Goal: Task Accomplishment & Management: Manage account settings

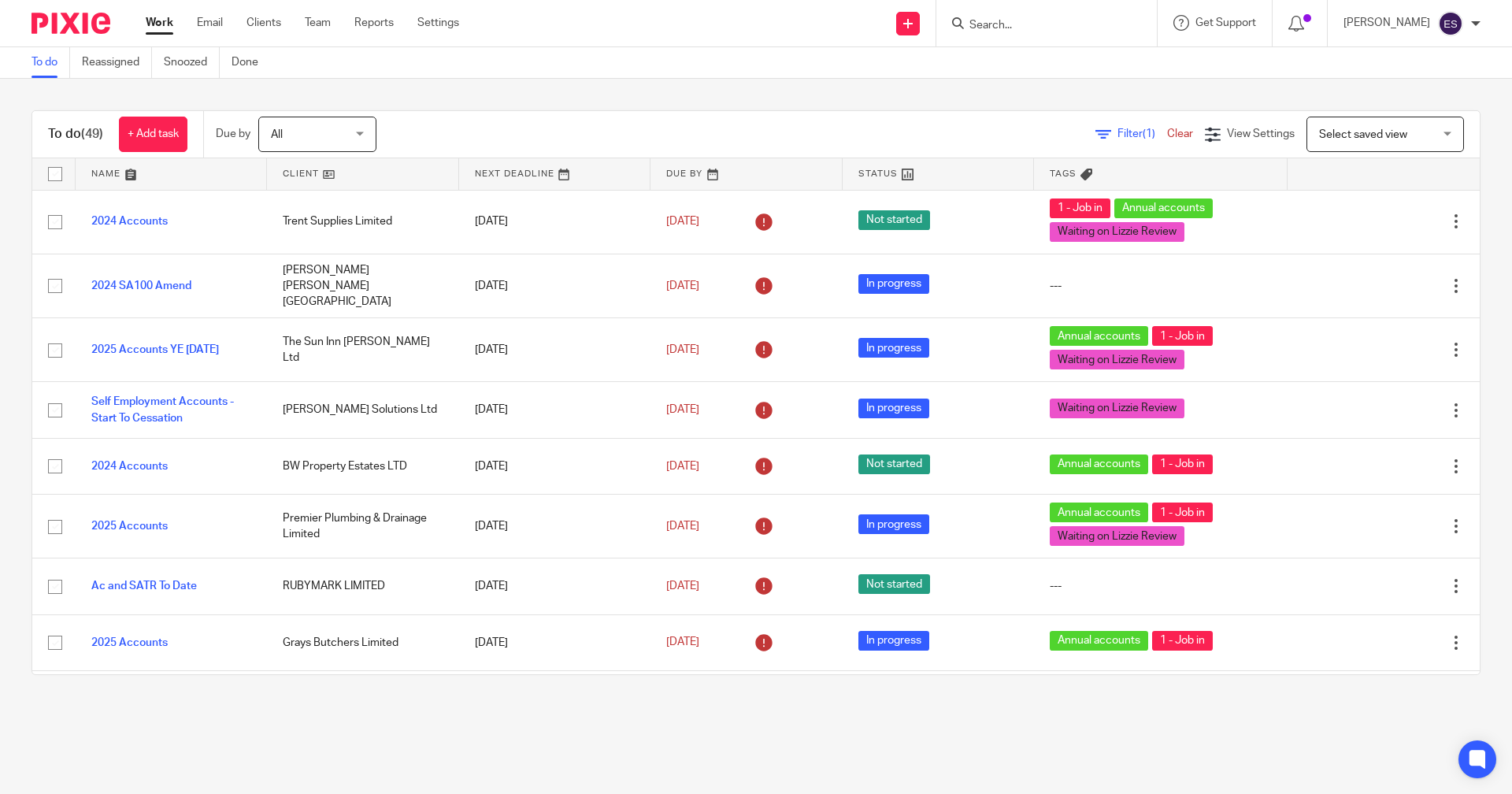
click at [339, 27] on ul "Work Email Clients Team Reports Settings" at bounding box center [314, 22] width 337 height 16
click at [334, 26] on ul "Work Email Clients Team Reports Settings" at bounding box center [314, 22] width 337 height 16
click at [328, 26] on link "Team" at bounding box center [318, 22] width 26 height 16
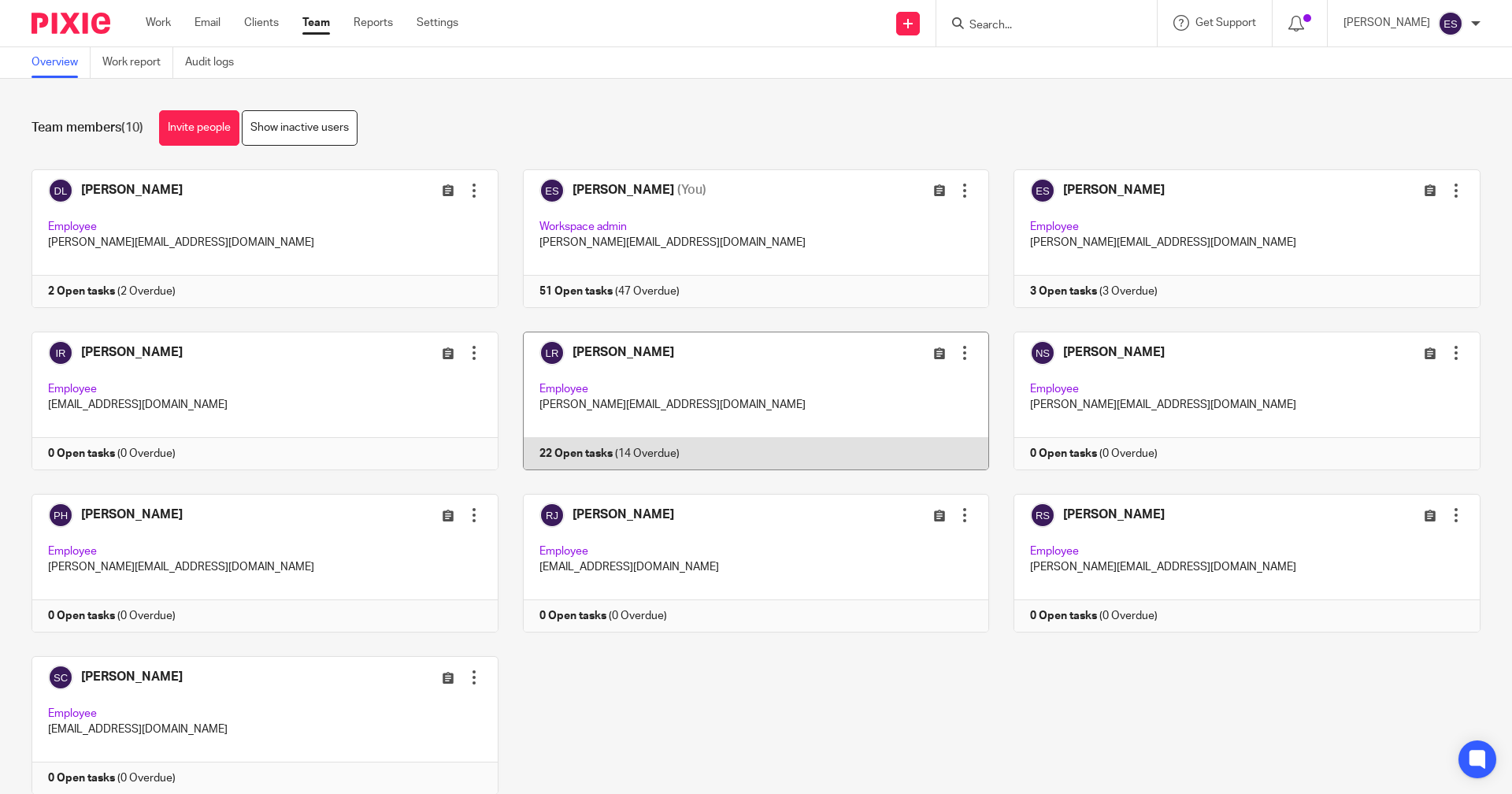
click at [566, 460] on link at bounding box center [744, 400] width 492 height 138
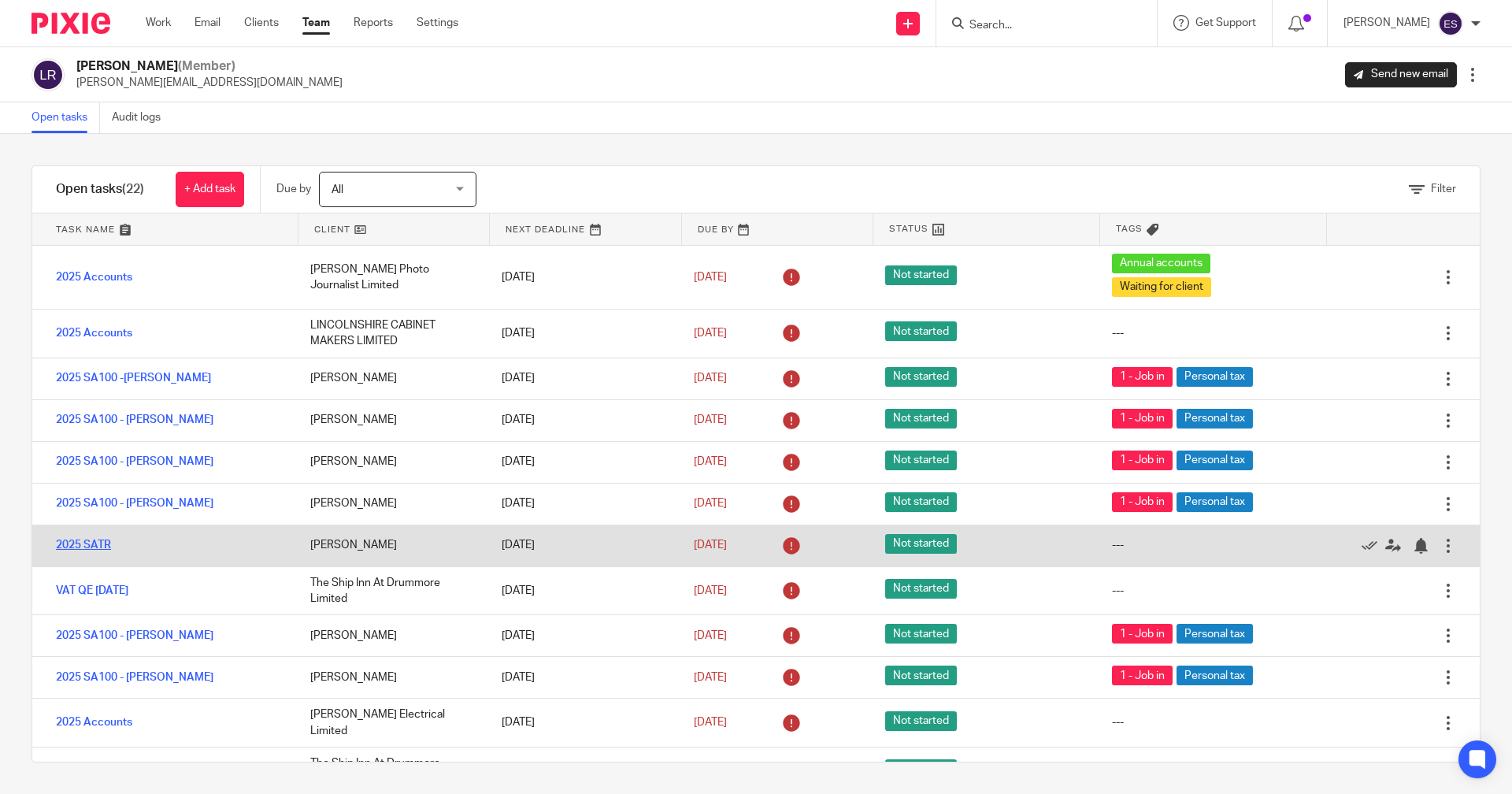
click at [86, 541] on link "2025 SATR" at bounding box center [83, 544] width 55 height 11
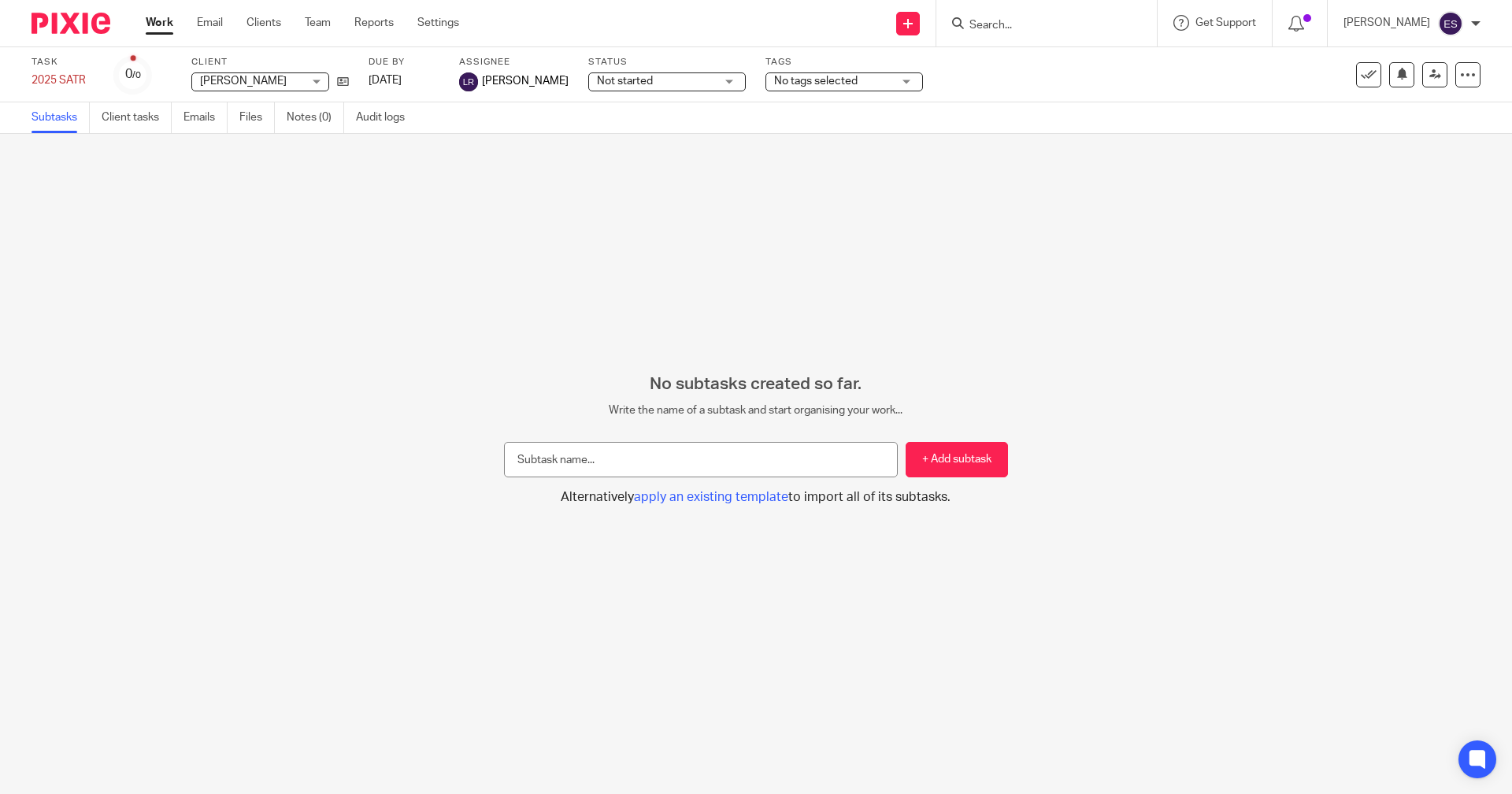
click at [774, 79] on span "No tags selected" at bounding box center [815, 81] width 83 height 11
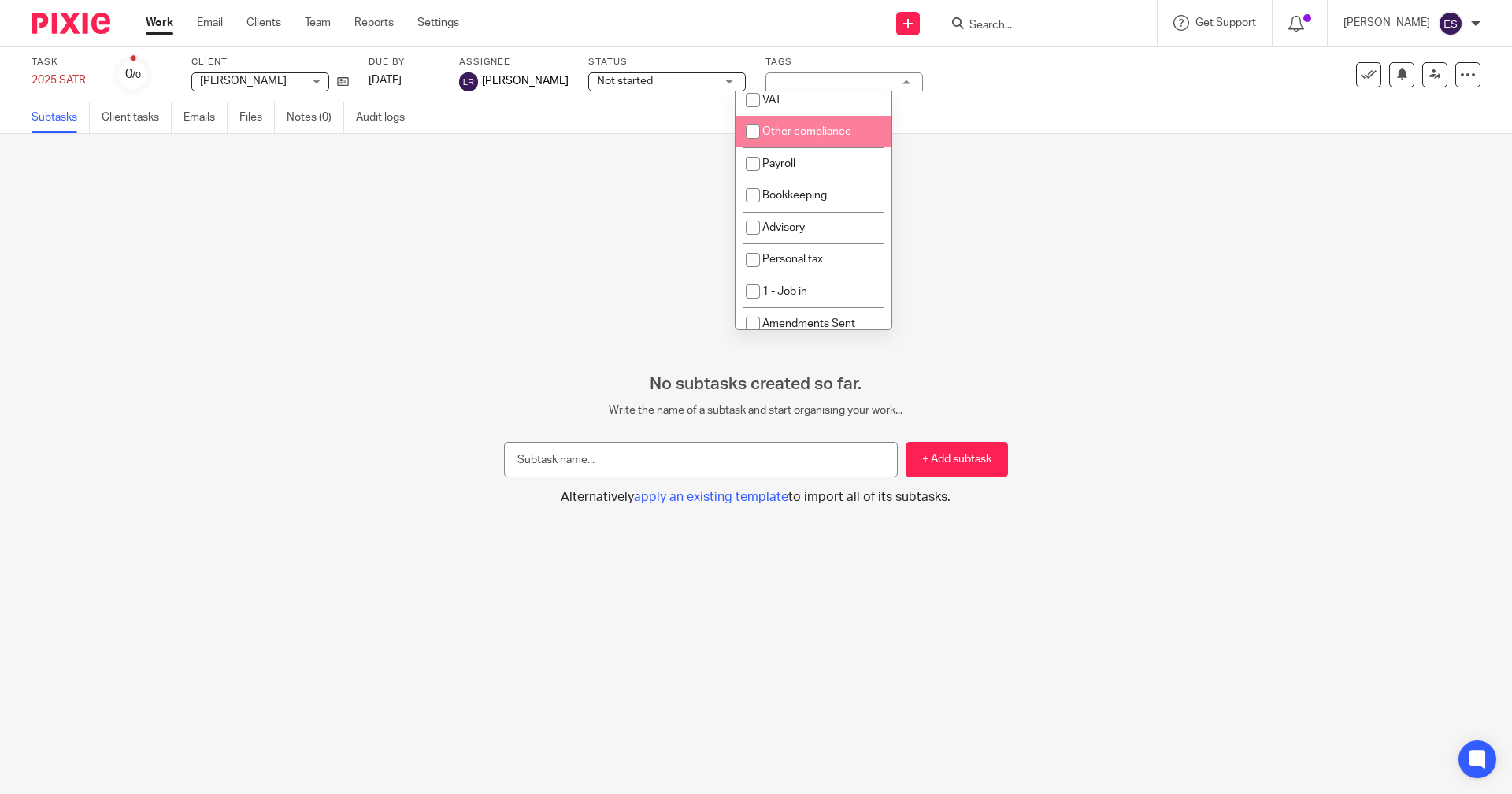
scroll to position [274, 0]
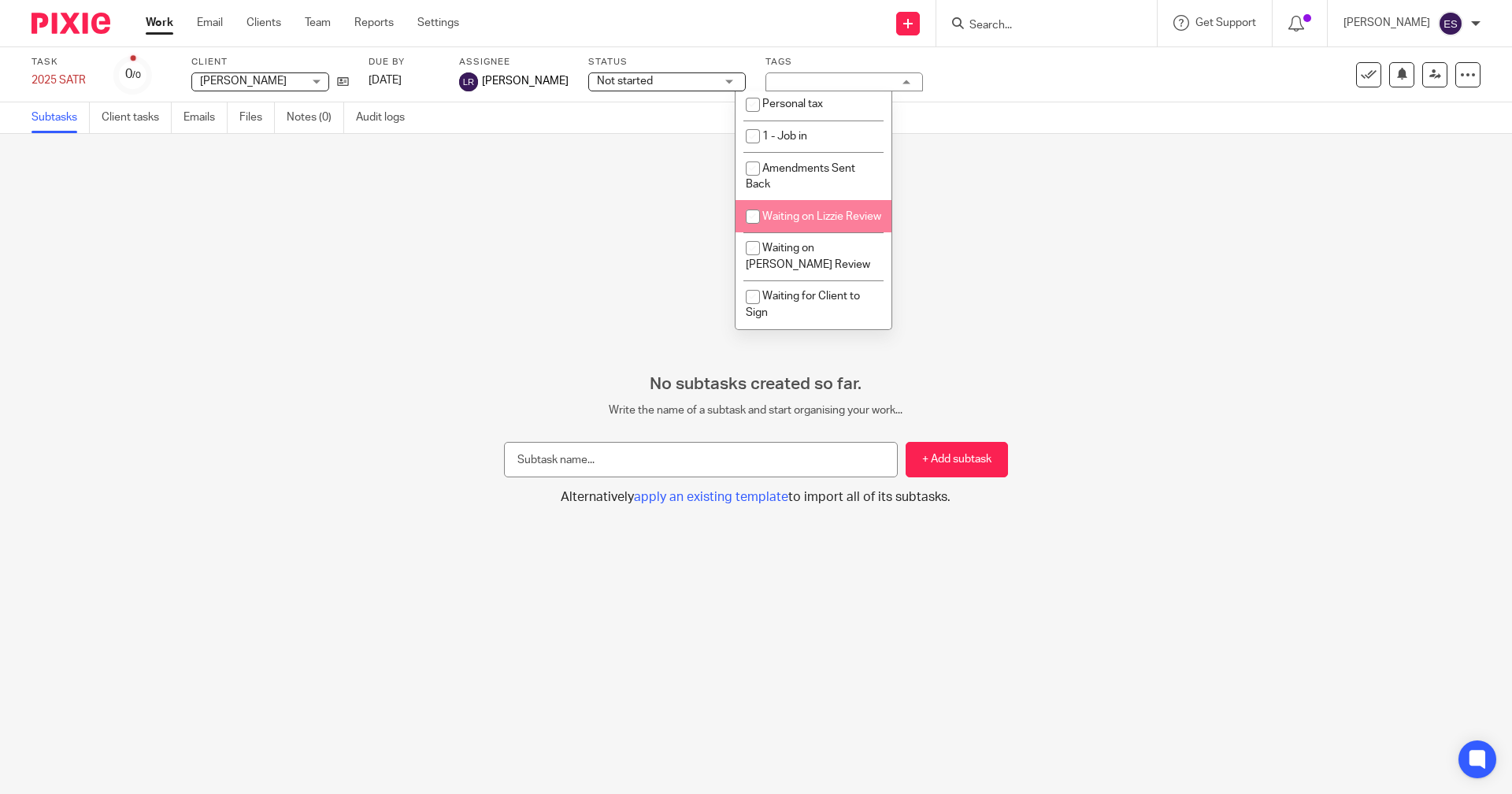
click at [819, 218] on li "Waiting on Lizzie Review" at bounding box center [813, 216] width 156 height 32
checkbox input "true"
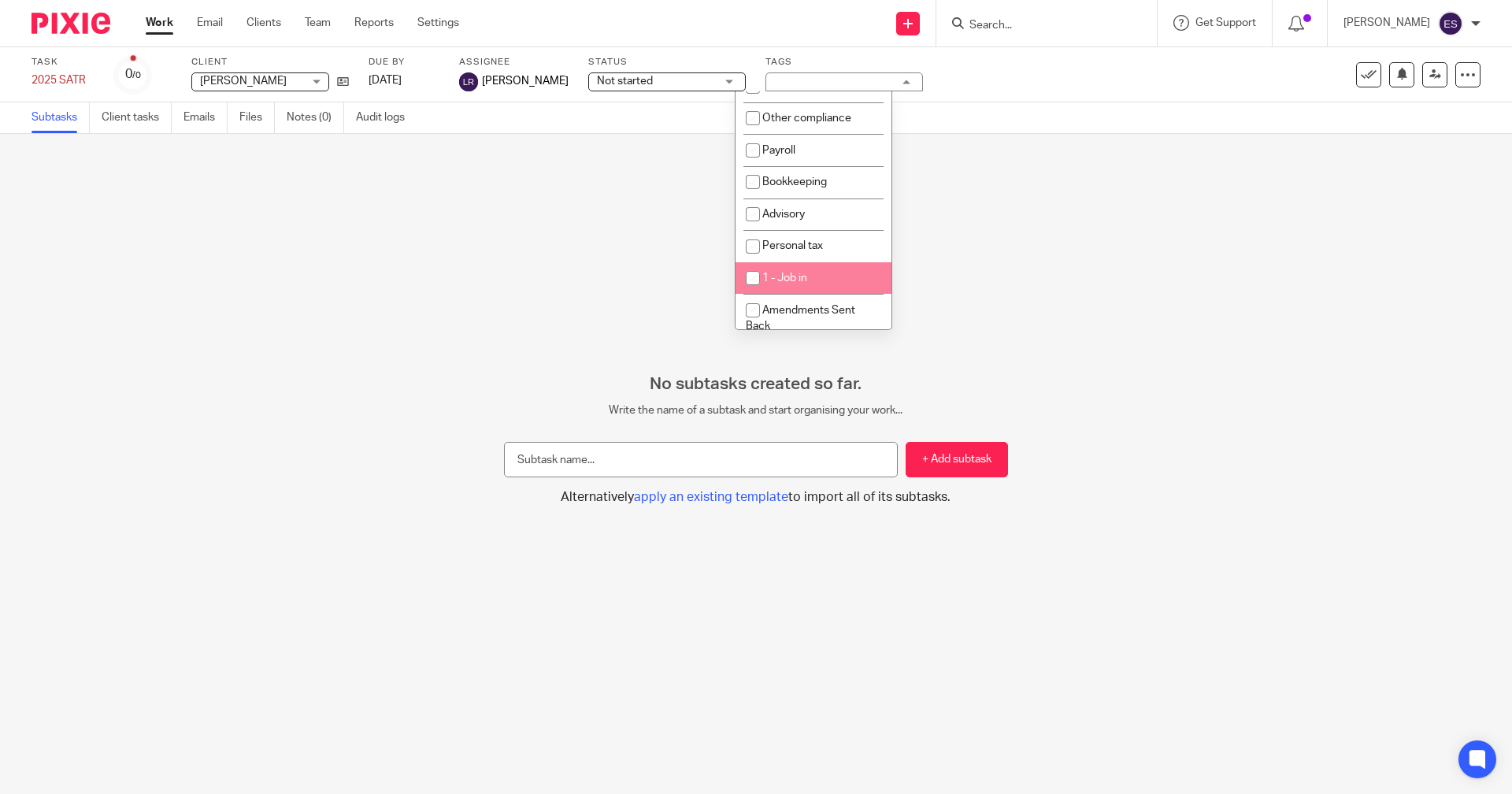
click at [802, 276] on span "1 - Job in" at bounding box center [784, 278] width 44 height 11
checkbox input "true"
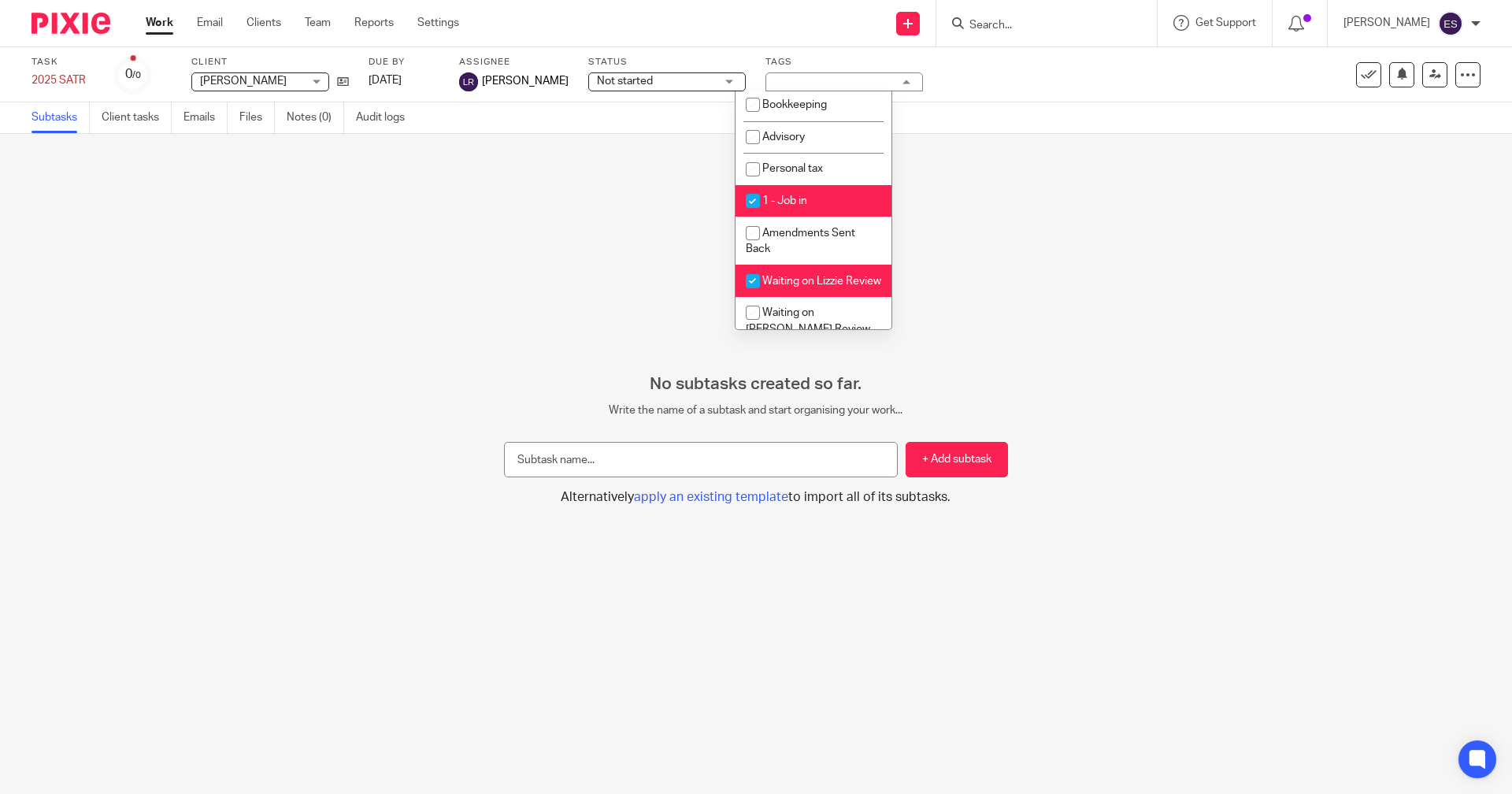
scroll to position [116, 0]
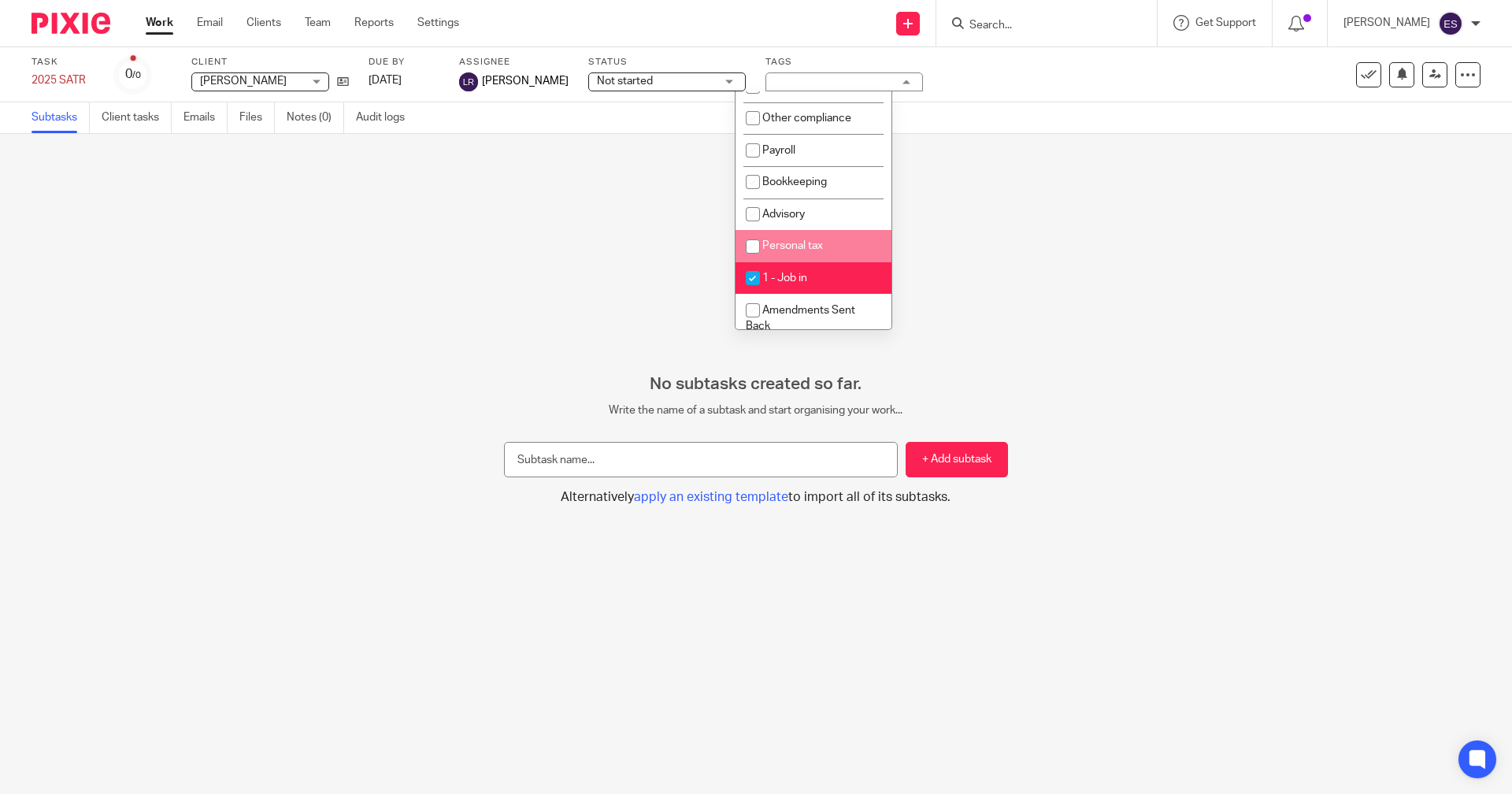
click at [794, 236] on li "Personal tax" at bounding box center [813, 245] width 156 height 32
checkbox input "true"
click at [990, 256] on div "No subtasks created so far. Write the name of a subtask and start organising yo…" at bounding box center [756, 464] width 1512 height 660
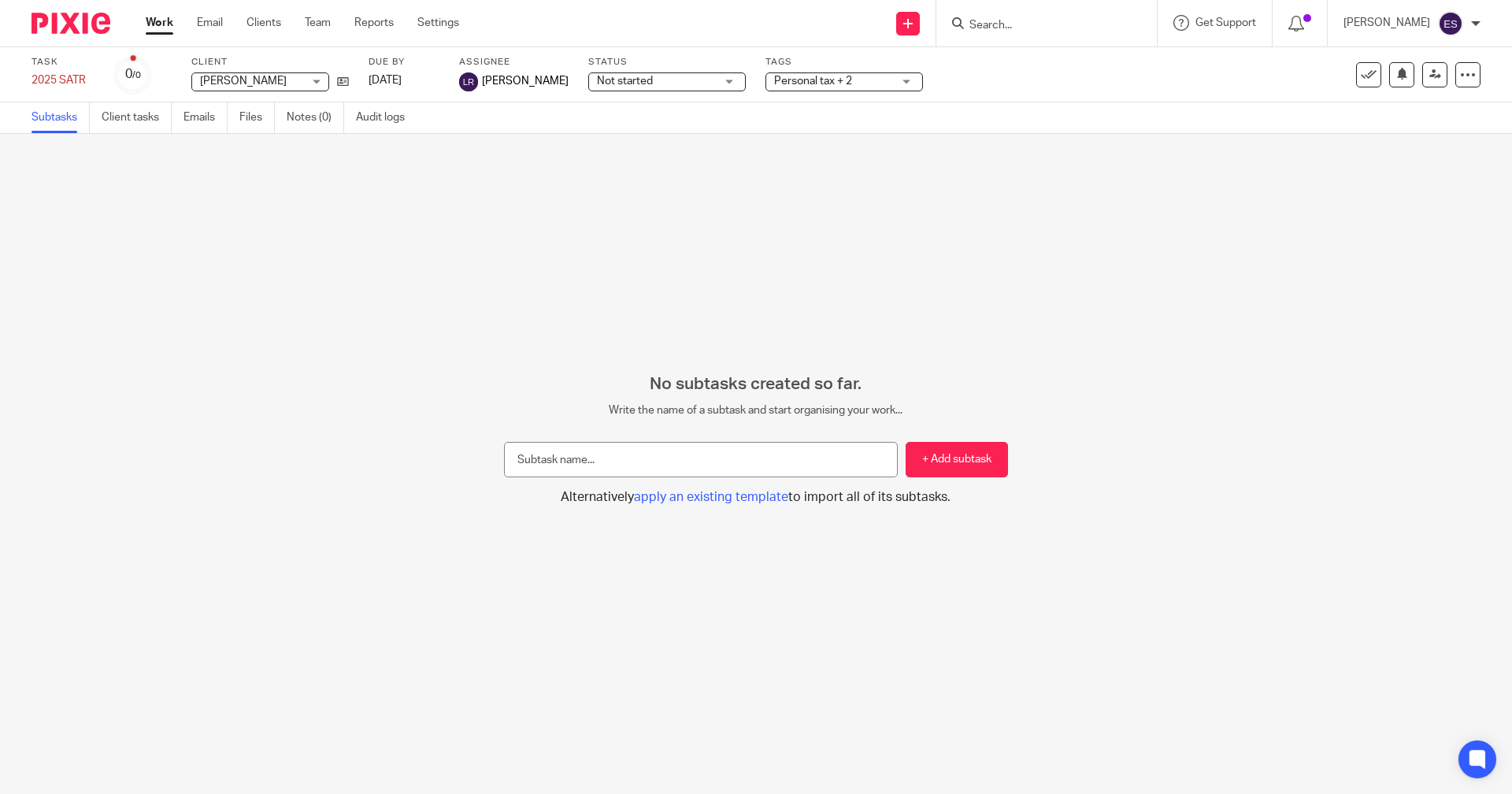
click at [298, 14] on div "Work Email Clients Team Reports Settings Work Email Clients Team Reports Settin…" at bounding box center [306, 23] width 352 height 46
click at [315, 20] on link "Team" at bounding box center [318, 22] width 26 height 16
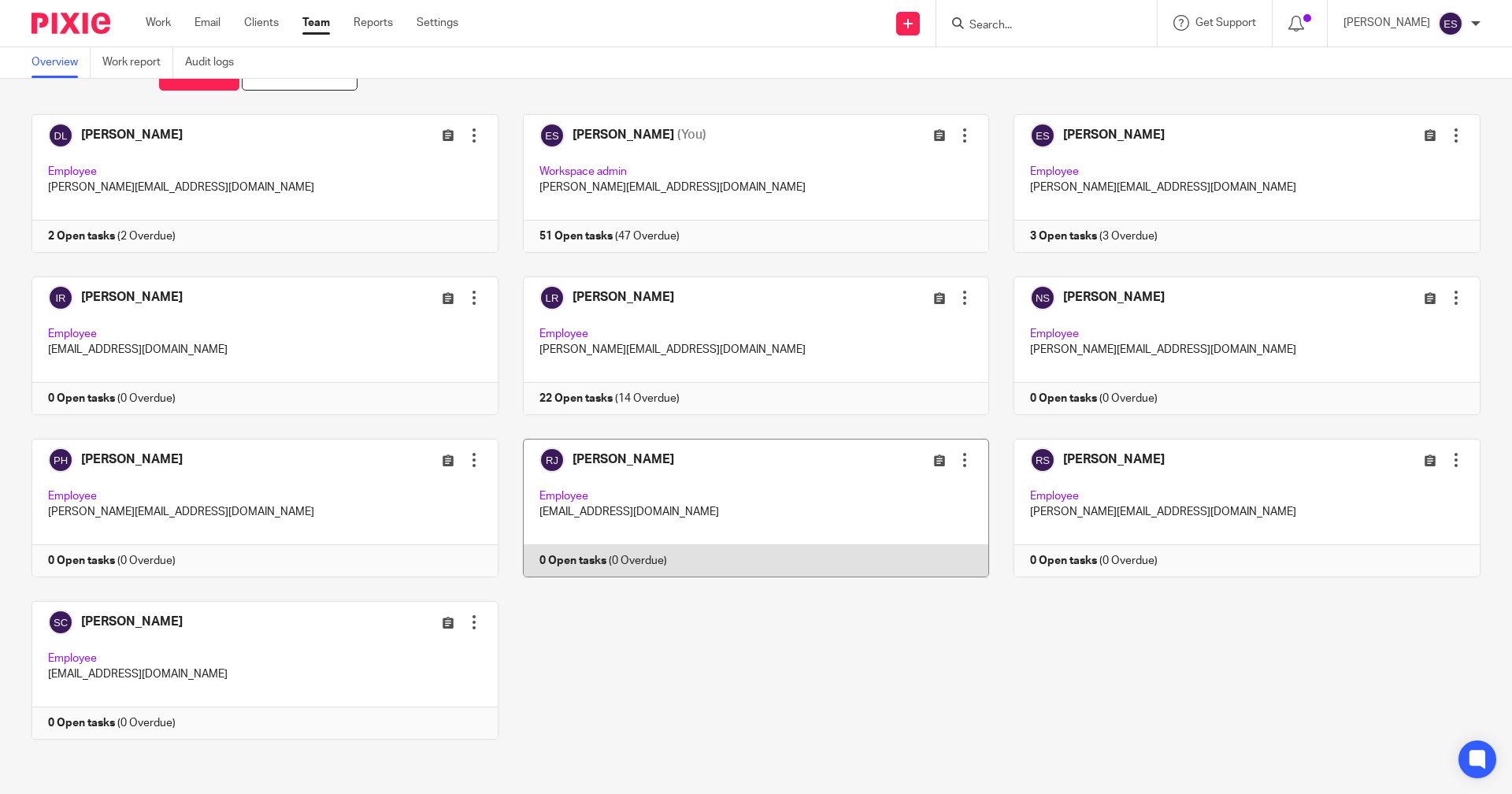
scroll to position [56, 0]
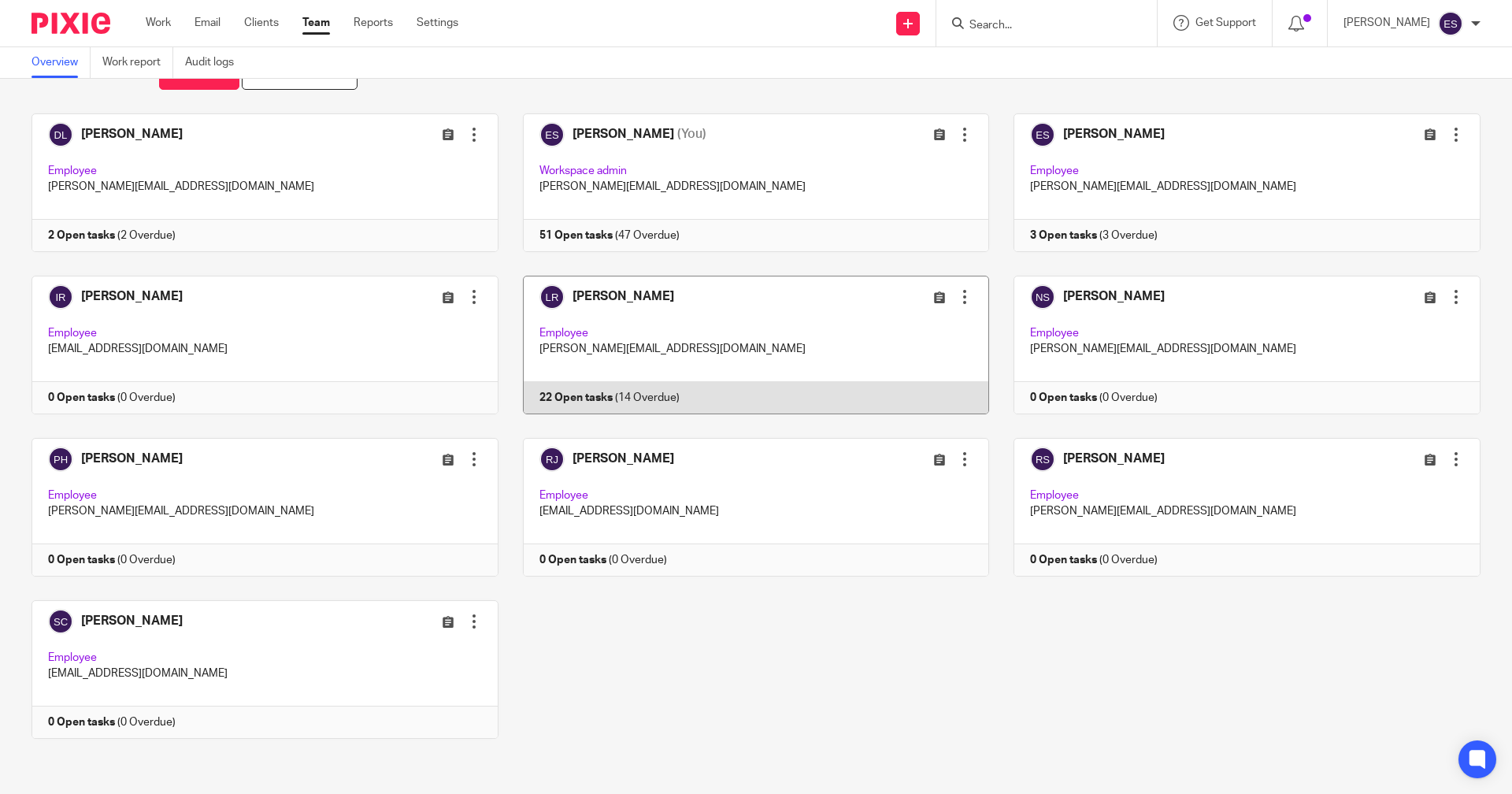
click at [569, 388] on link at bounding box center [744, 345] width 492 height 138
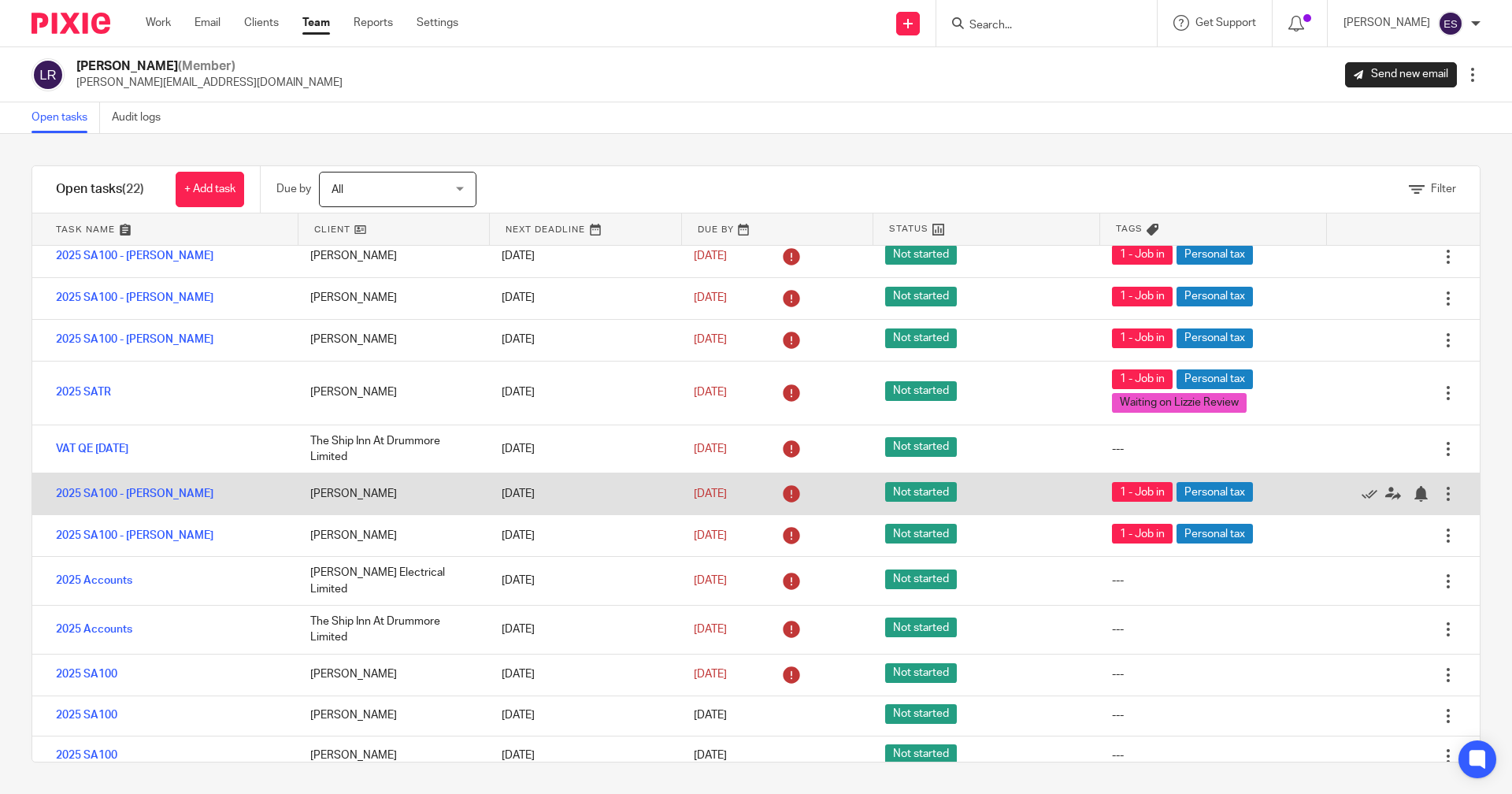
scroll to position [157, 0]
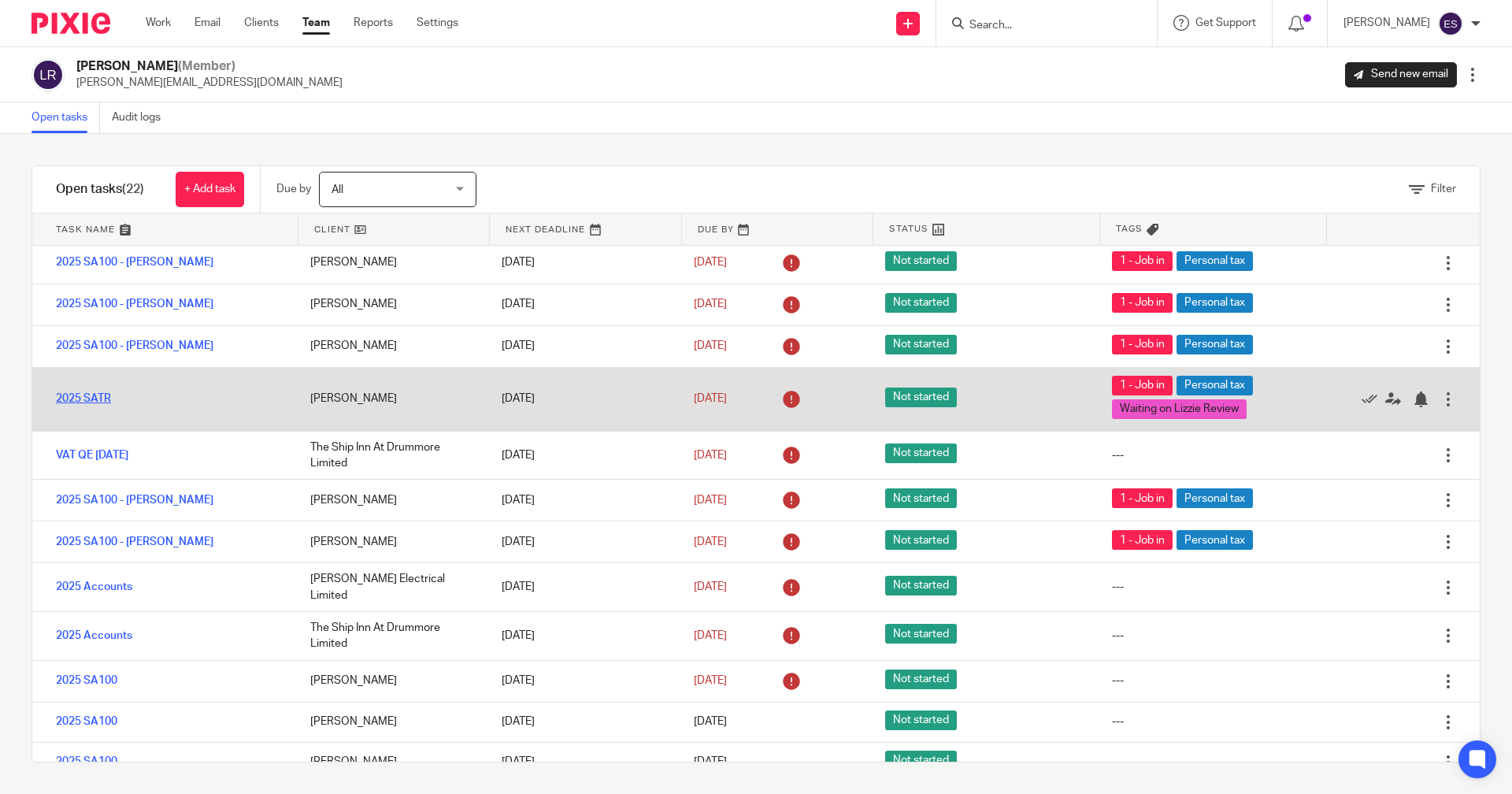
click at [91, 402] on link "2025 SATR" at bounding box center [83, 398] width 55 height 11
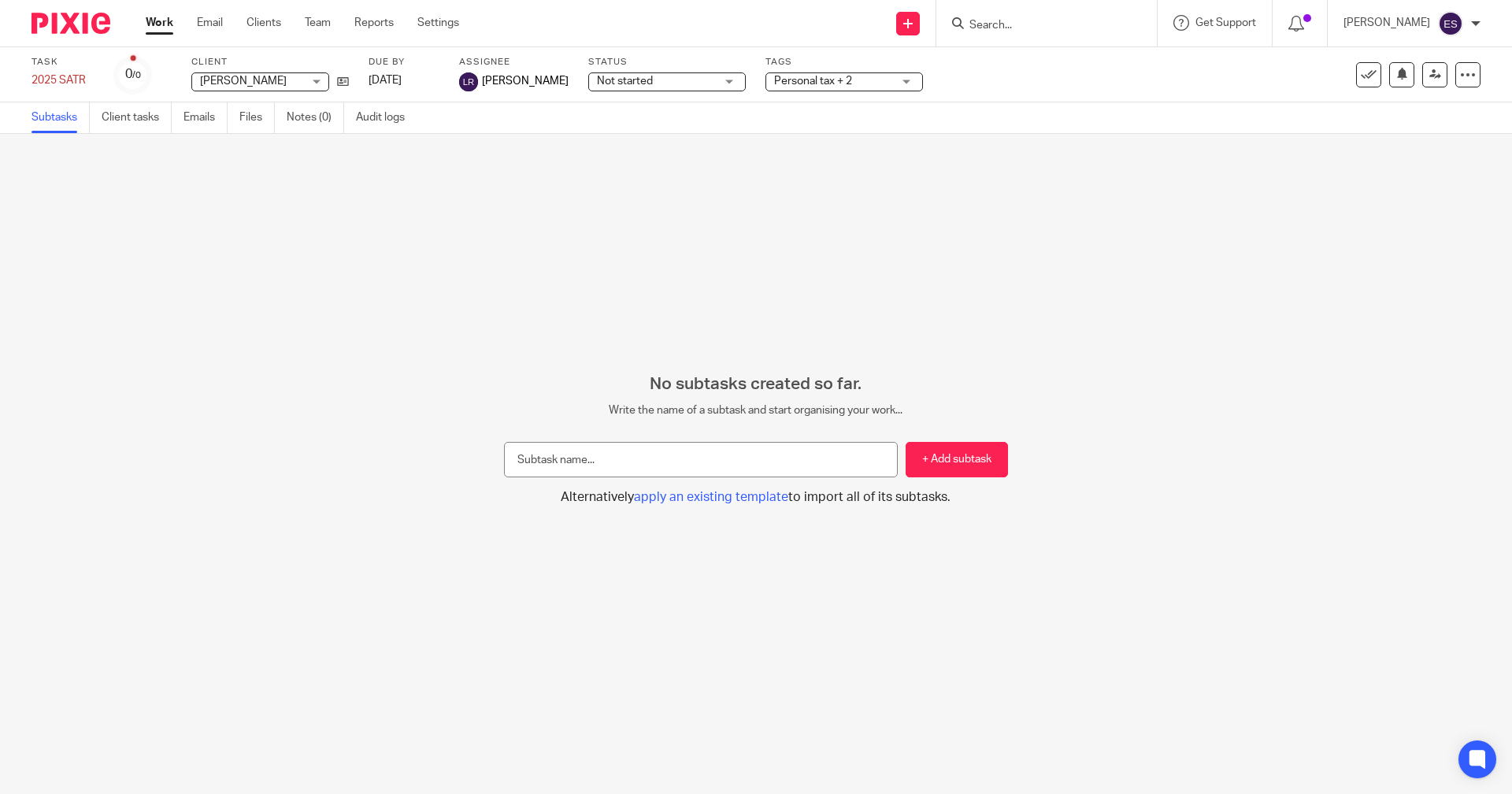
click at [785, 71] on div "Tags Personal tax + 2 Urgent Waiting for client Annual accounts VAT Other compl…" at bounding box center [843, 75] width 157 height 38
click at [797, 86] on span "Personal tax + 2" at bounding box center [833, 82] width 118 height 16
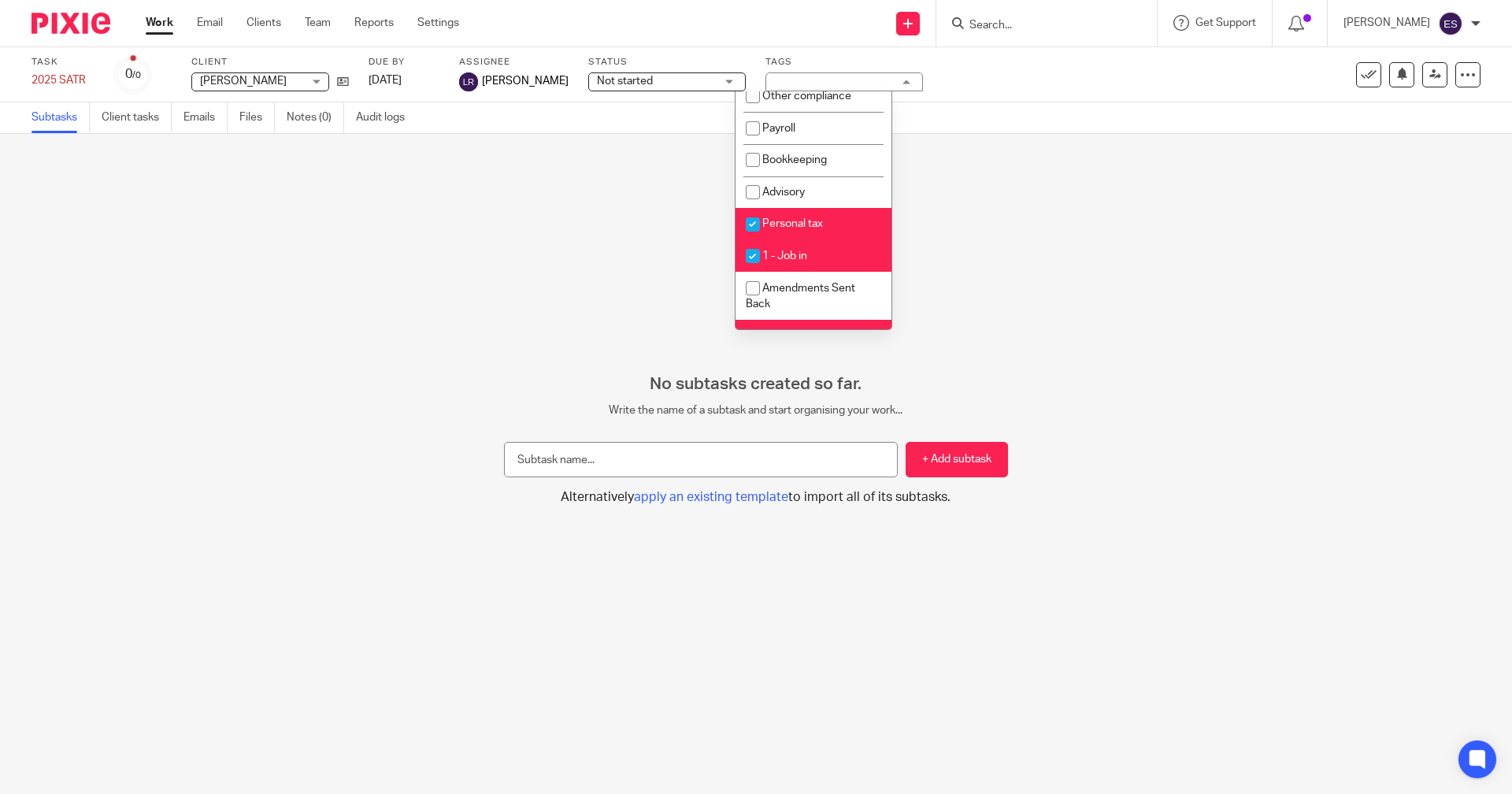
scroll to position [274, 0]
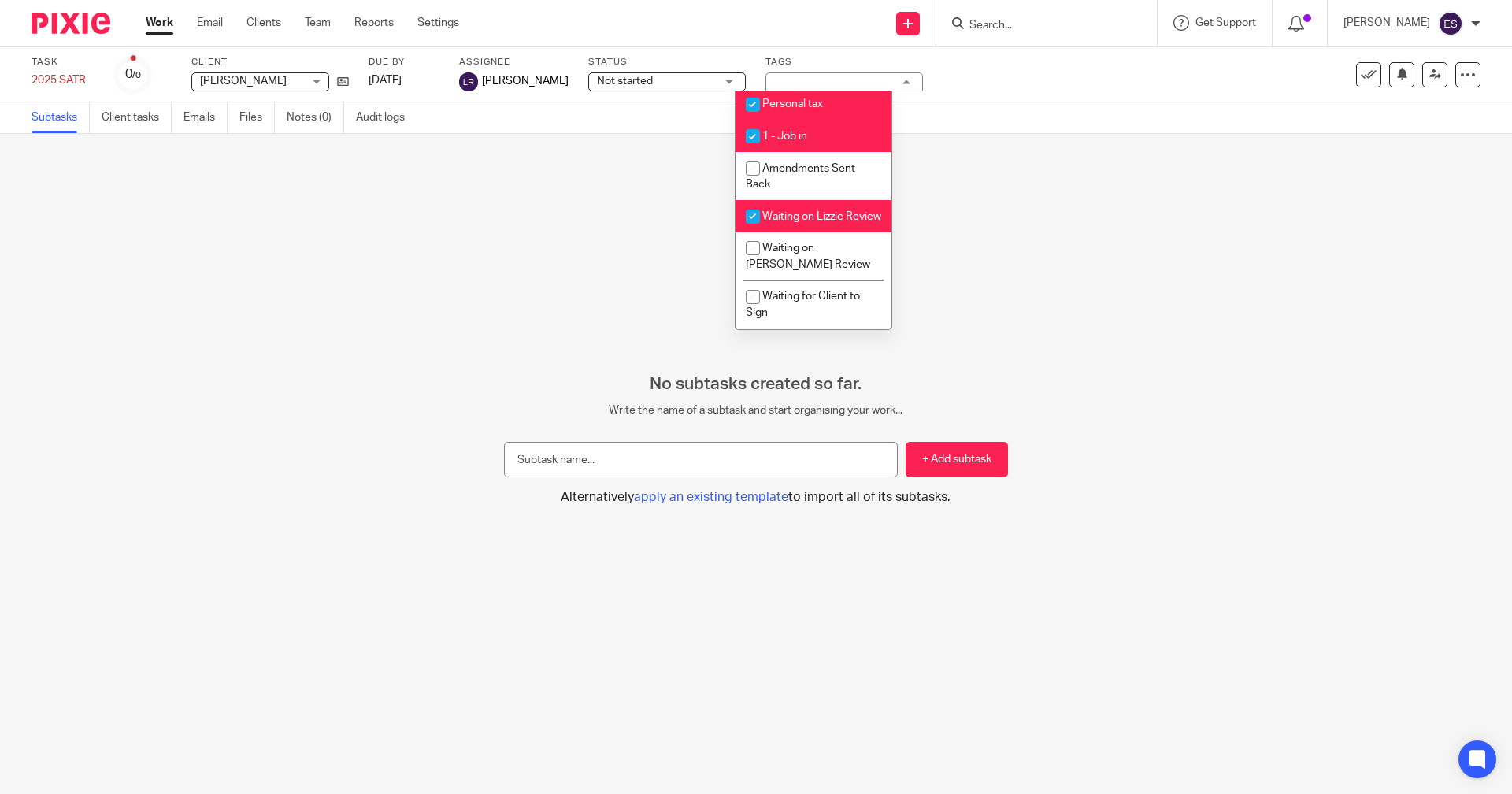
click at [807, 215] on li "Waiting on Lizzie Review" at bounding box center [813, 216] width 156 height 32
checkbox input "false"
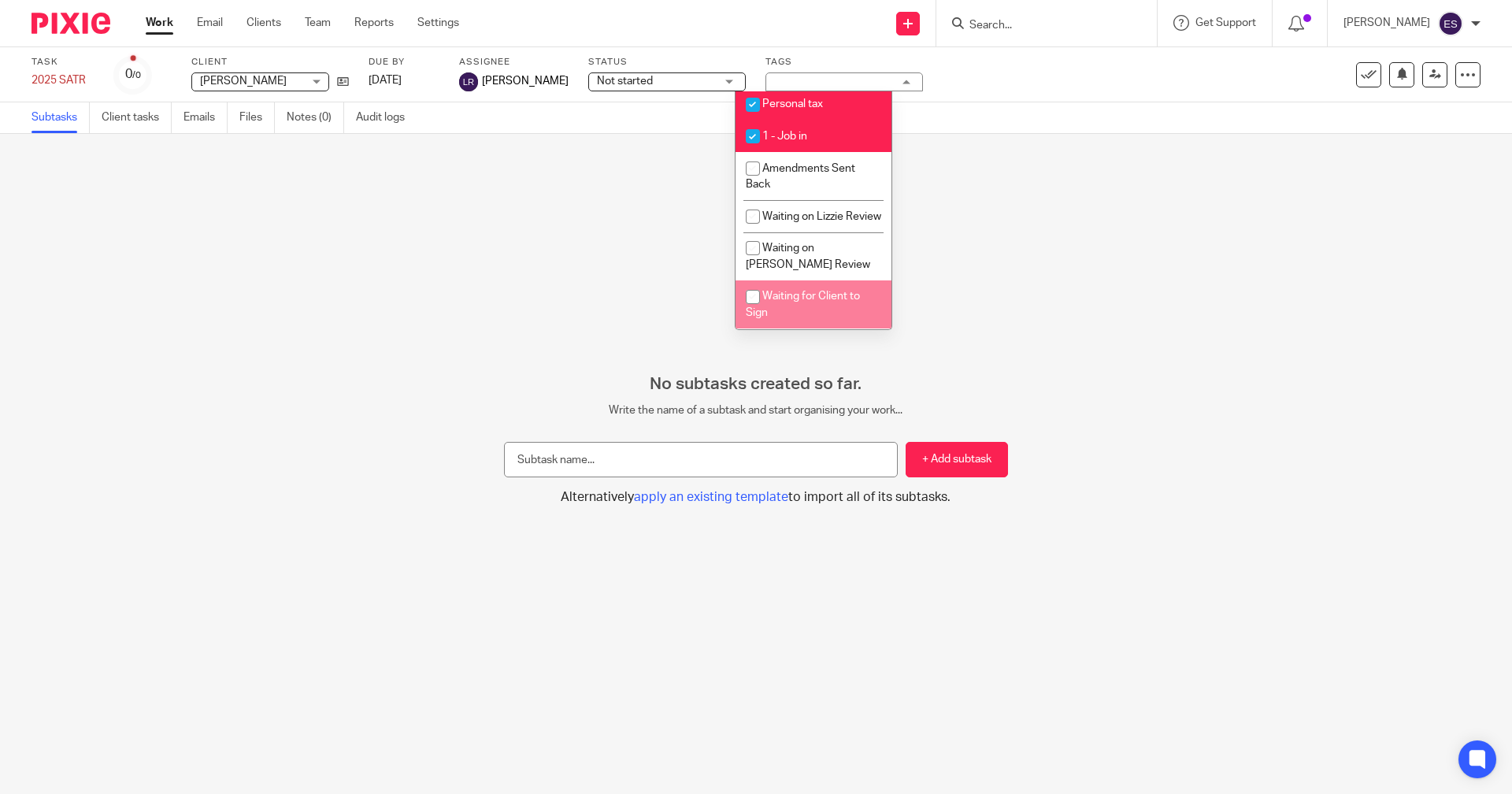
click at [803, 301] on span "Waiting for Client to Sign" at bounding box center [802, 304] width 114 height 27
checkbox input "true"
click at [316, 24] on link "Team" at bounding box center [318, 22] width 26 height 16
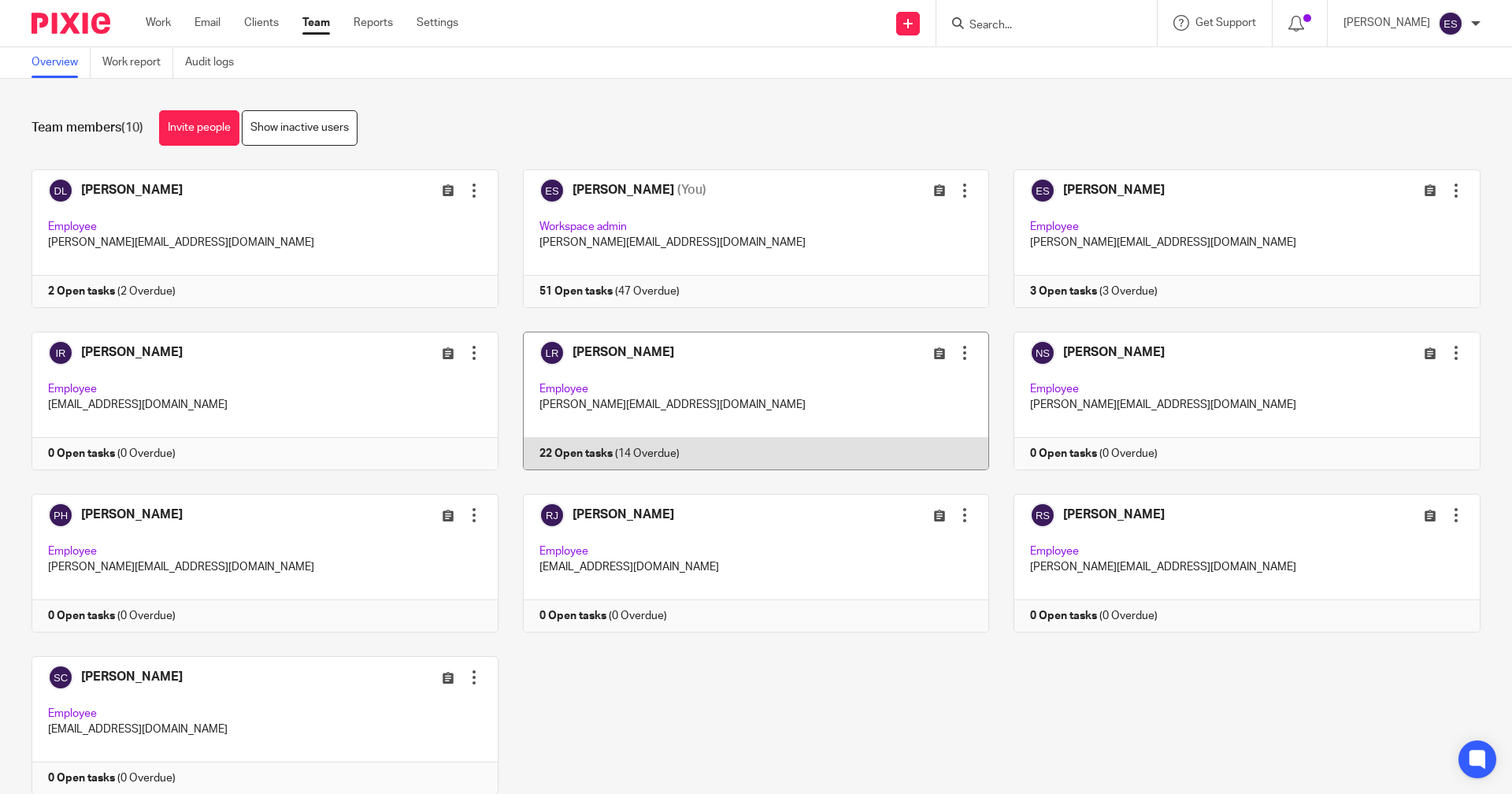
click at [653, 438] on link at bounding box center [744, 400] width 492 height 138
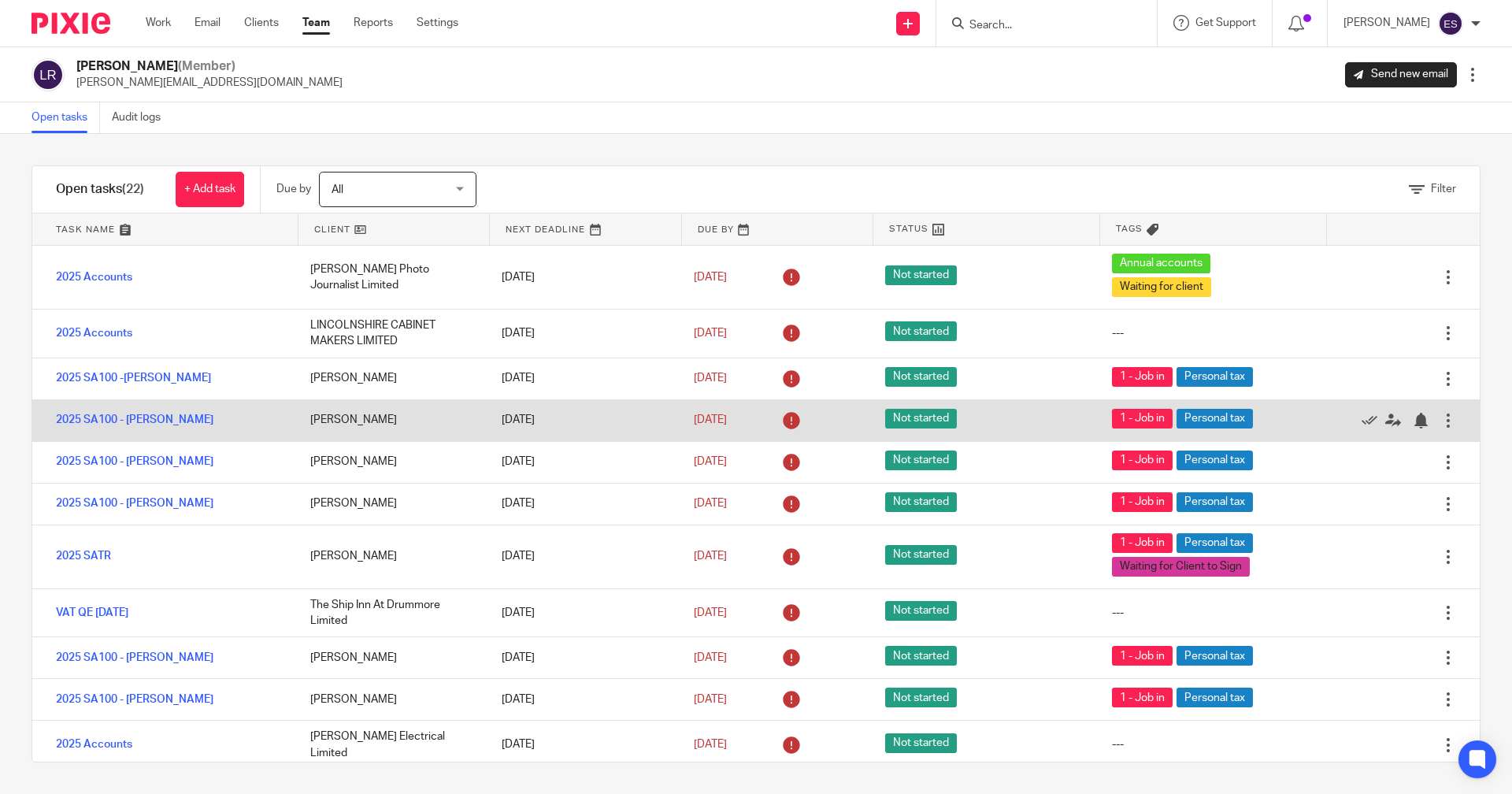
scroll to position [79, 0]
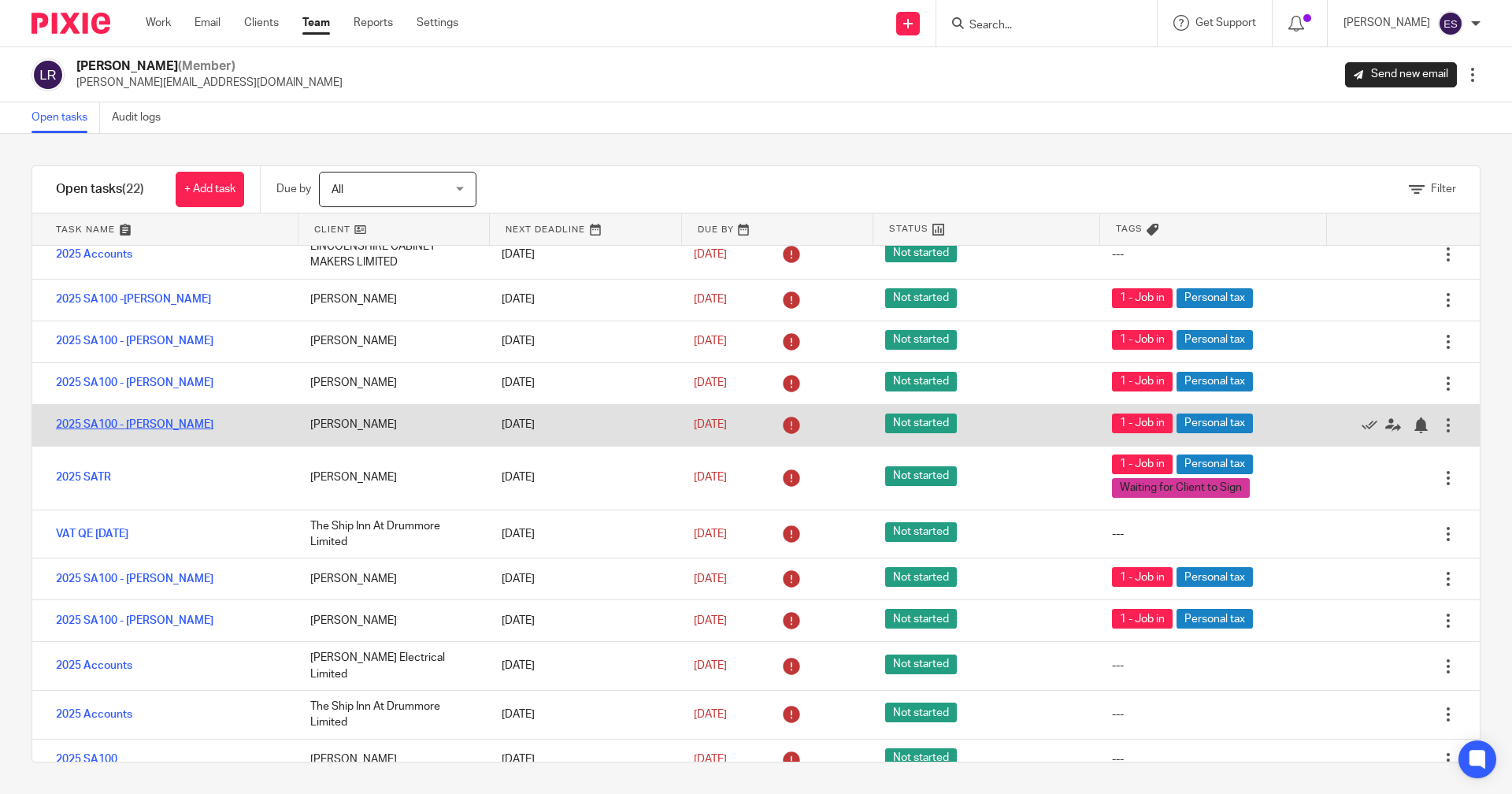
click at [156, 421] on link "2025 SA100 - Pete Spedding" at bounding box center [134, 424] width 157 height 11
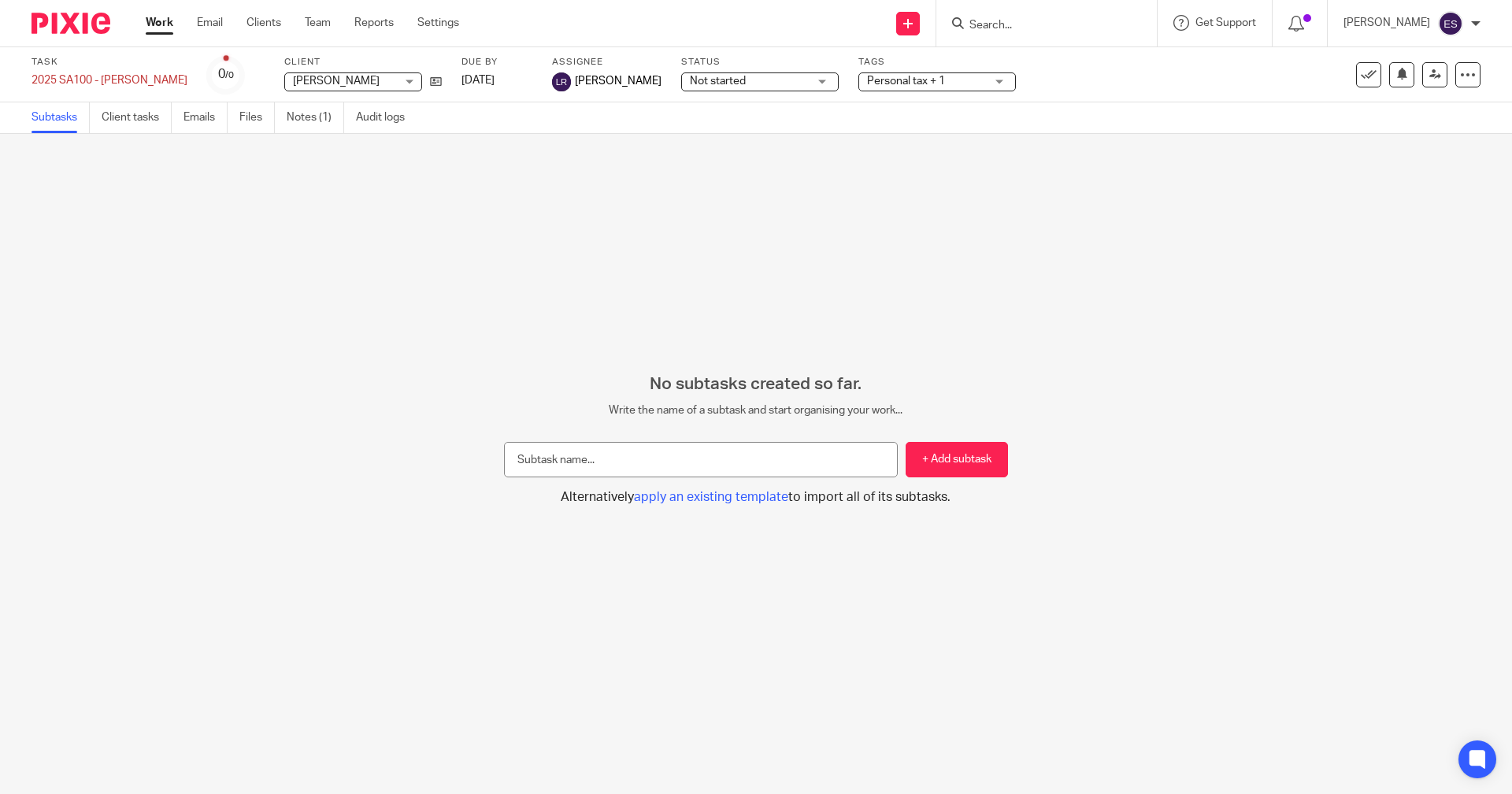
click at [895, 75] on span "Personal tax + 1" at bounding box center [926, 82] width 118 height 16
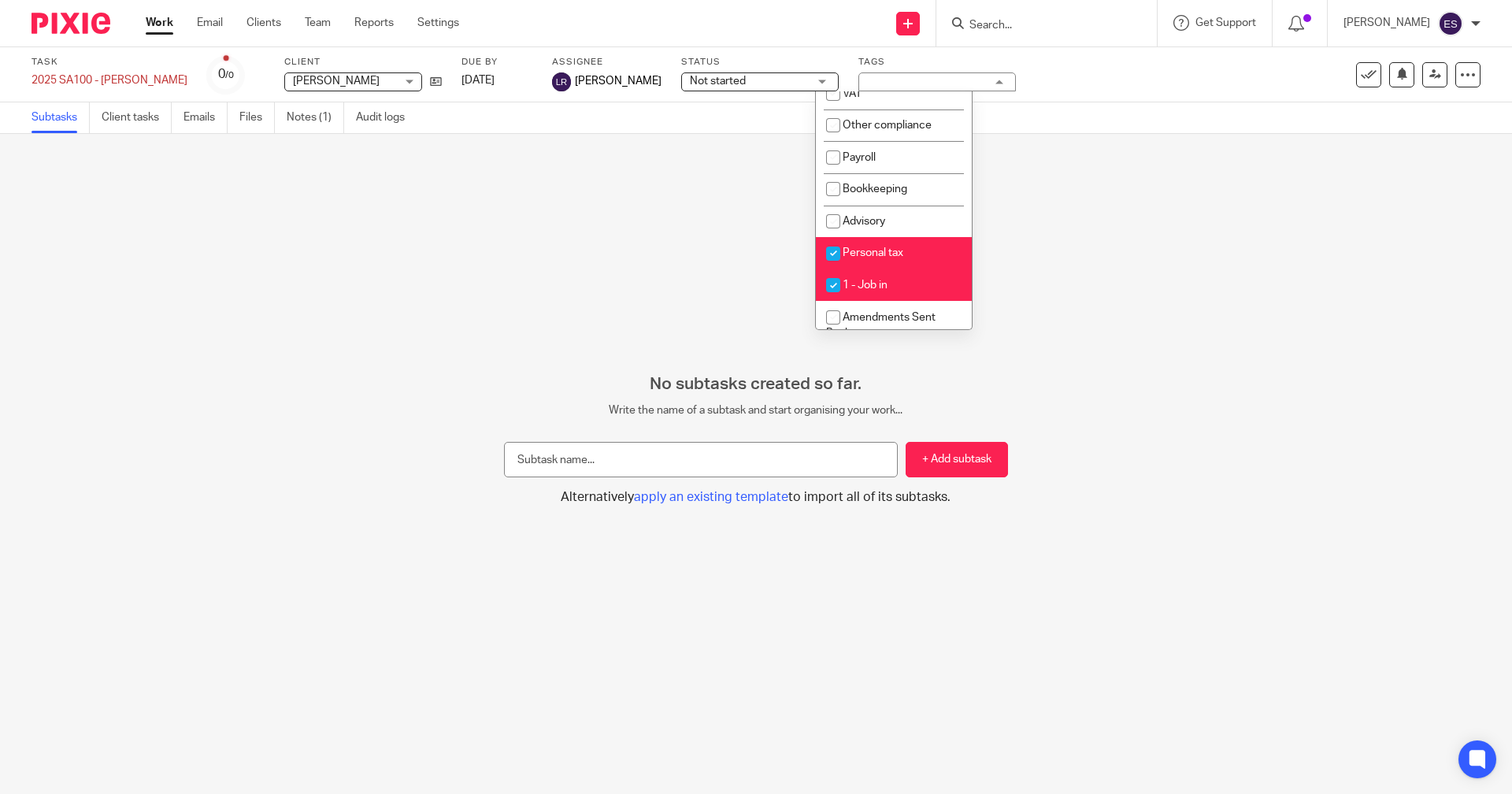
scroll to position [274, 0]
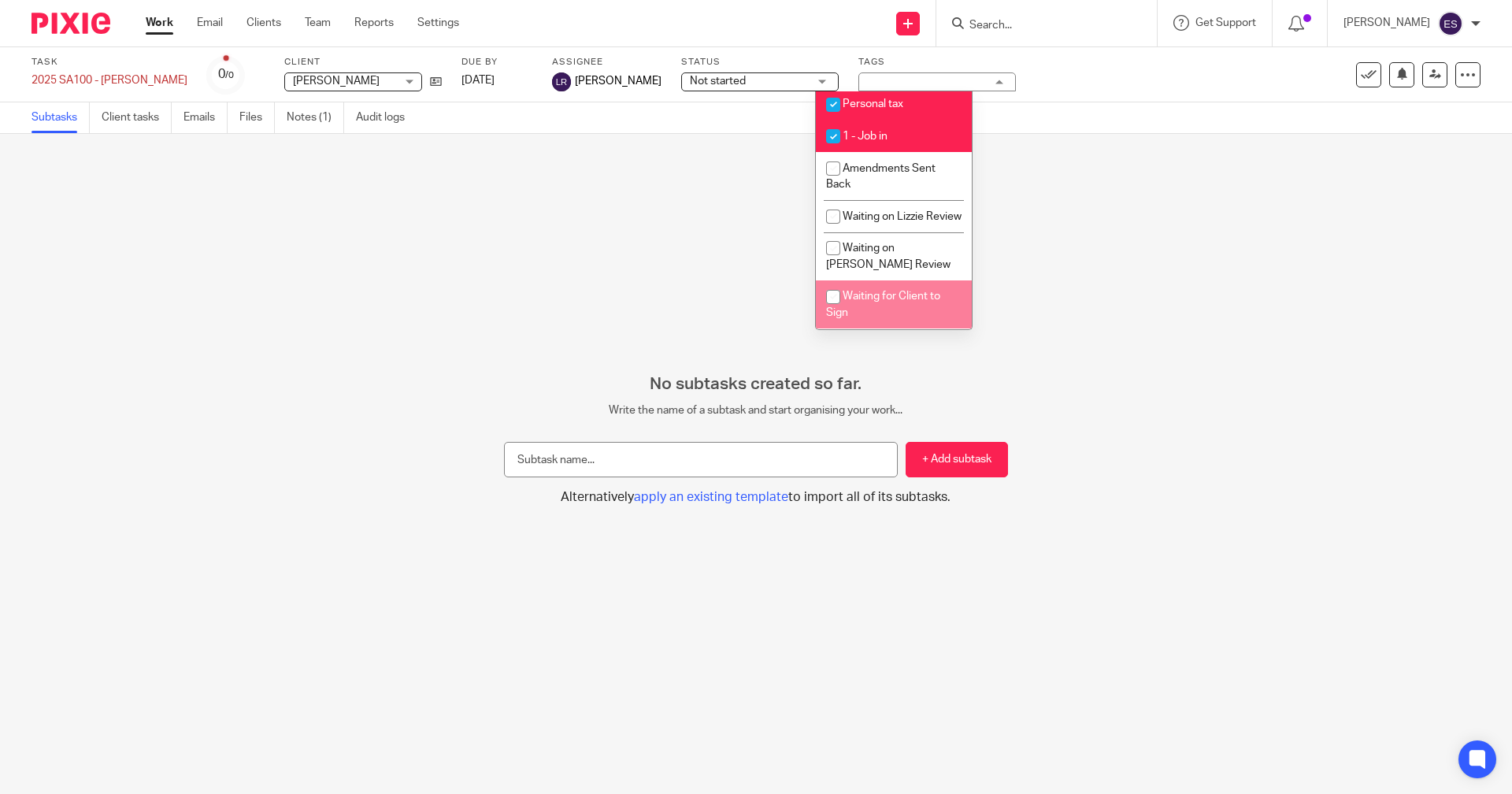
click at [903, 297] on span "Waiting for Client to Sign" at bounding box center [883, 304] width 114 height 27
checkbox input "true"
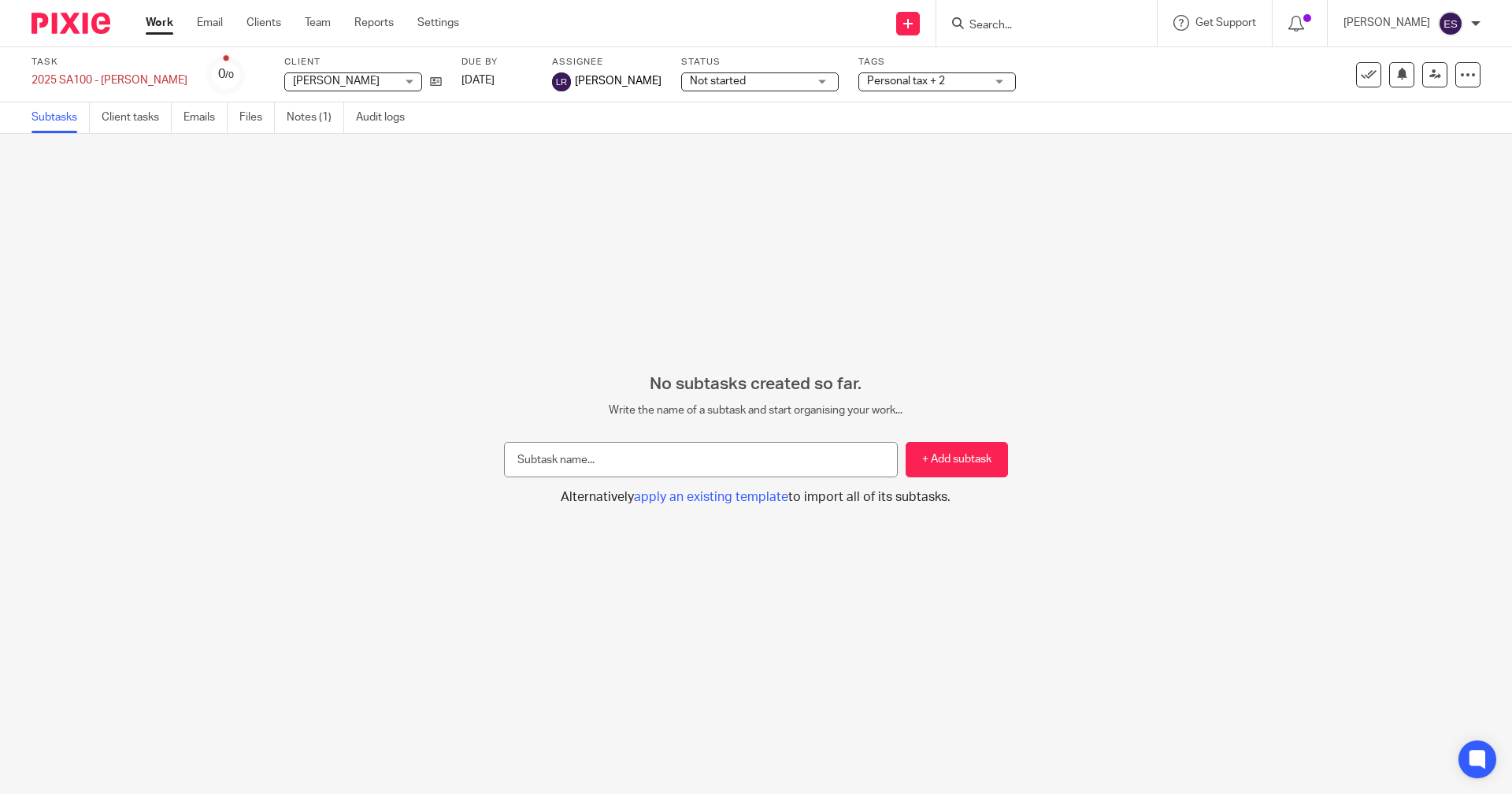
click at [664, 160] on div "No subtasks created so far. Write the name of a subtask and start organising yo…" at bounding box center [756, 464] width 1512 height 660
click at [323, 22] on link "Team" at bounding box center [318, 22] width 26 height 16
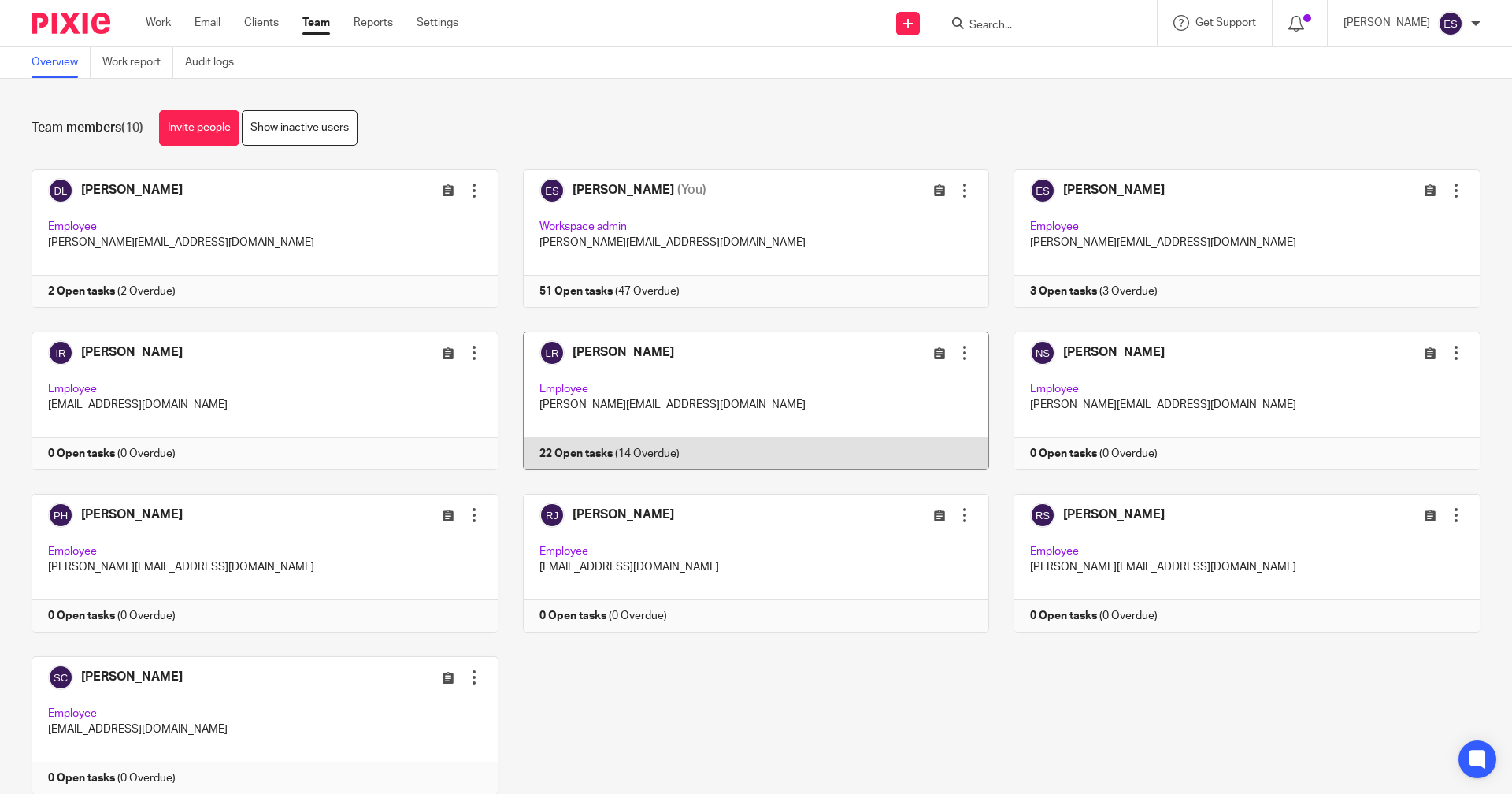
click at [551, 459] on link at bounding box center [744, 400] width 492 height 138
click at [557, 453] on link at bounding box center [744, 400] width 492 height 138
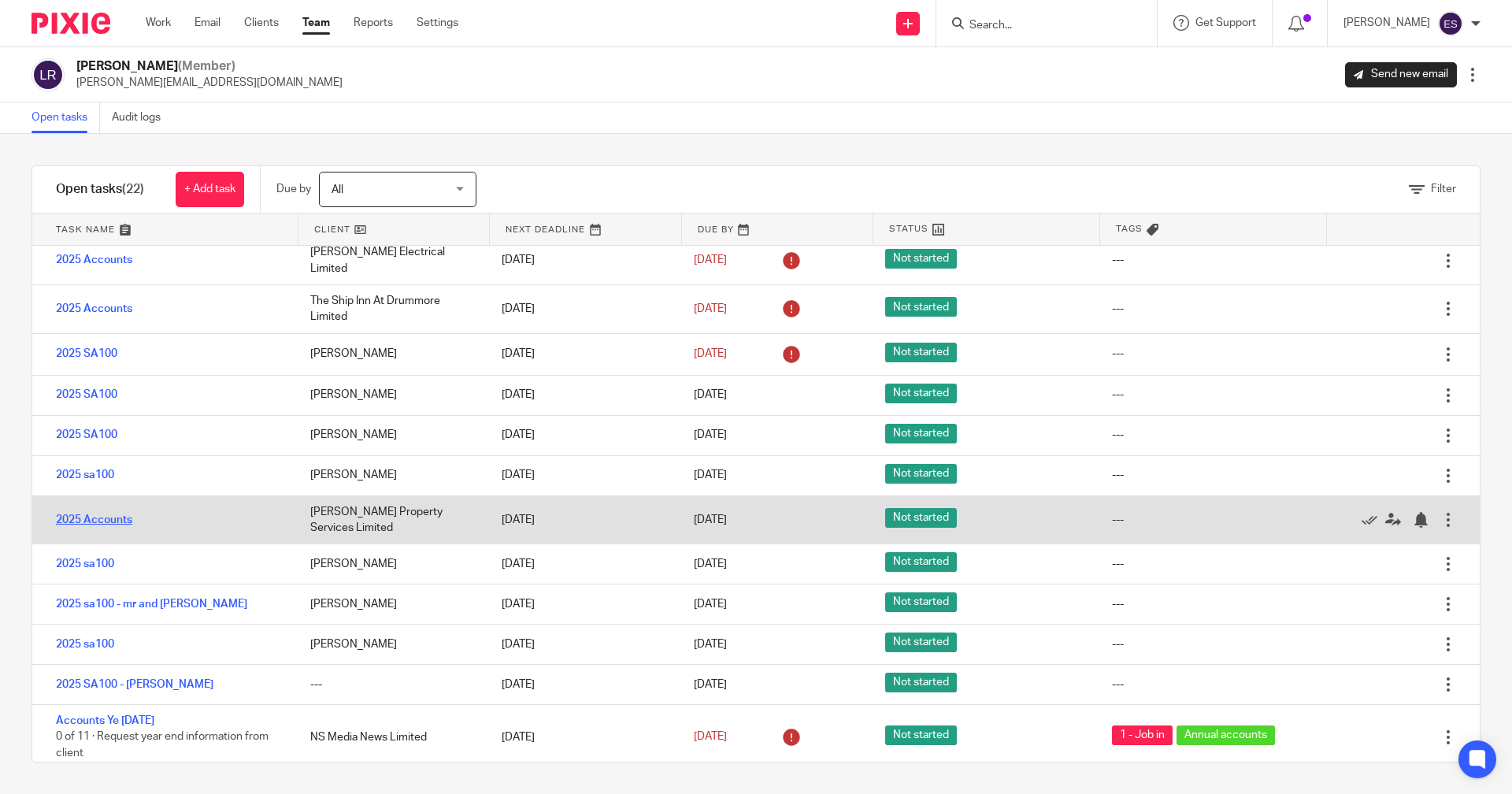
scroll to position [507, 0]
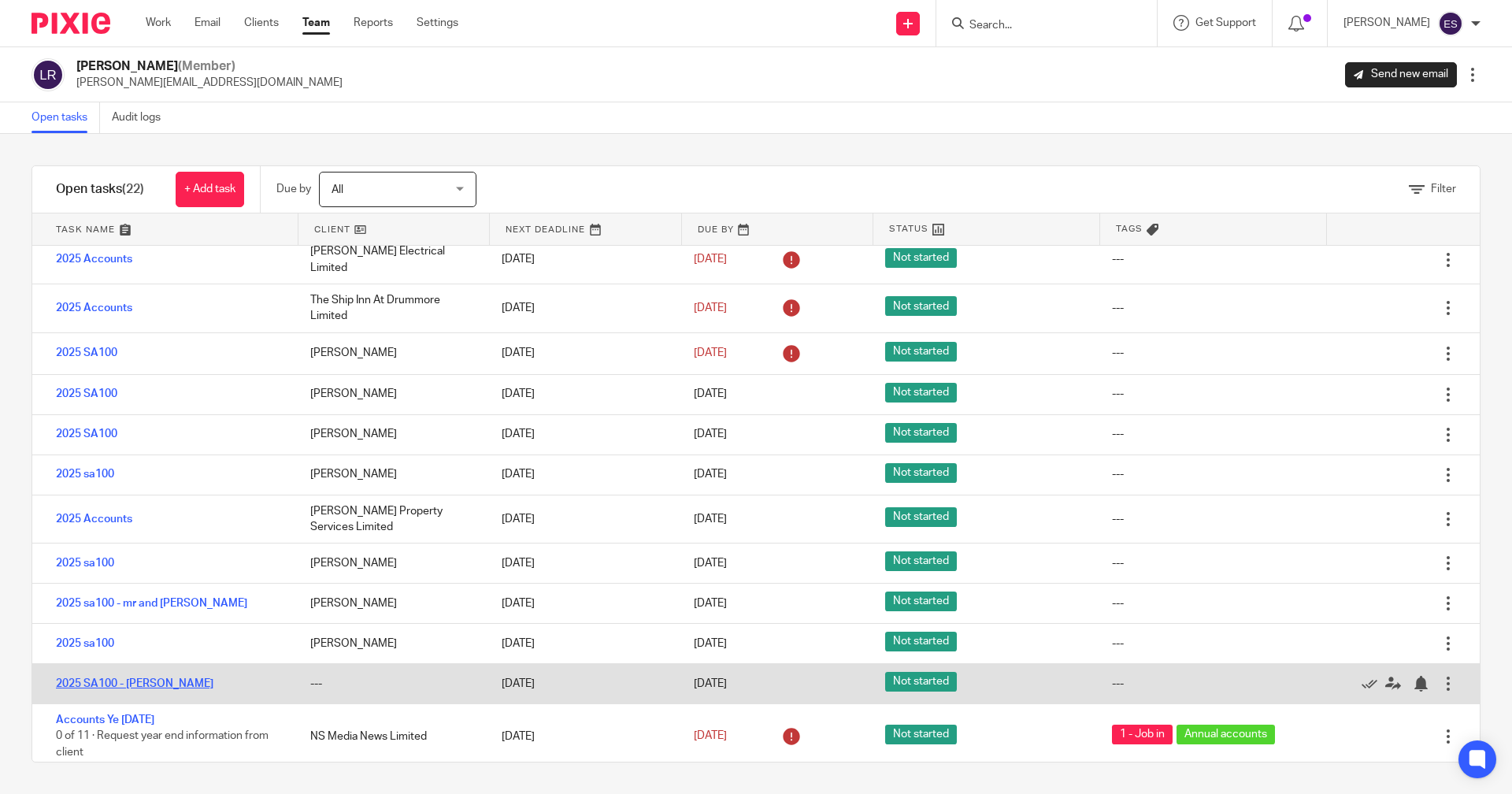
click at [99, 678] on link "2025 SA100 - [PERSON_NAME]" at bounding box center [134, 683] width 157 height 11
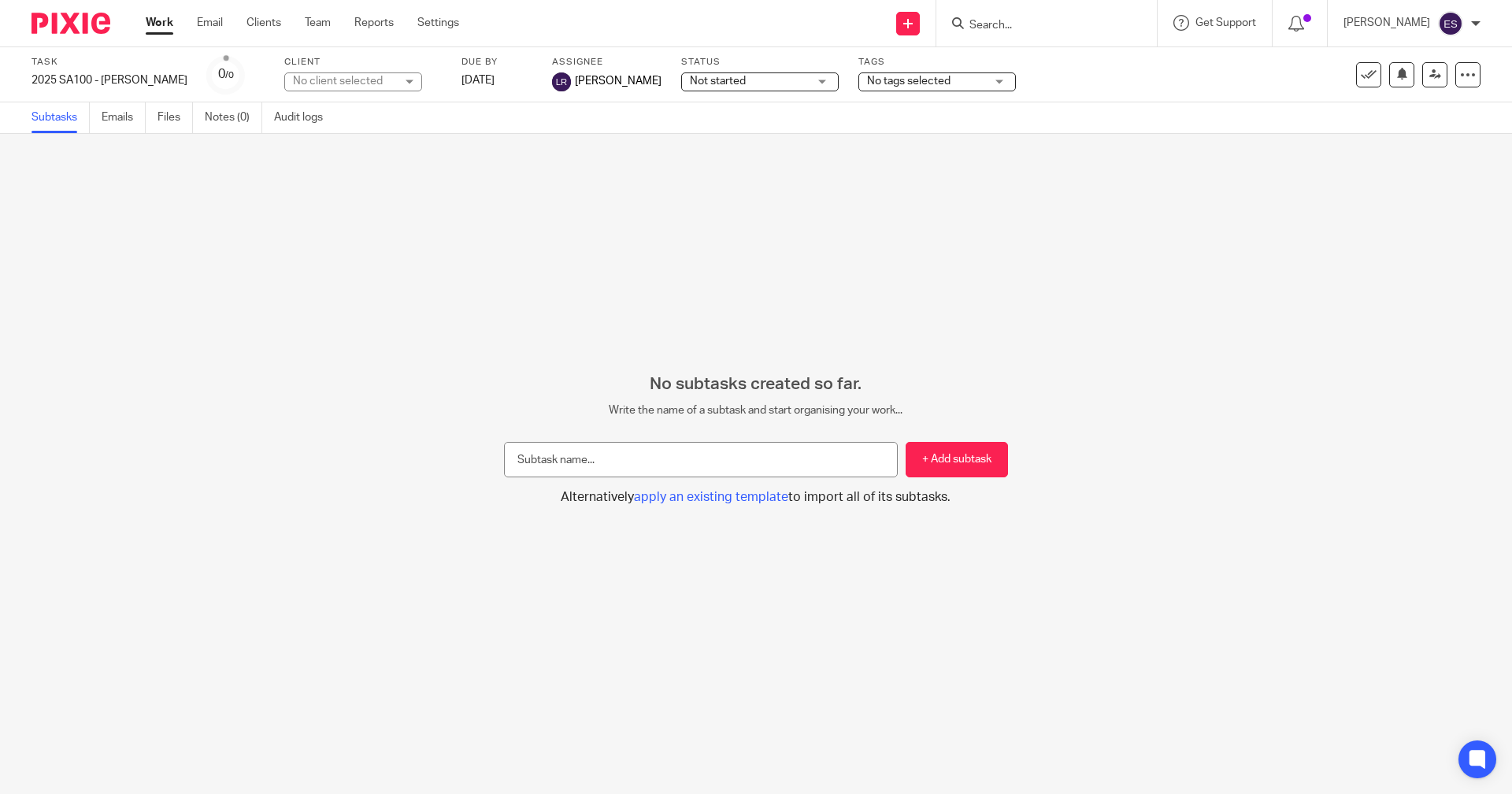
click at [164, 27] on link "Work" at bounding box center [159, 22] width 27 height 16
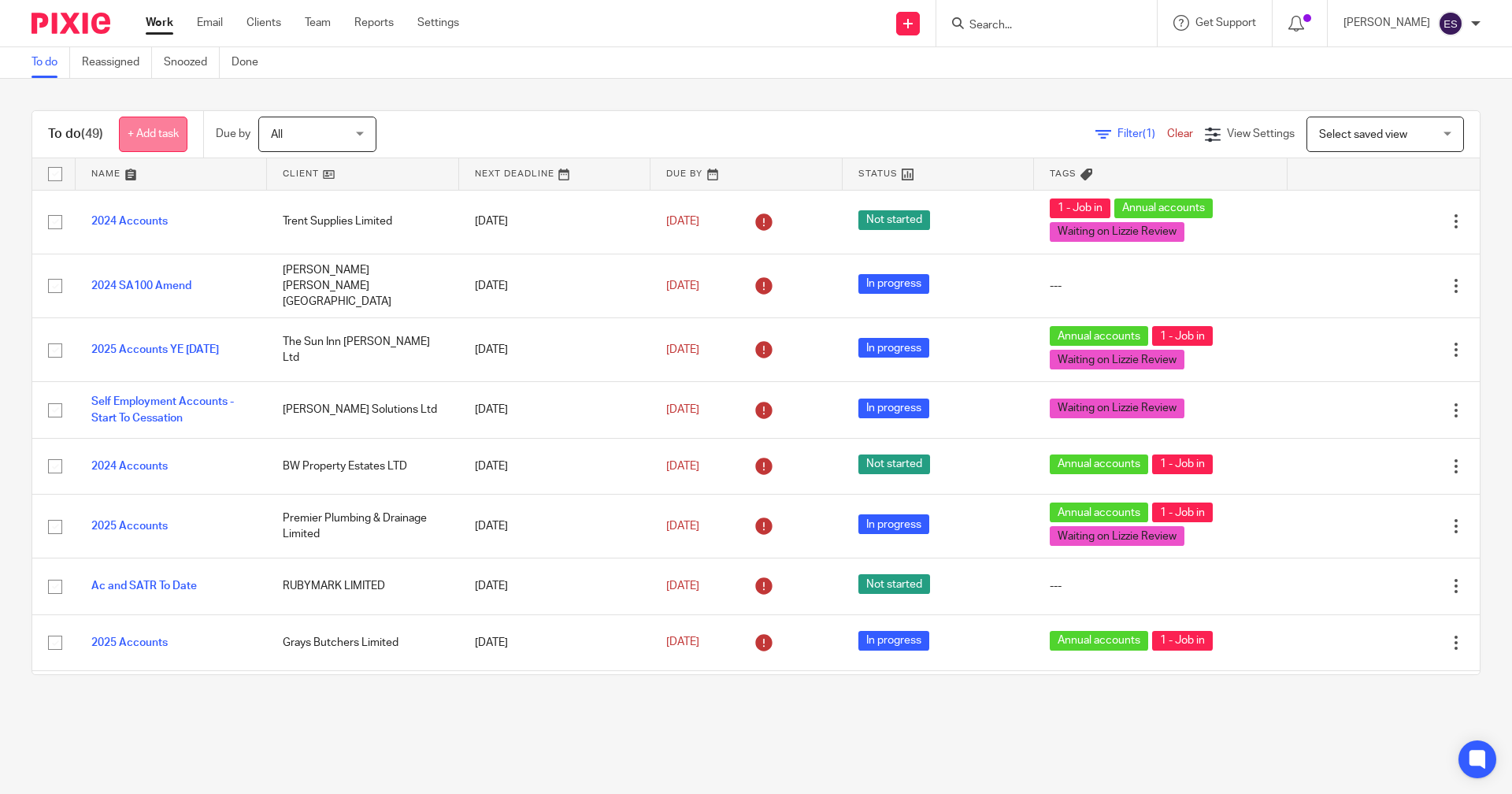
click at [149, 138] on link "+ Add task" at bounding box center [152, 133] width 68 height 35
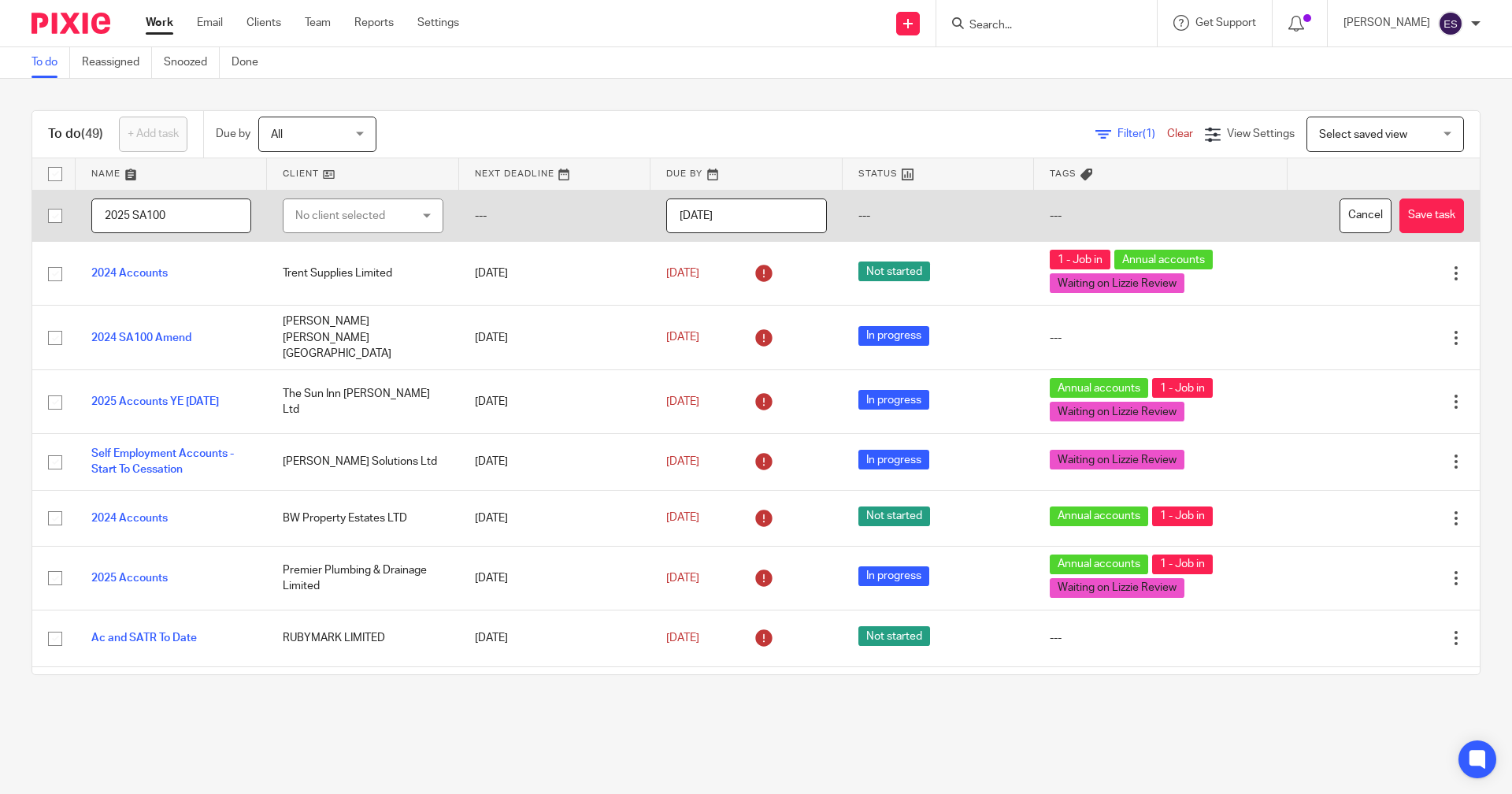
type input "2025 SA100"
click at [325, 213] on div "No client selected" at bounding box center [354, 216] width 117 height 33
drag, startPoint x: 373, startPoint y: 254, endPoint x: 221, endPoint y: 234, distance: 153.3
click at [221, 234] on tr "2025 SA100 No client selected ANDREW E Andrew Evans --- 2025-10-13 --- --- Canc…" at bounding box center [755, 215] width 1447 height 52
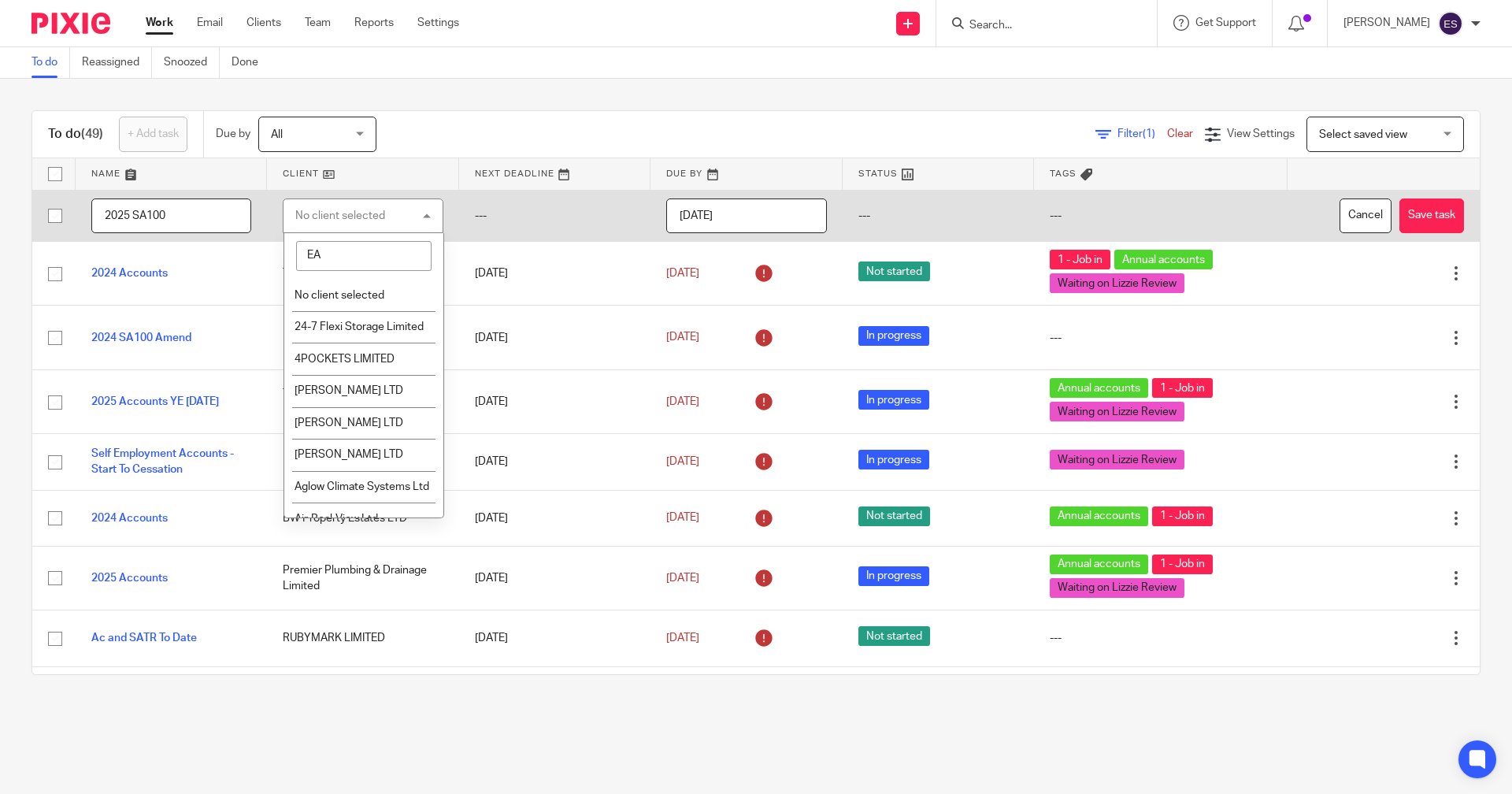
type input "EAR"
drag, startPoint x: 352, startPoint y: 255, endPoint x: 160, endPoint y: 216, distance: 195.9
click at [185, 227] on tr "2025 SA100 No client selected EAR David Pearson D. PEARSON GROUNDWORKS LIMITED …" at bounding box center [755, 215] width 1447 height 52
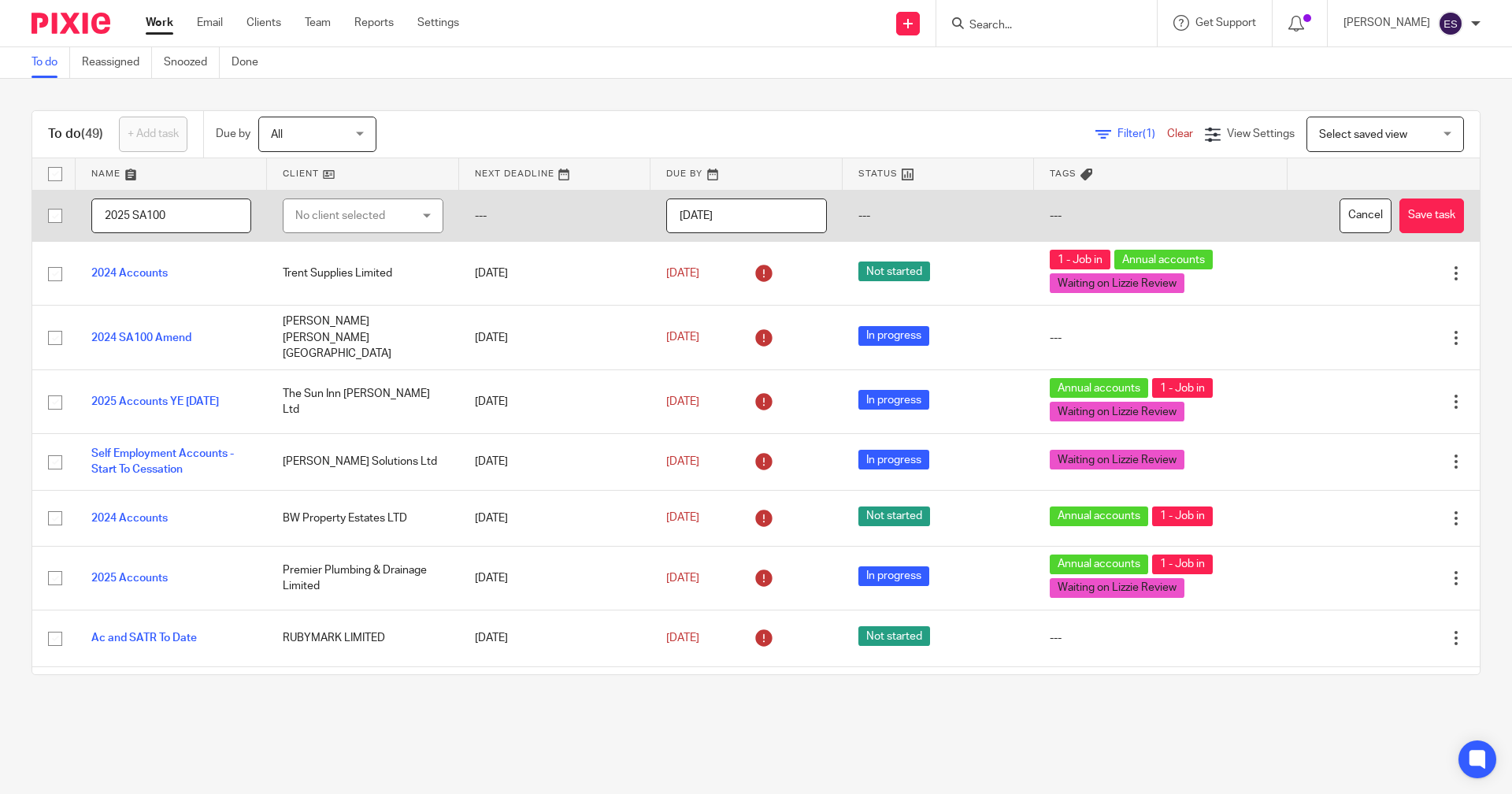
click at [184, 206] on input "2025 SA100" at bounding box center [171, 216] width 160 height 35
type input "2025 SA100 - [PERSON_NAME]"
click at [747, 196] on td "2025-10-13" at bounding box center [746, 215] width 191 height 52
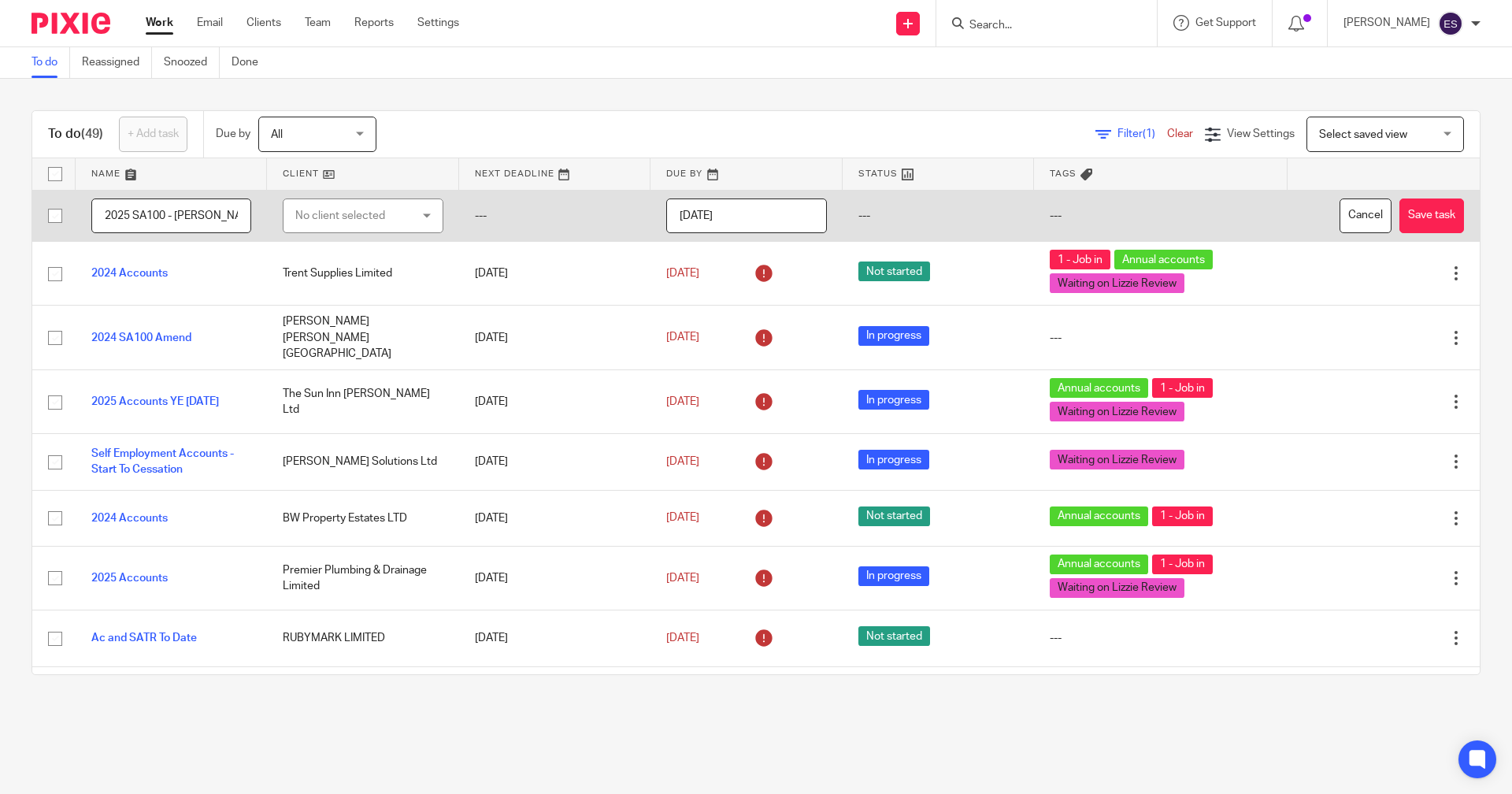
click at [746, 213] on input "2025-10-13" at bounding box center [746, 216] width 160 height 35
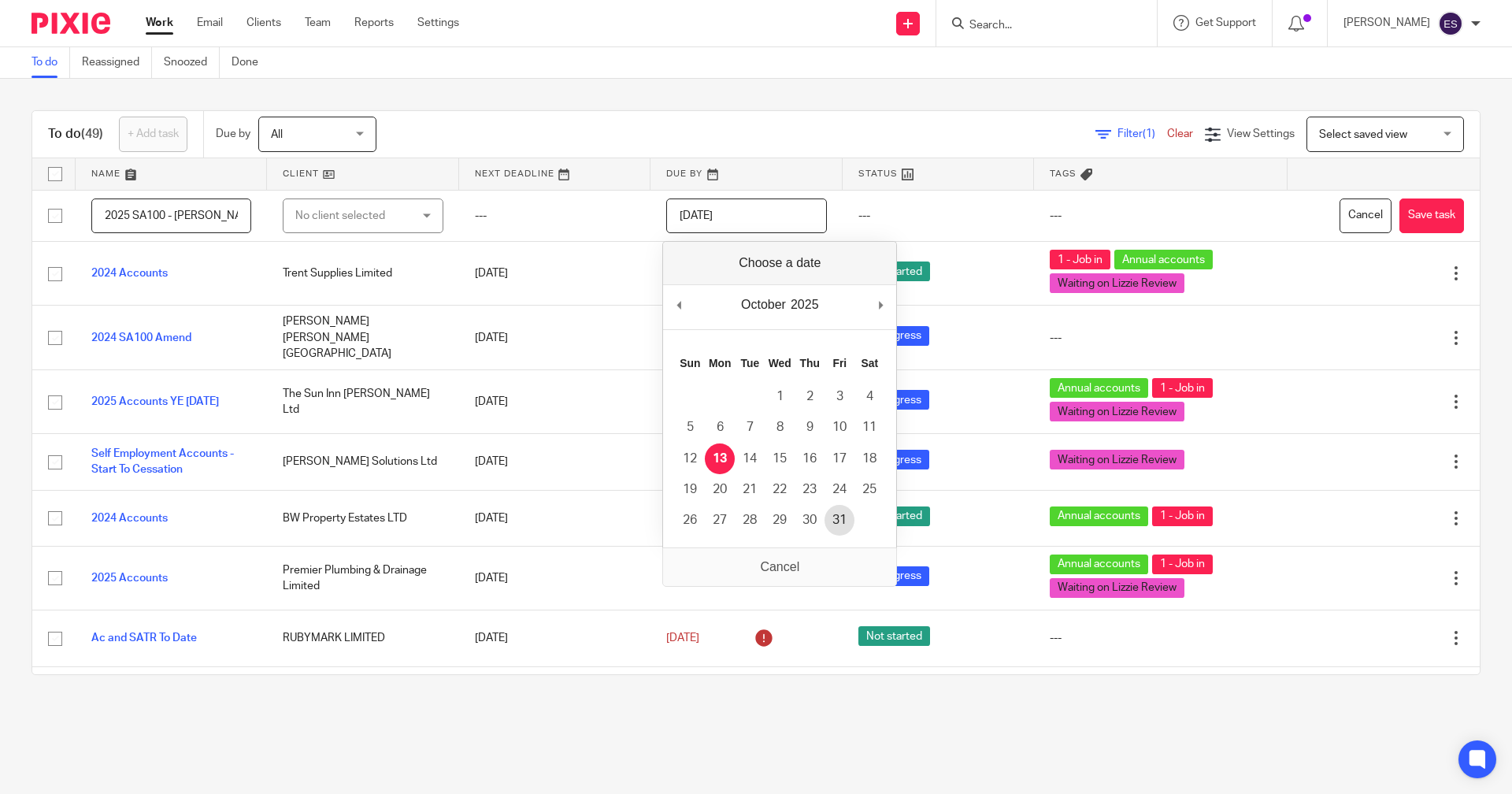
type input "2025-10-31"
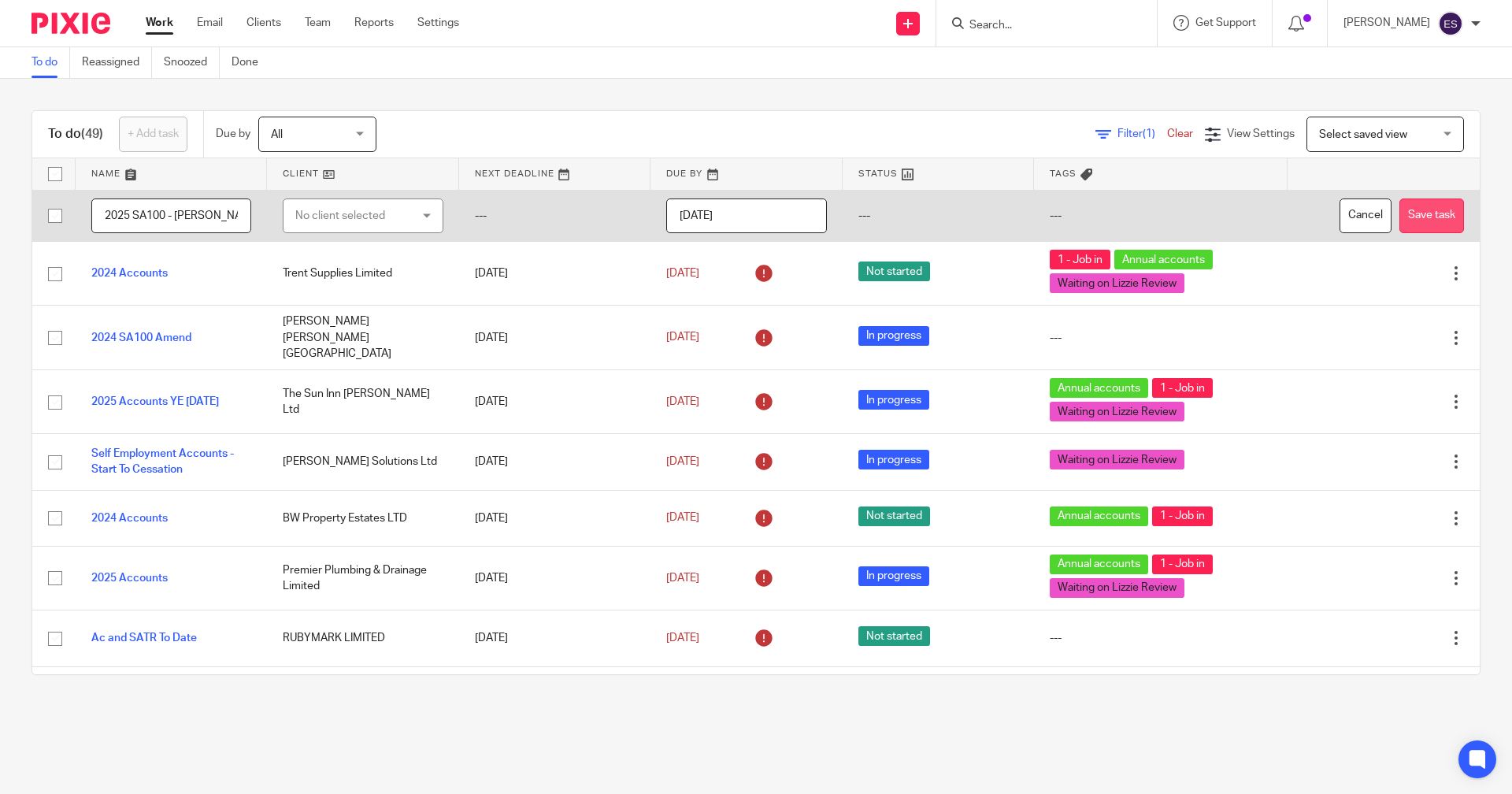
click at [1399, 224] on button "Save task" at bounding box center [1431, 216] width 64 height 35
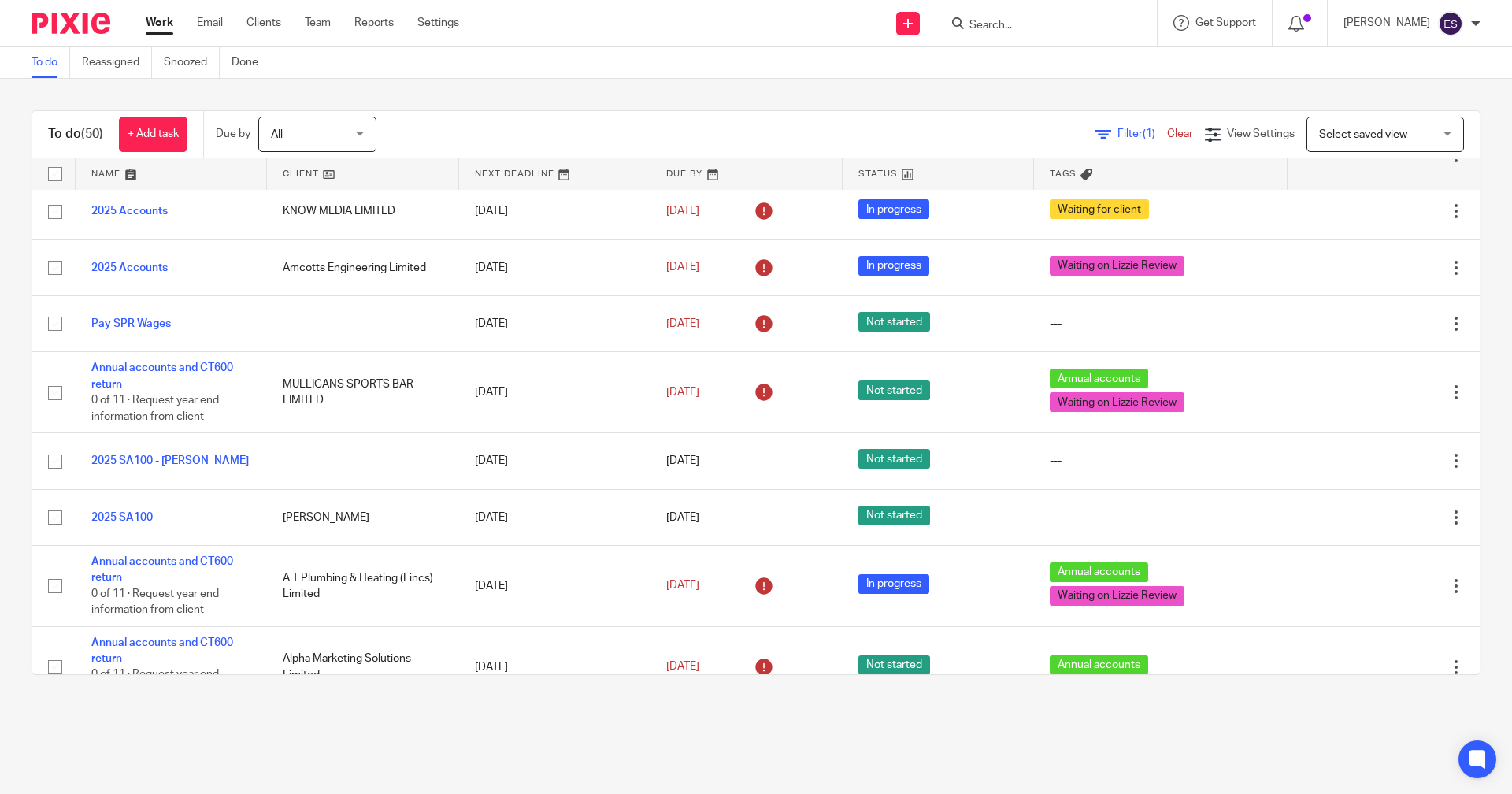
scroll to position [2151, 0]
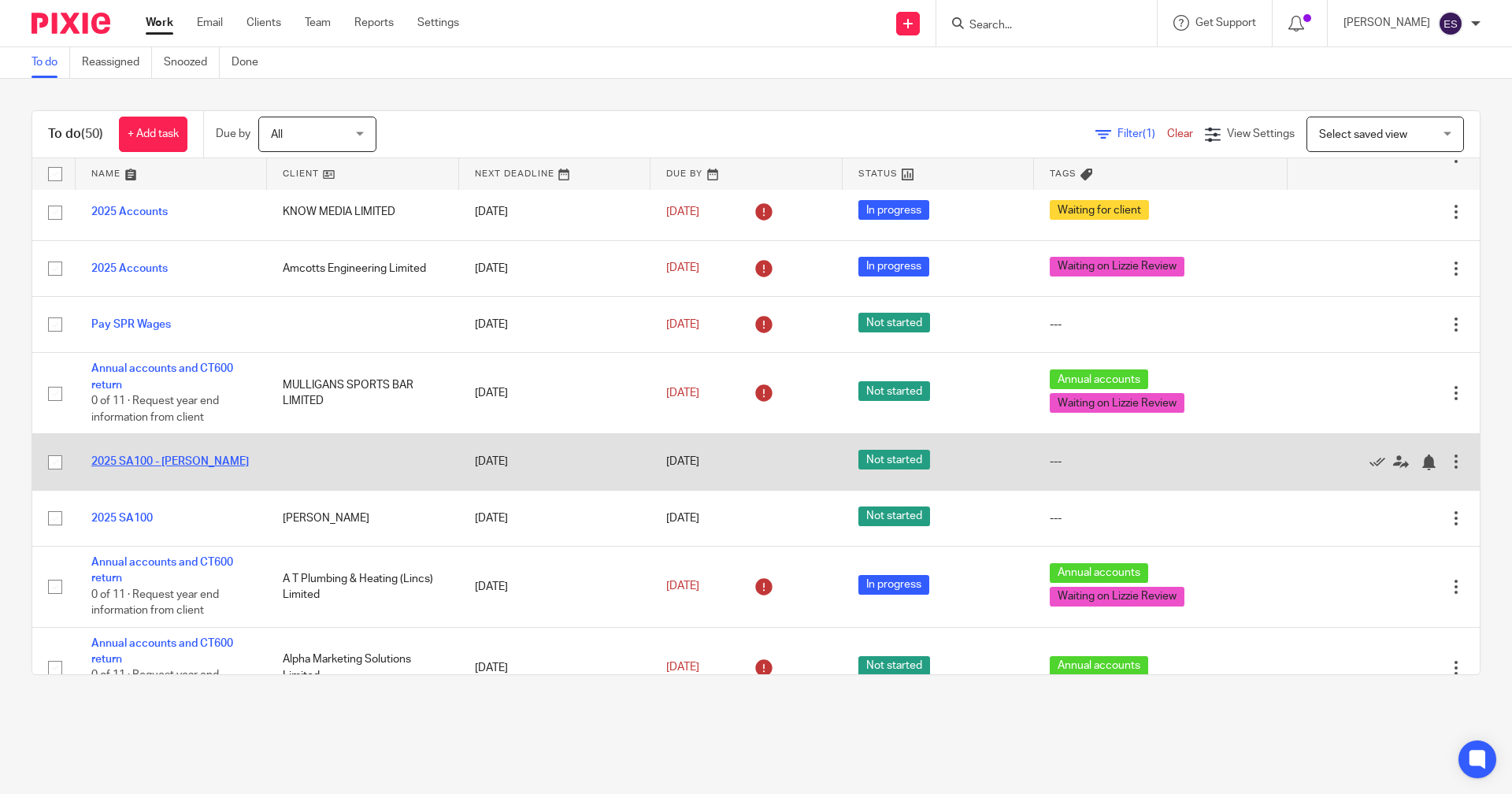
click at [198, 457] on link "2025 SA100 - [PERSON_NAME]" at bounding box center [170, 461] width 157 height 11
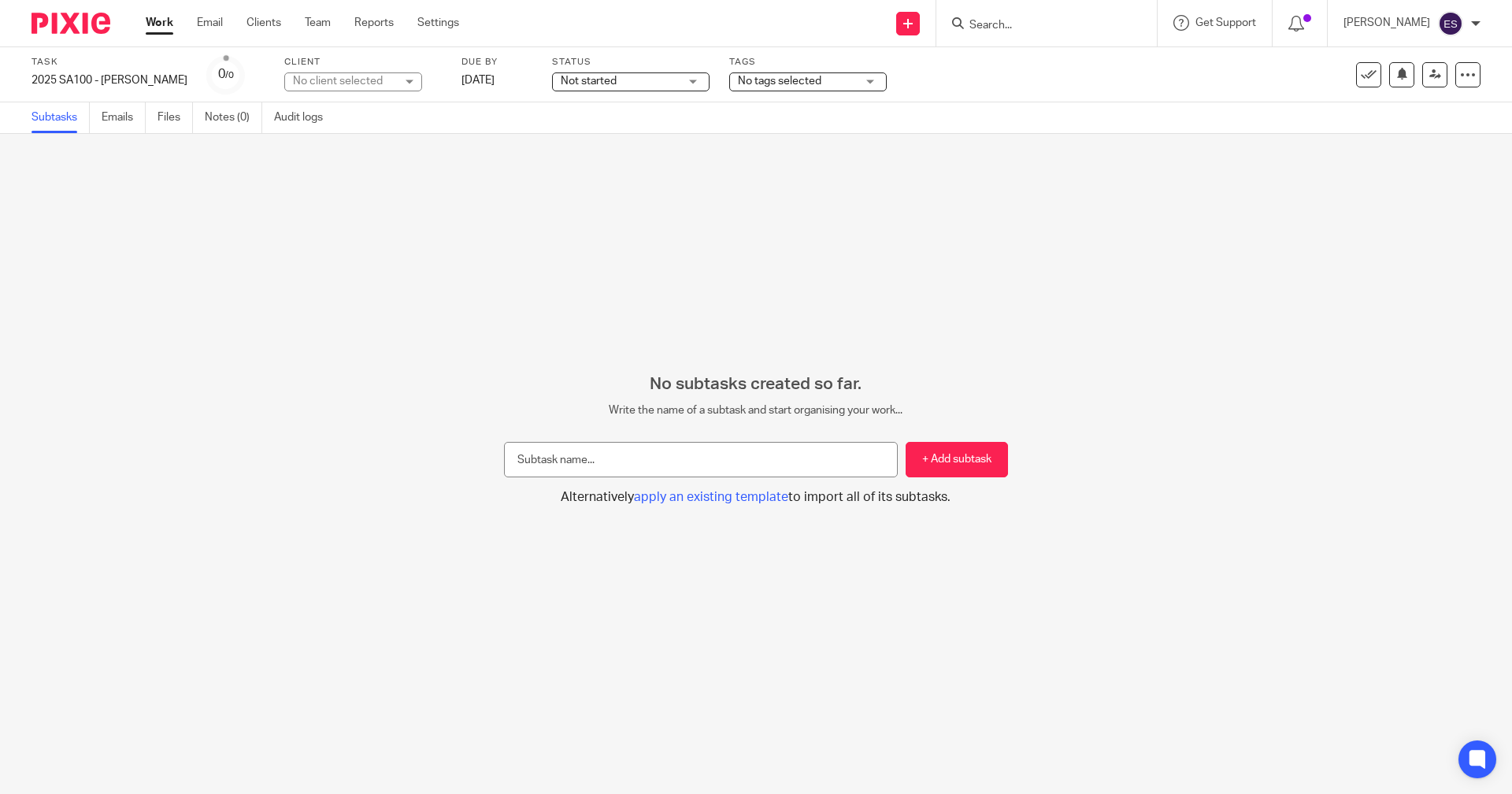
click at [782, 73] on span "No tags selected" at bounding box center [796, 82] width 118 height 16
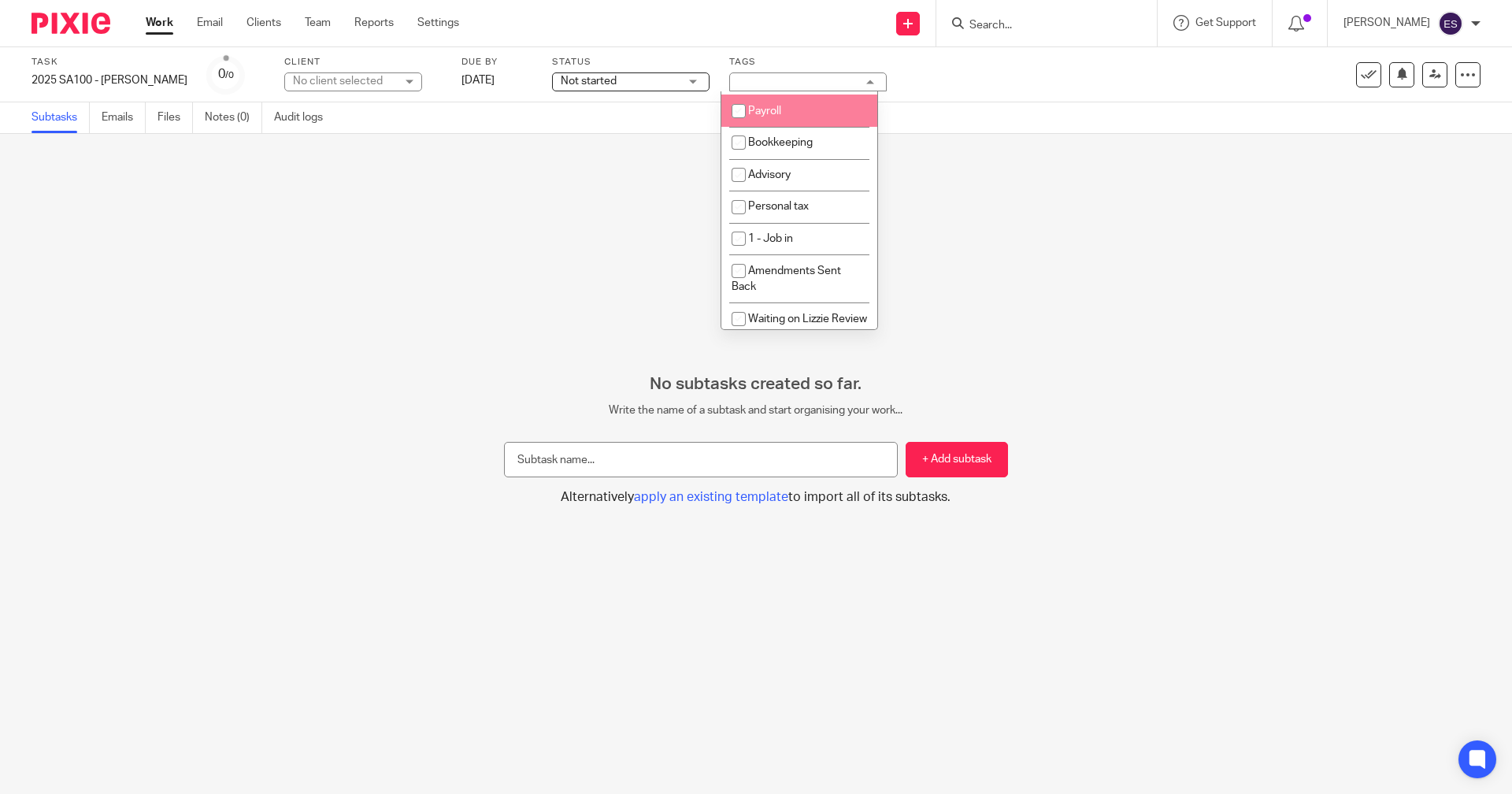
scroll to position [157, 0]
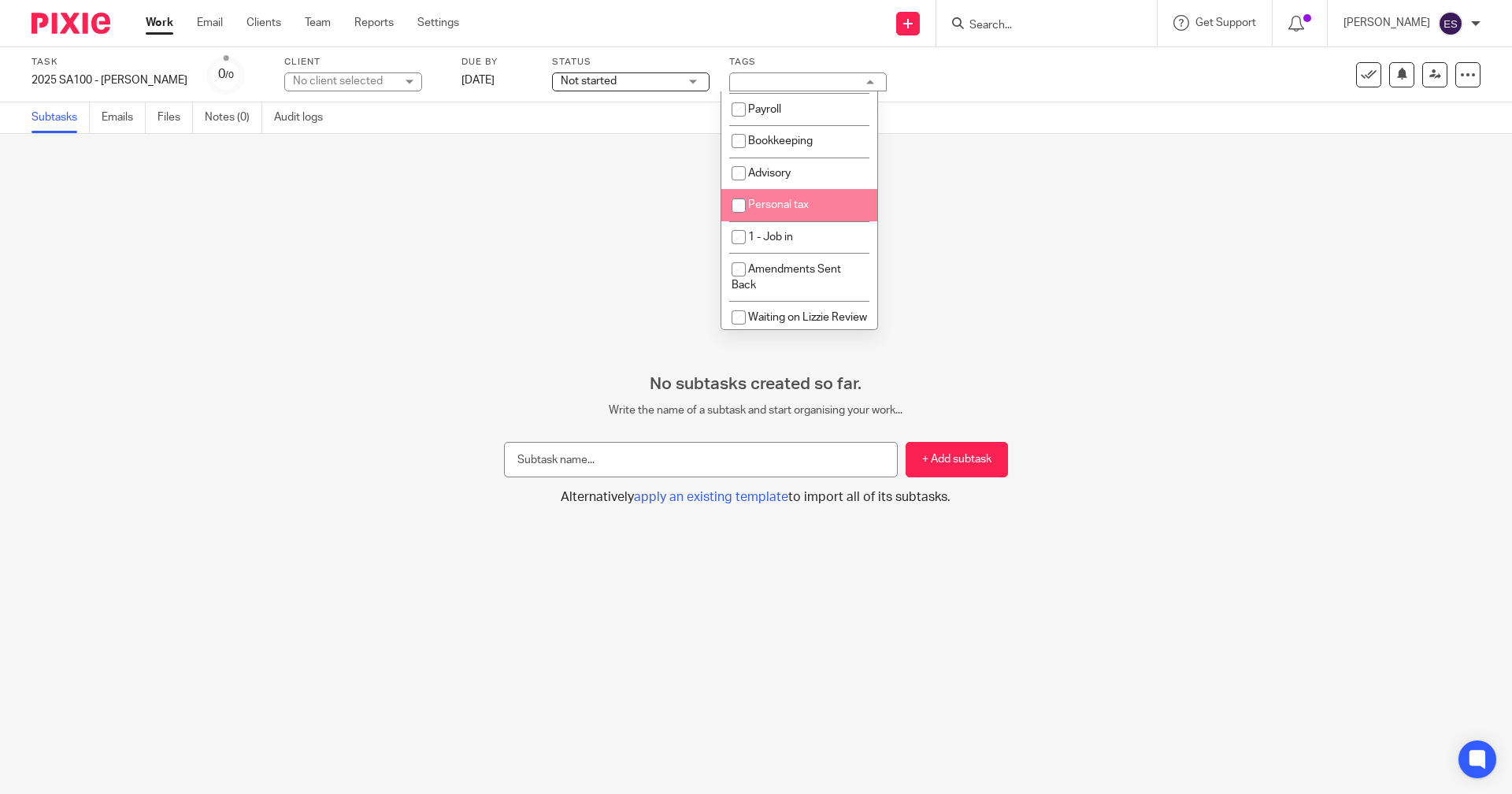
click at [802, 205] on span "Personal tax" at bounding box center [778, 204] width 61 height 11
checkbox input "true"
click at [793, 238] on span "1 - Job in" at bounding box center [770, 236] width 44 height 11
checkbox input "true"
click at [1309, 175] on div "No subtasks created so far. Write the name of a subtask and start organising yo…" at bounding box center [756, 464] width 1512 height 660
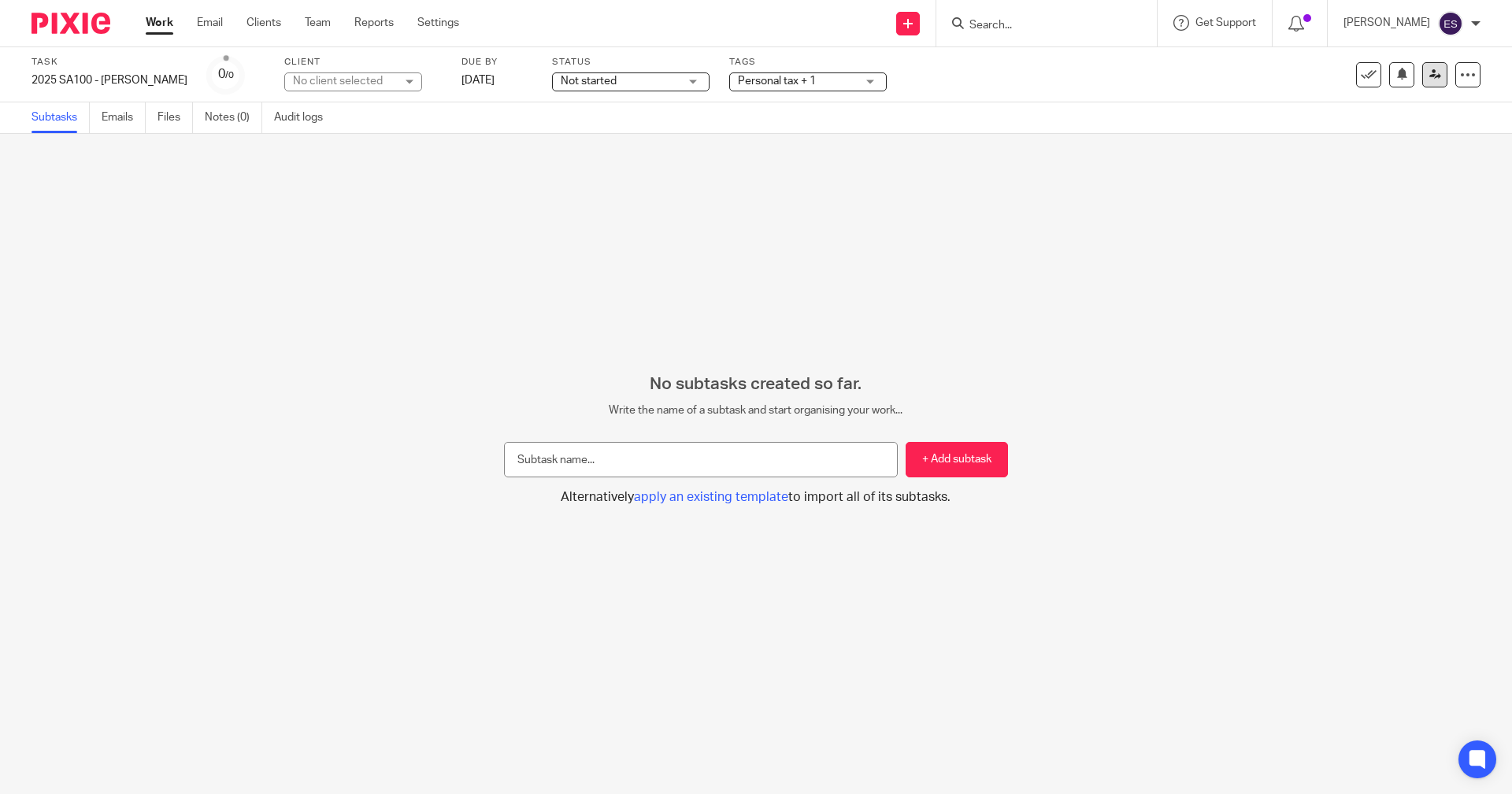
click at [1429, 72] on icon at bounding box center [1435, 74] width 12 height 12
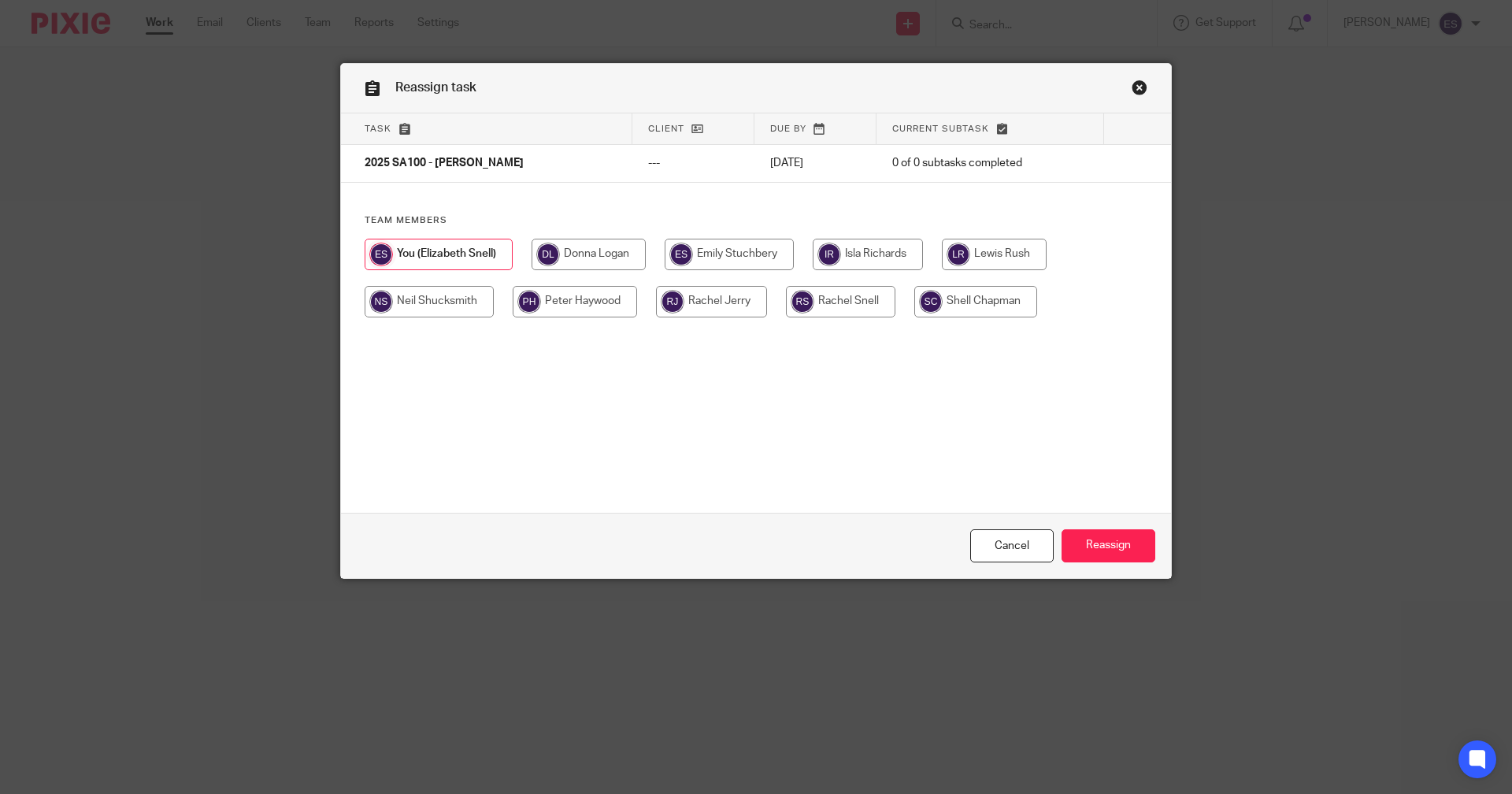
click at [996, 259] on input "radio" at bounding box center [993, 255] width 105 height 31
radio input "true"
drag, startPoint x: 1083, startPoint y: 524, endPoint x: 1085, endPoint y: 532, distance: 8.2
click at [1084, 524] on div "Cancel Reassign" at bounding box center [756, 545] width 830 height 66
click at [1085, 532] on input "Reassign" at bounding box center [1108, 545] width 94 height 34
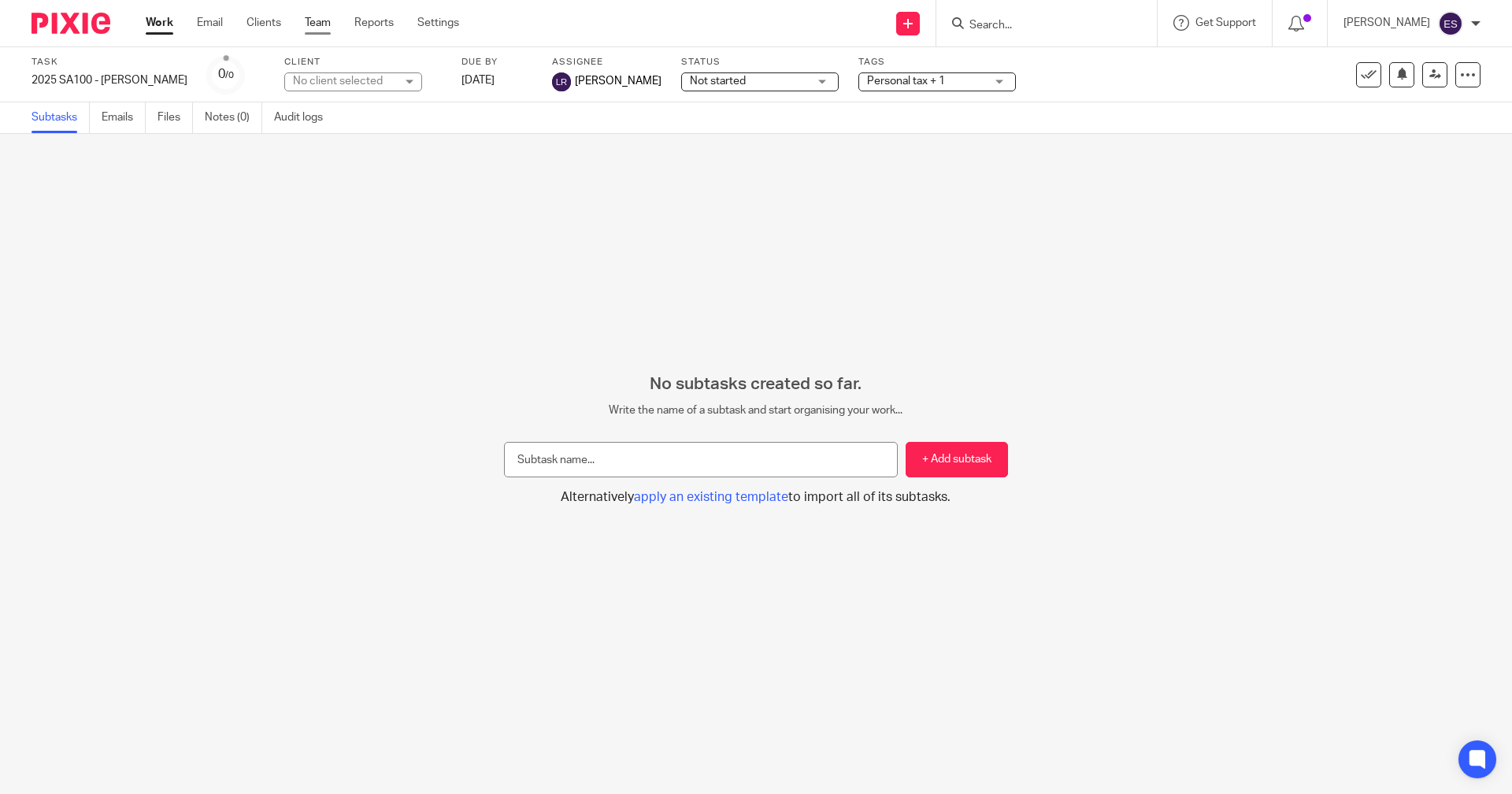
click at [322, 30] on link "Team" at bounding box center [318, 22] width 26 height 16
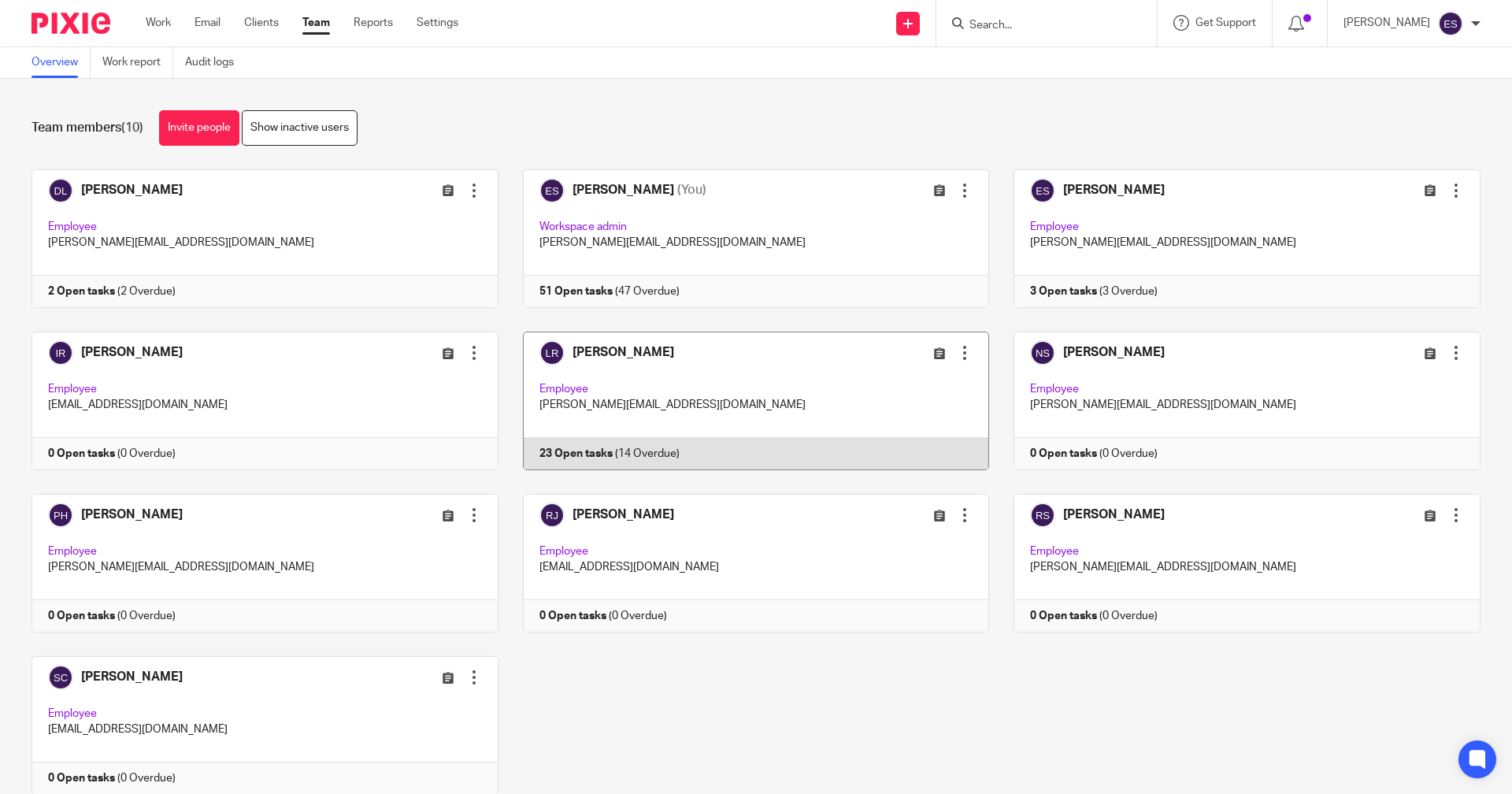
click at [687, 427] on link at bounding box center [744, 400] width 492 height 138
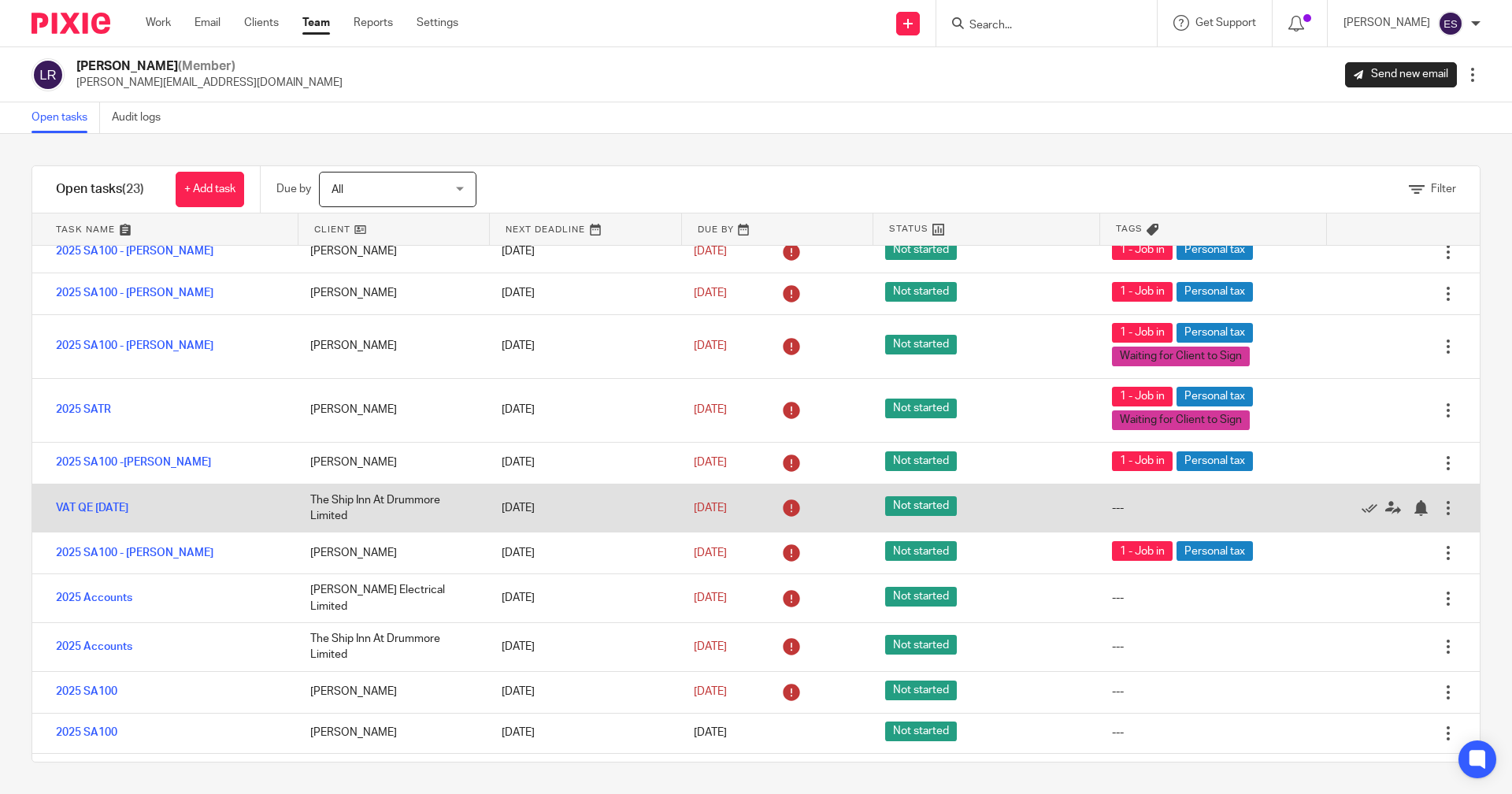
scroll to position [394, 0]
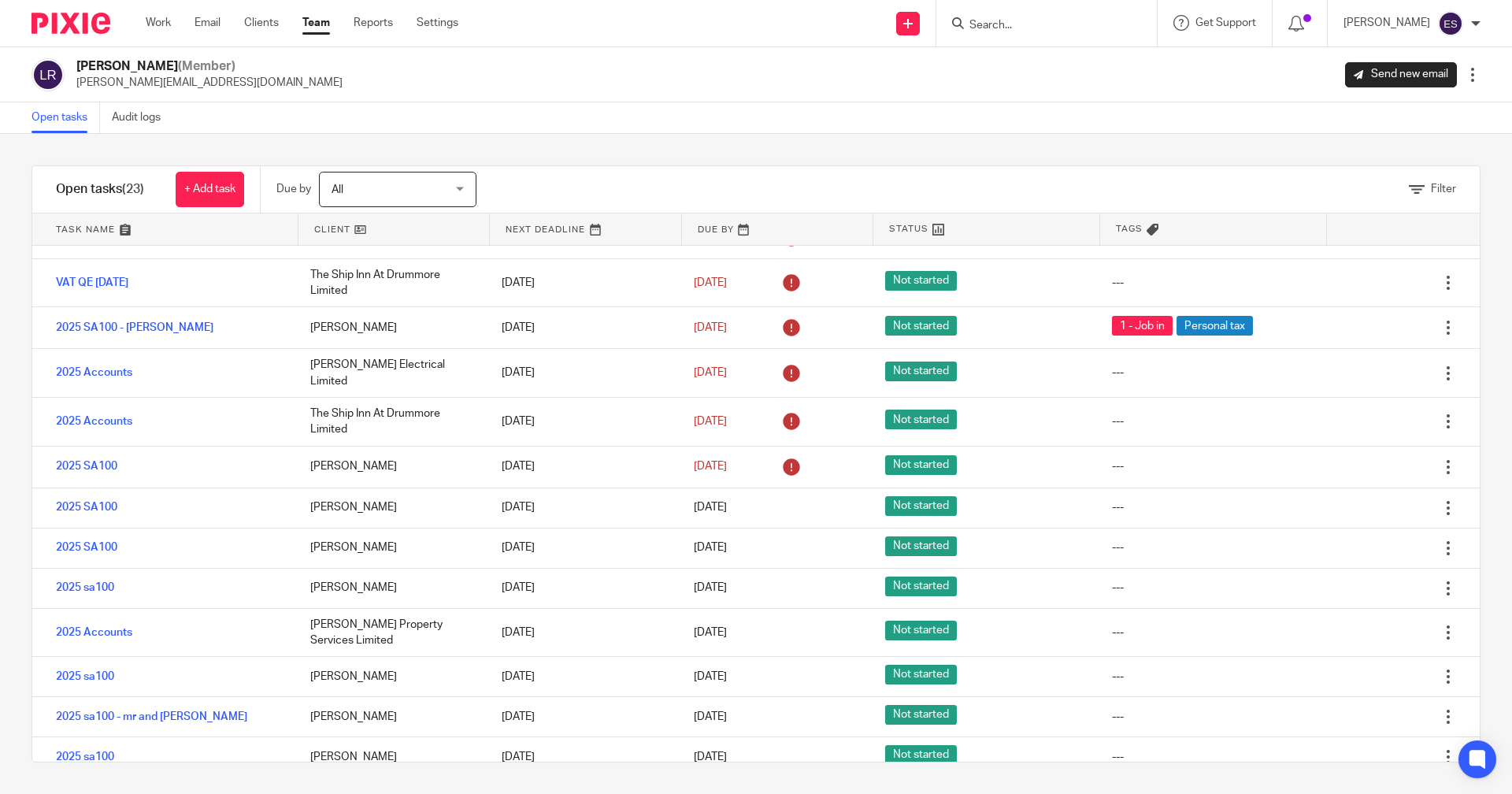
click at [1052, 30] on input "Search" at bounding box center [1038, 26] width 142 height 14
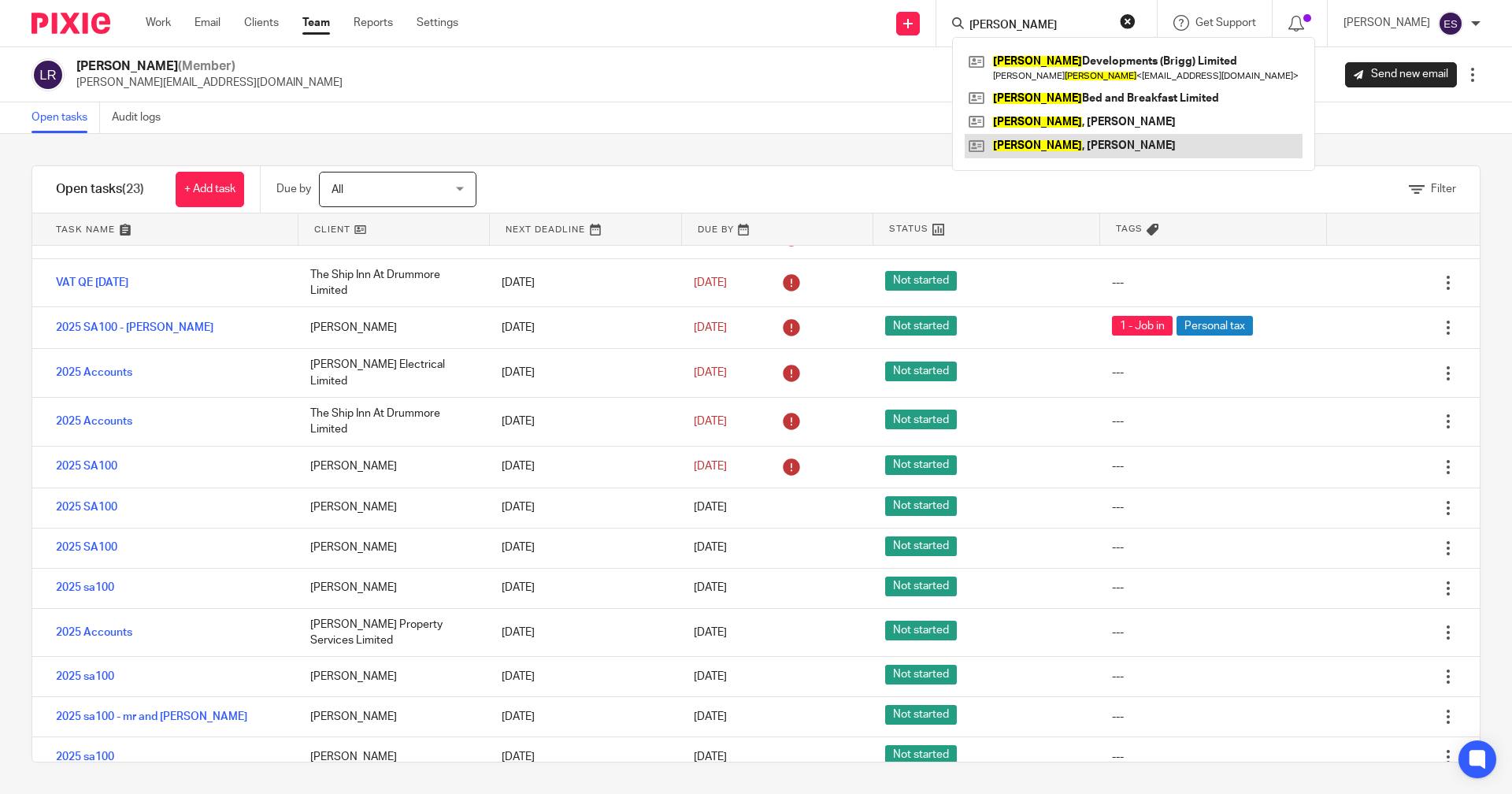
type input "CROSBY"
click at [1061, 140] on link at bounding box center [1133, 146] width 338 height 24
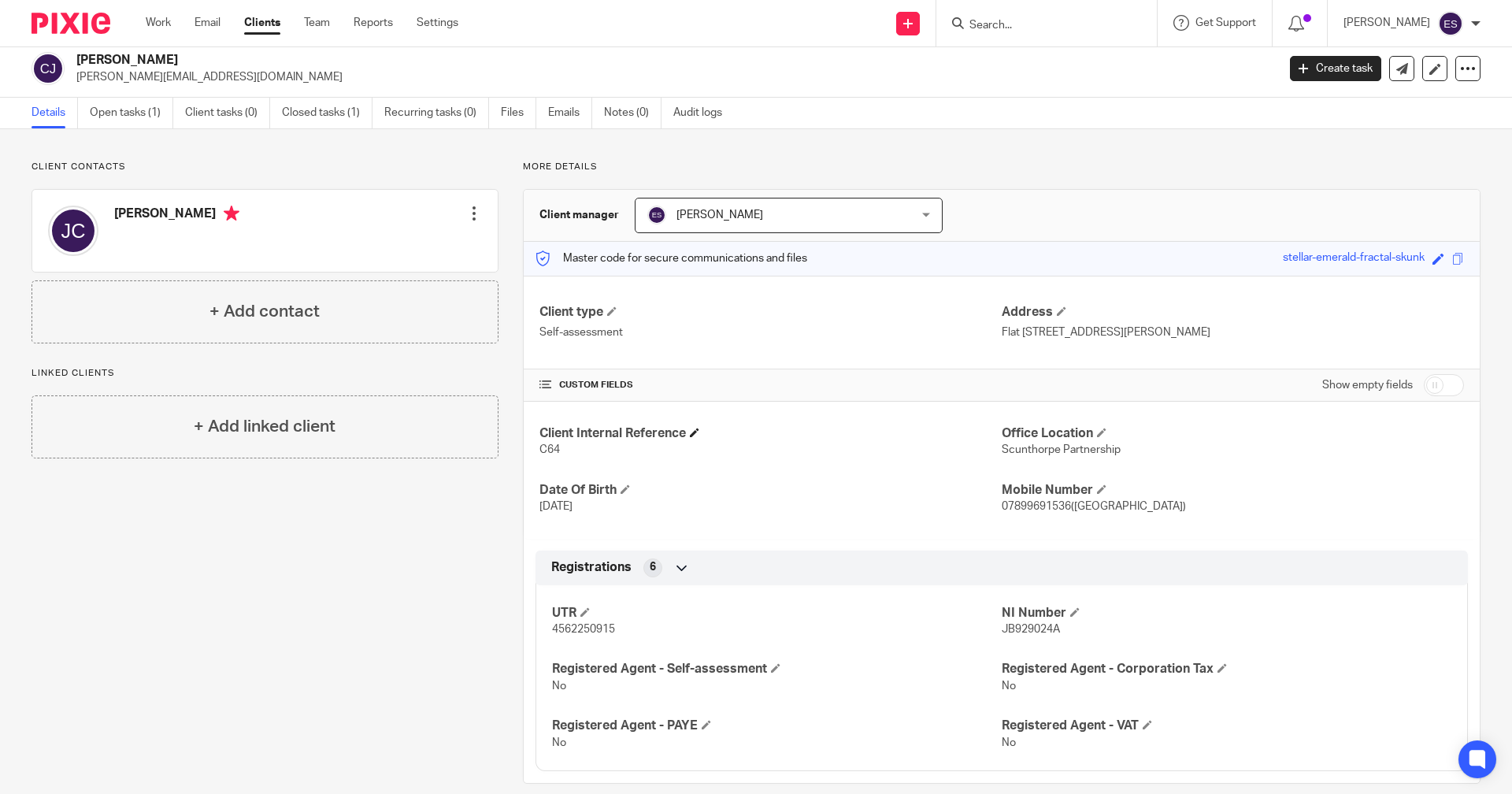
scroll to position [28, 0]
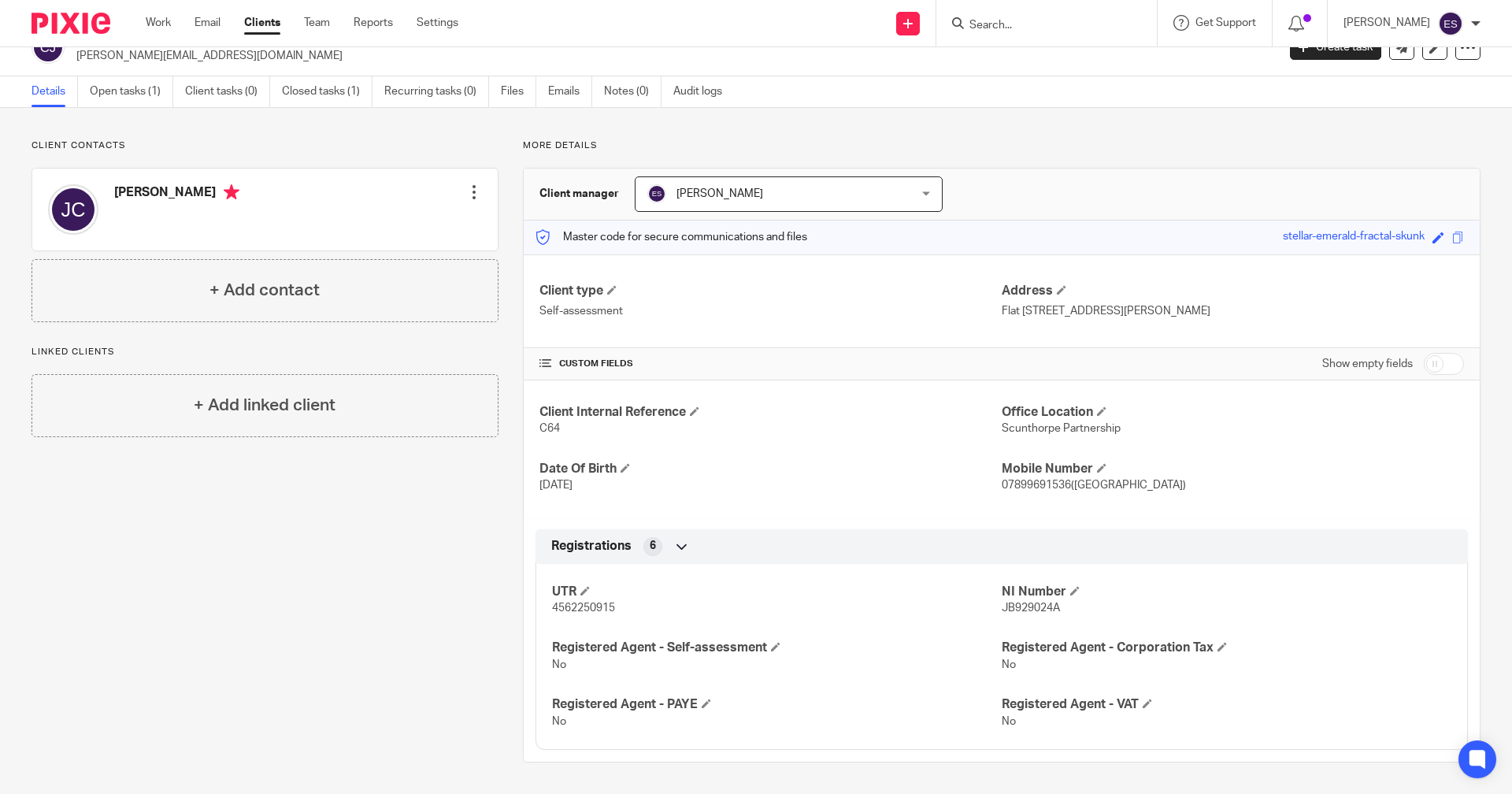
click at [1500, 25] on div "Send new email Create task Add client Request signature Get Support Contact Sup…" at bounding box center [996, 23] width 1029 height 46
click at [159, 85] on link "Open tasks (1)" at bounding box center [131, 91] width 83 height 30
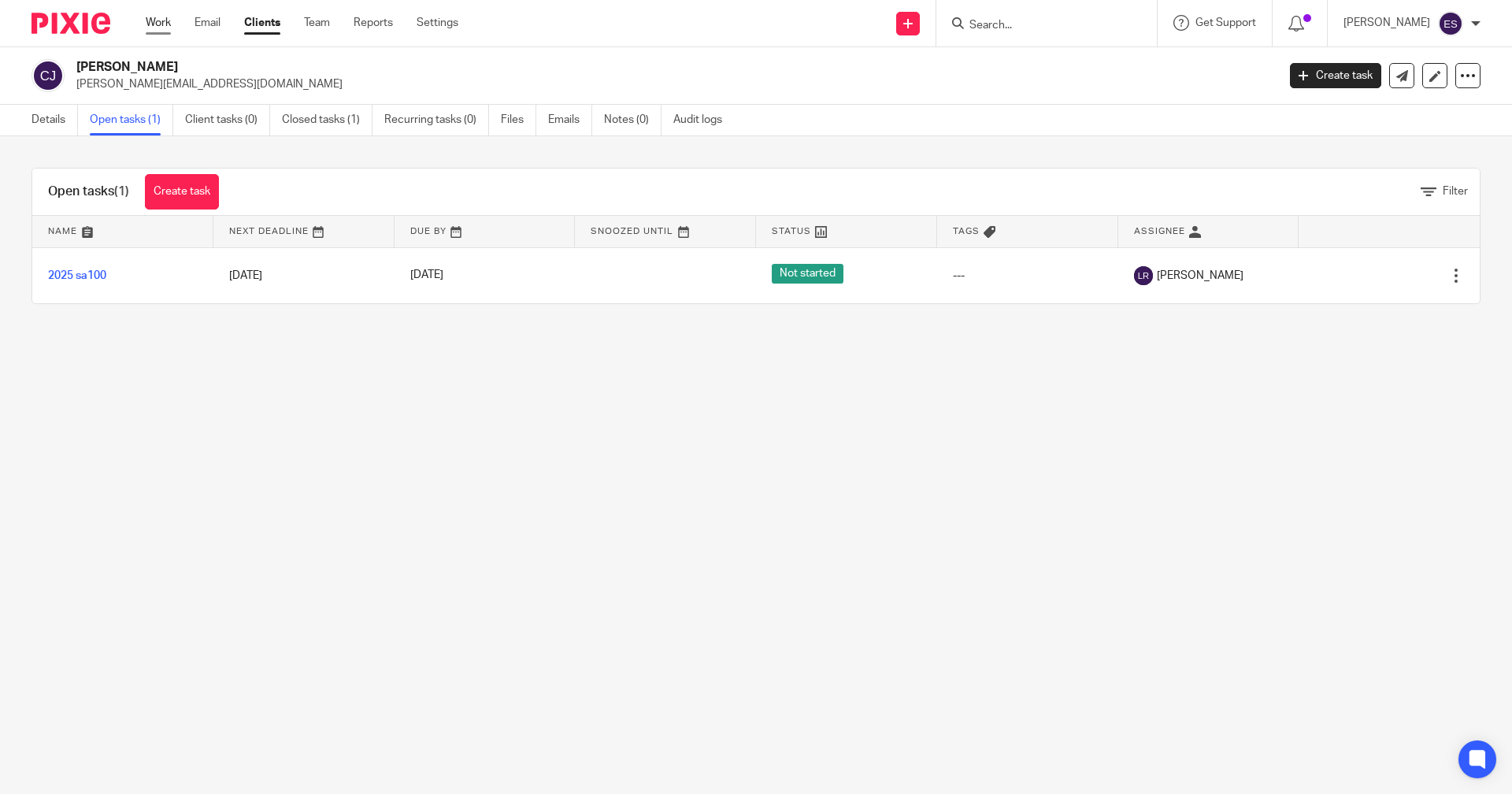
click at [170, 24] on link "Work" at bounding box center [158, 22] width 26 height 16
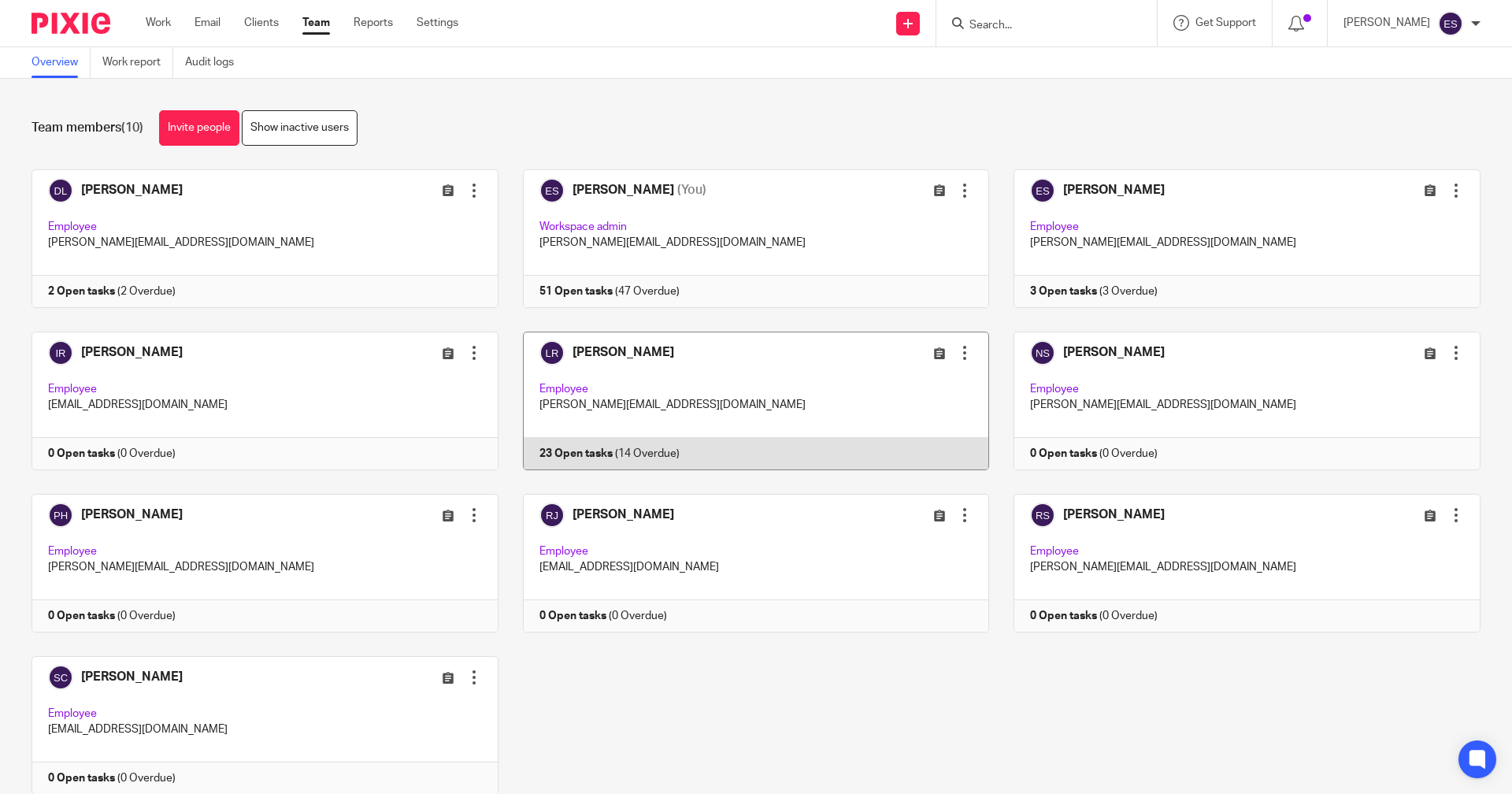
click at [688, 437] on link at bounding box center [744, 400] width 492 height 138
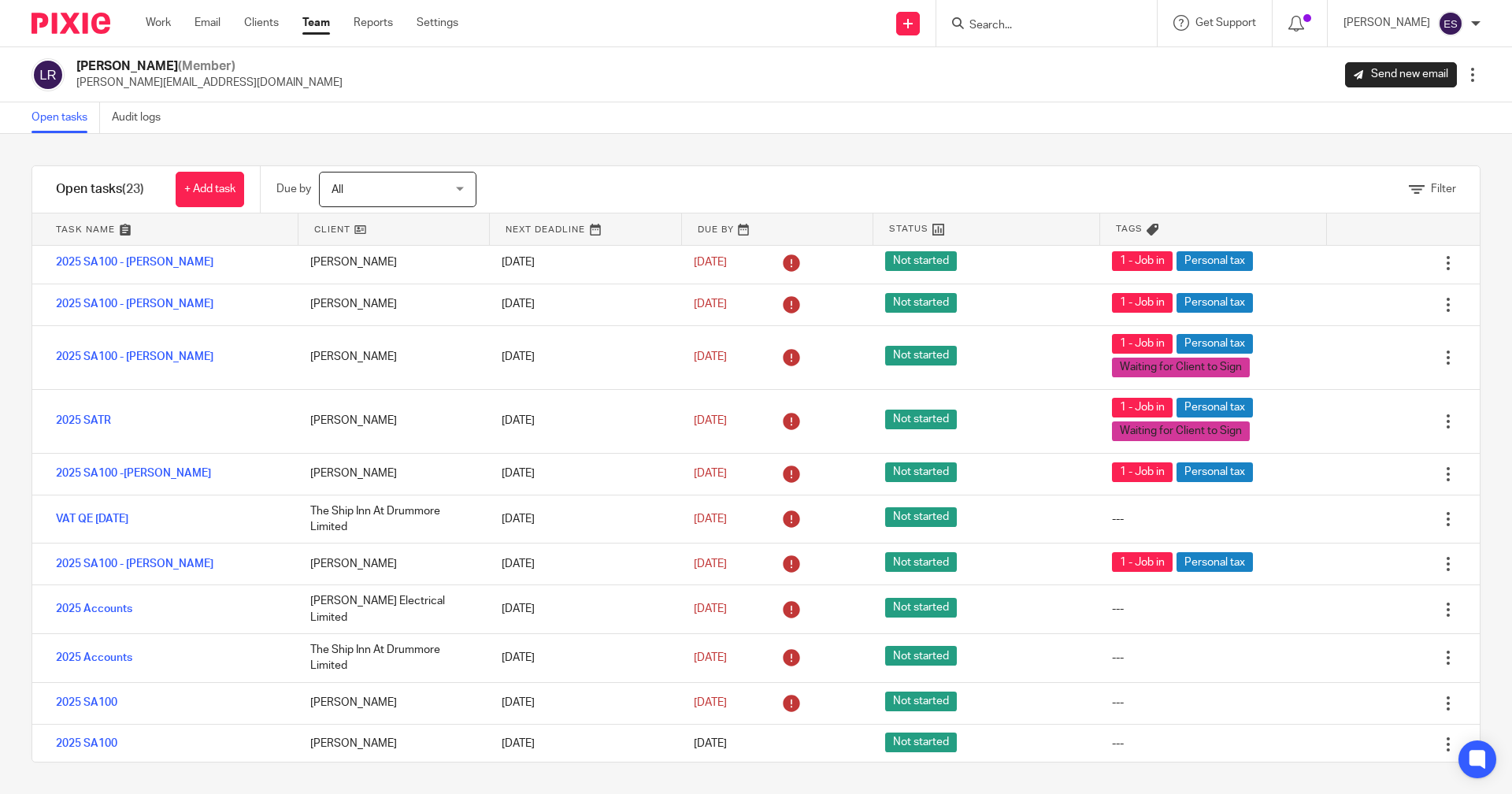
scroll to position [153, 0]
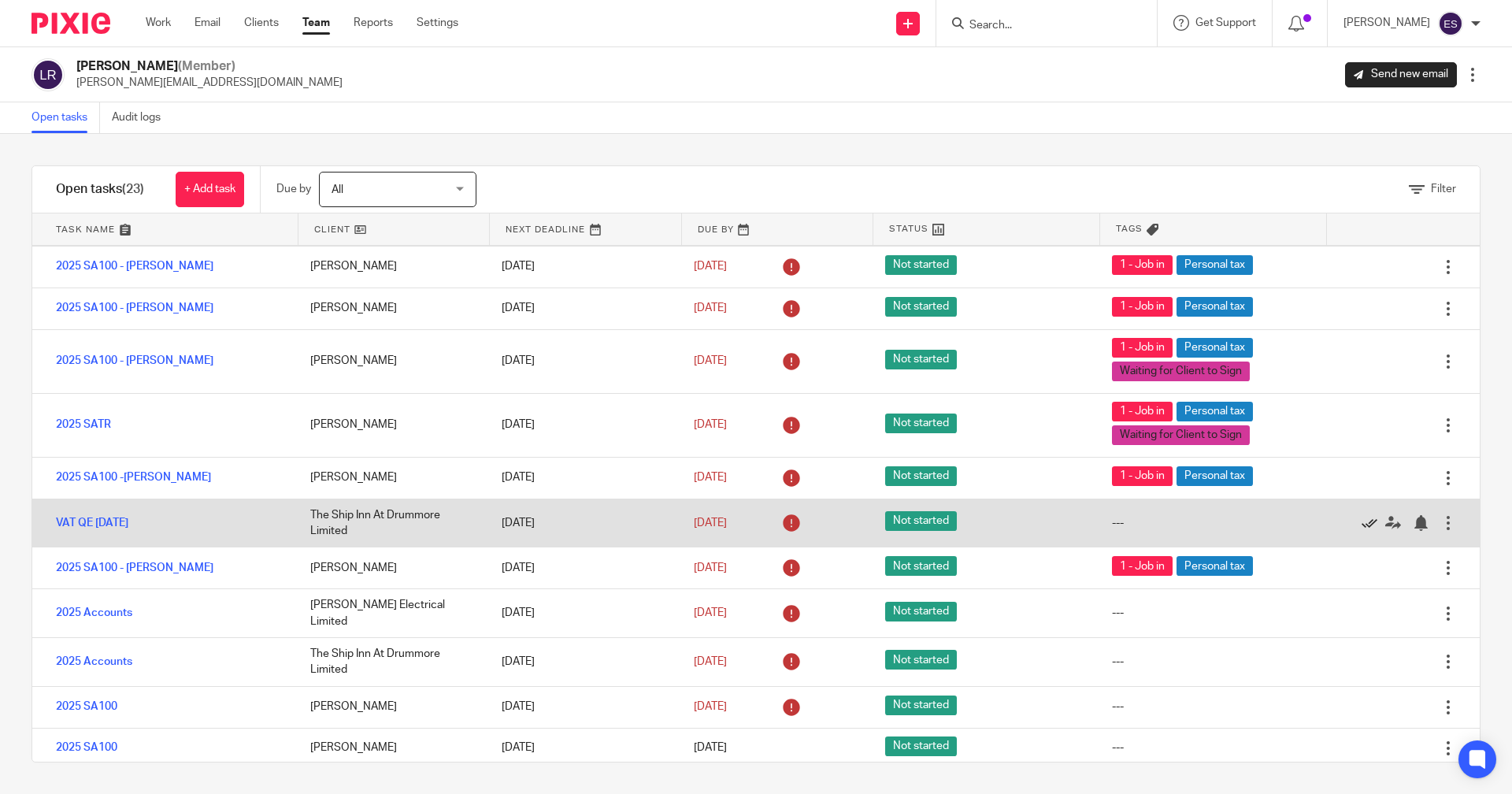
click at [1361, 522] on icon at bounding box center [1369, 522] width 16 height 16
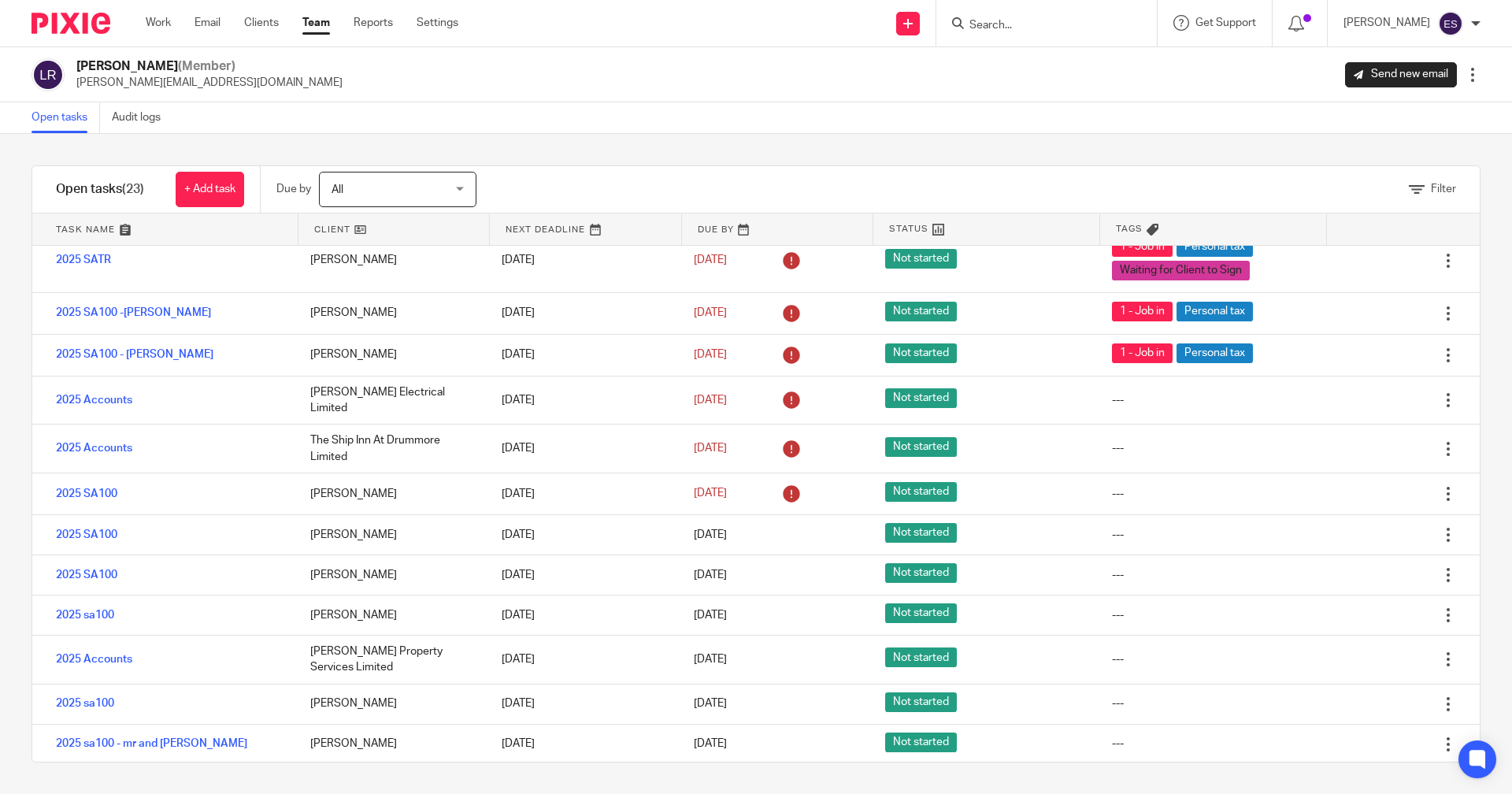
scroll to position [498, 0]
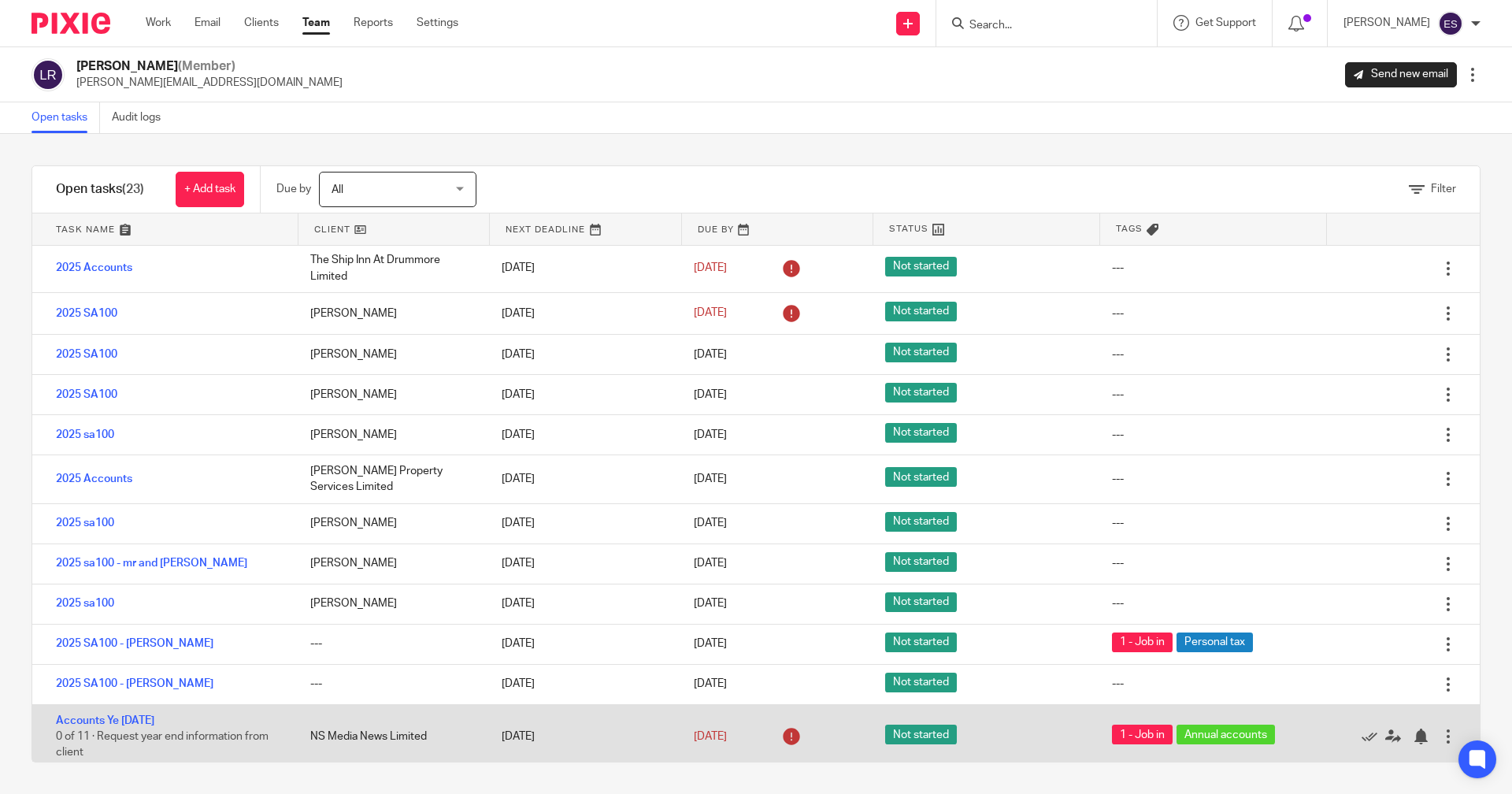
click at [165, 731] on span "0 of 11 · Request year end information from client" at bounding box center [162, 744] width 212 height 27
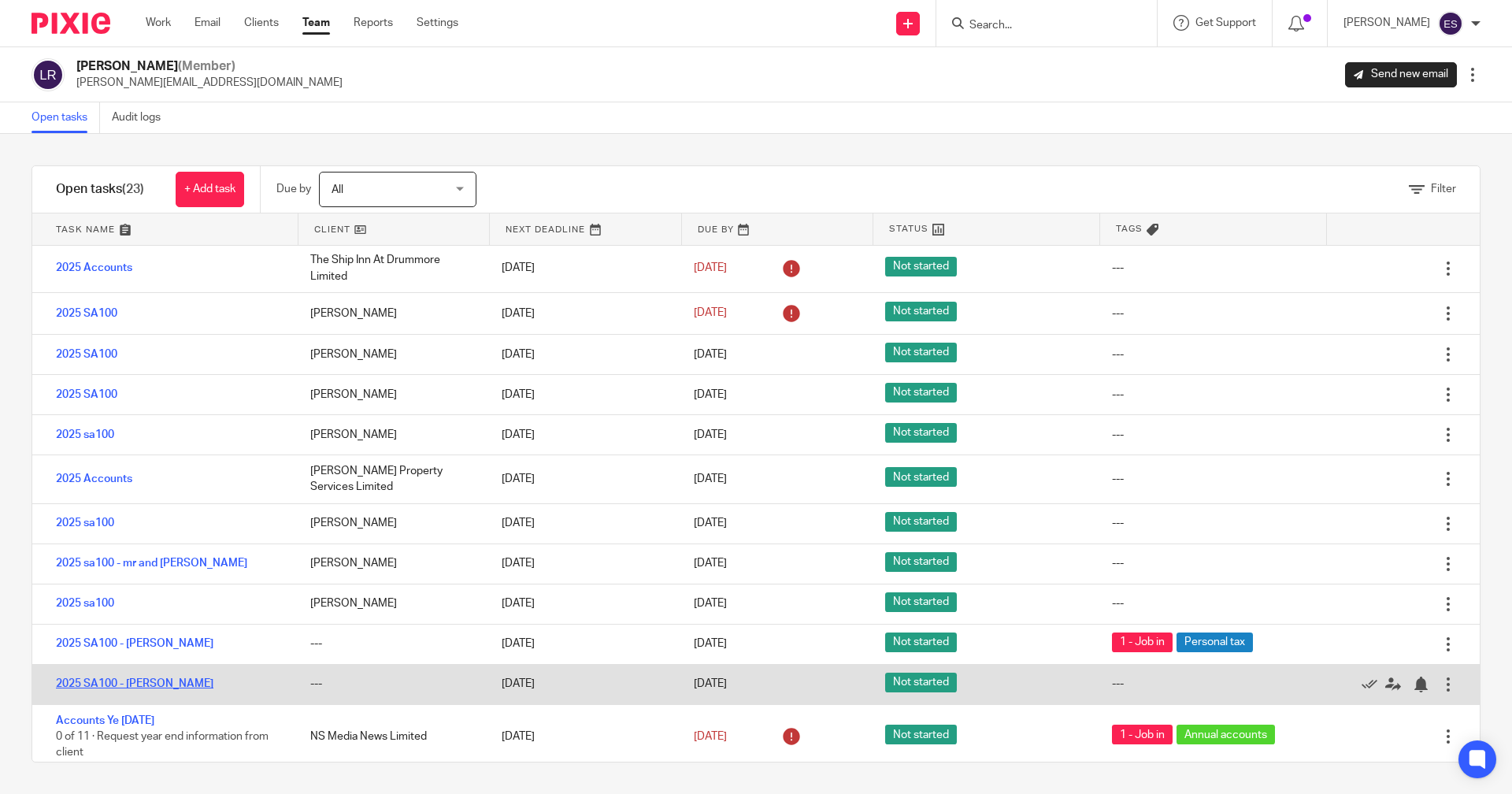
click at [97, 678] on link "2025 SA100 - [PERSON_NAME]" at bounding box center [134, 683] width 157 height 11
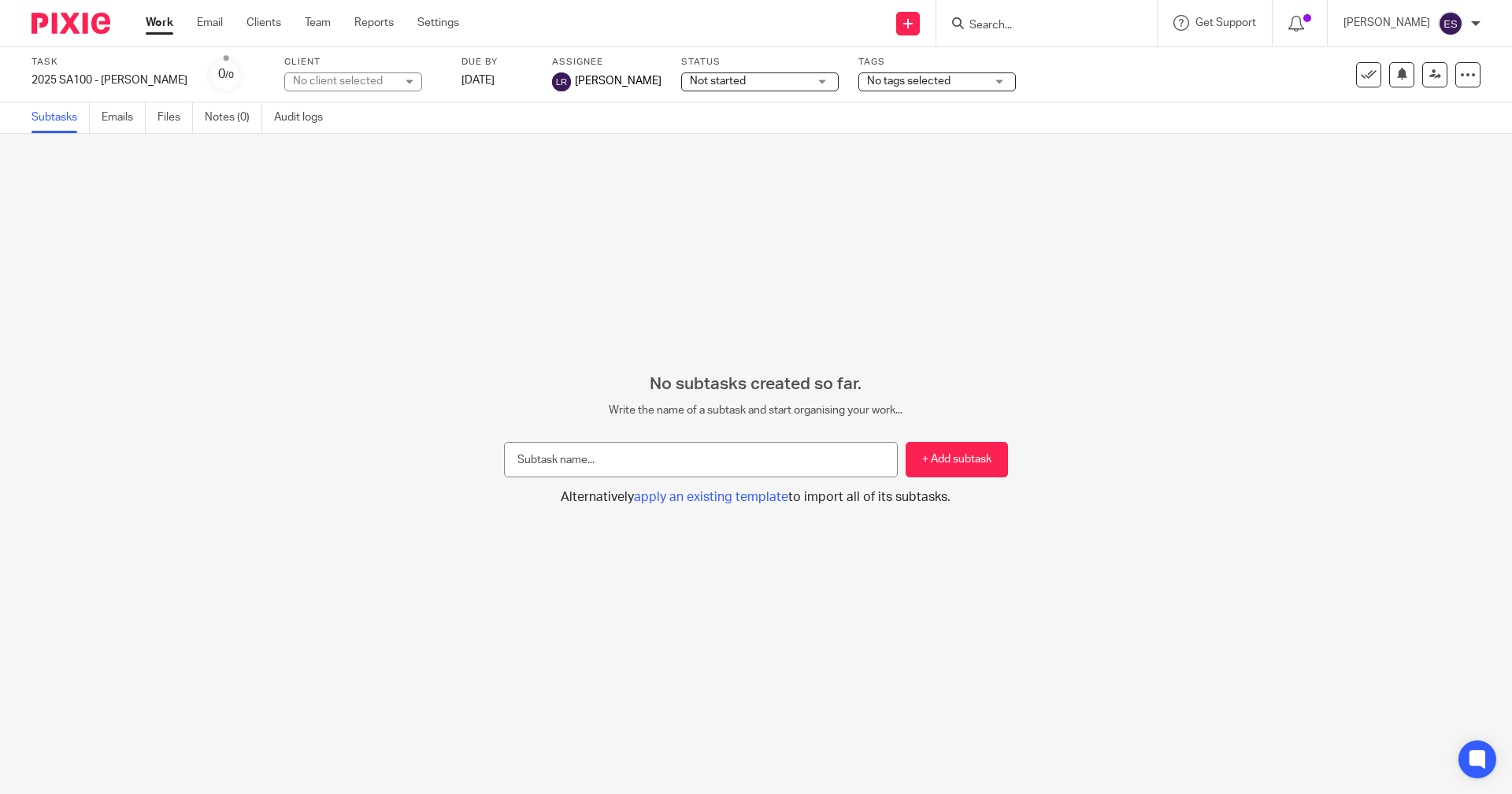
click at [717, 84] on span "Not started" at bounding box center [748, 82] width 118 height 16
click at [867, 84] on span "No tags selected" at bounding box center [908, 81] width 83 height 11
click at [861, 83] on div "No tags selected" at bounding box center [936, 82] width 157 height 19
click at [867, 83] on span "No tags selected" at bounding box center [908, 81] width 83 height 11
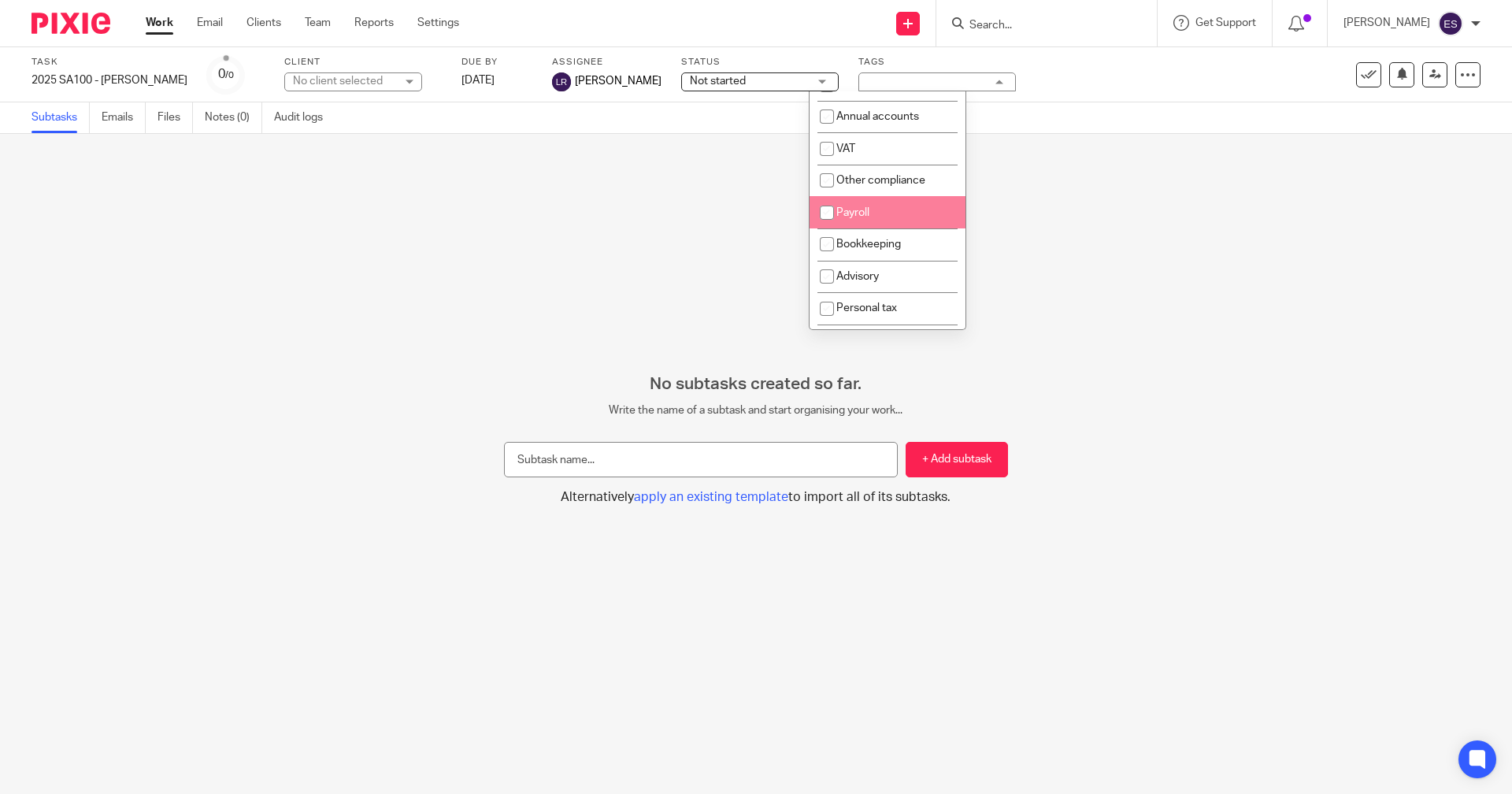
scroll to position [79, 0]
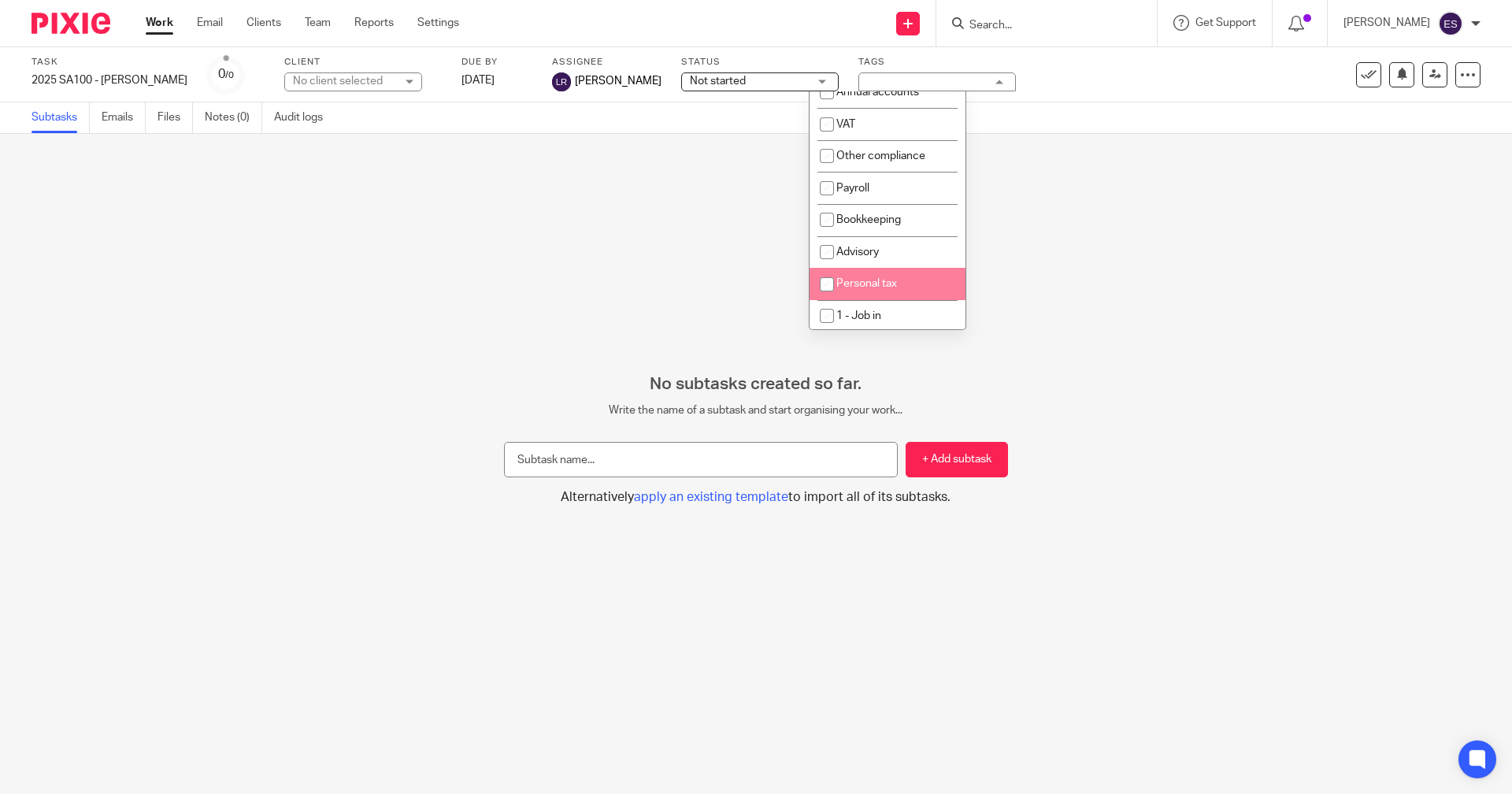
click at [850, 291] on li "Personal tax" at bounding box center [887, 283] width 156 height 32
checkbox input "true"
click at [847, 312] on span "1 - Job in" at bounding box center [858, 315] width 44 height 11
checkbox input "true"
click at [169, 16] on link "Work" at bounding box center [159, 22] width 27 height 16
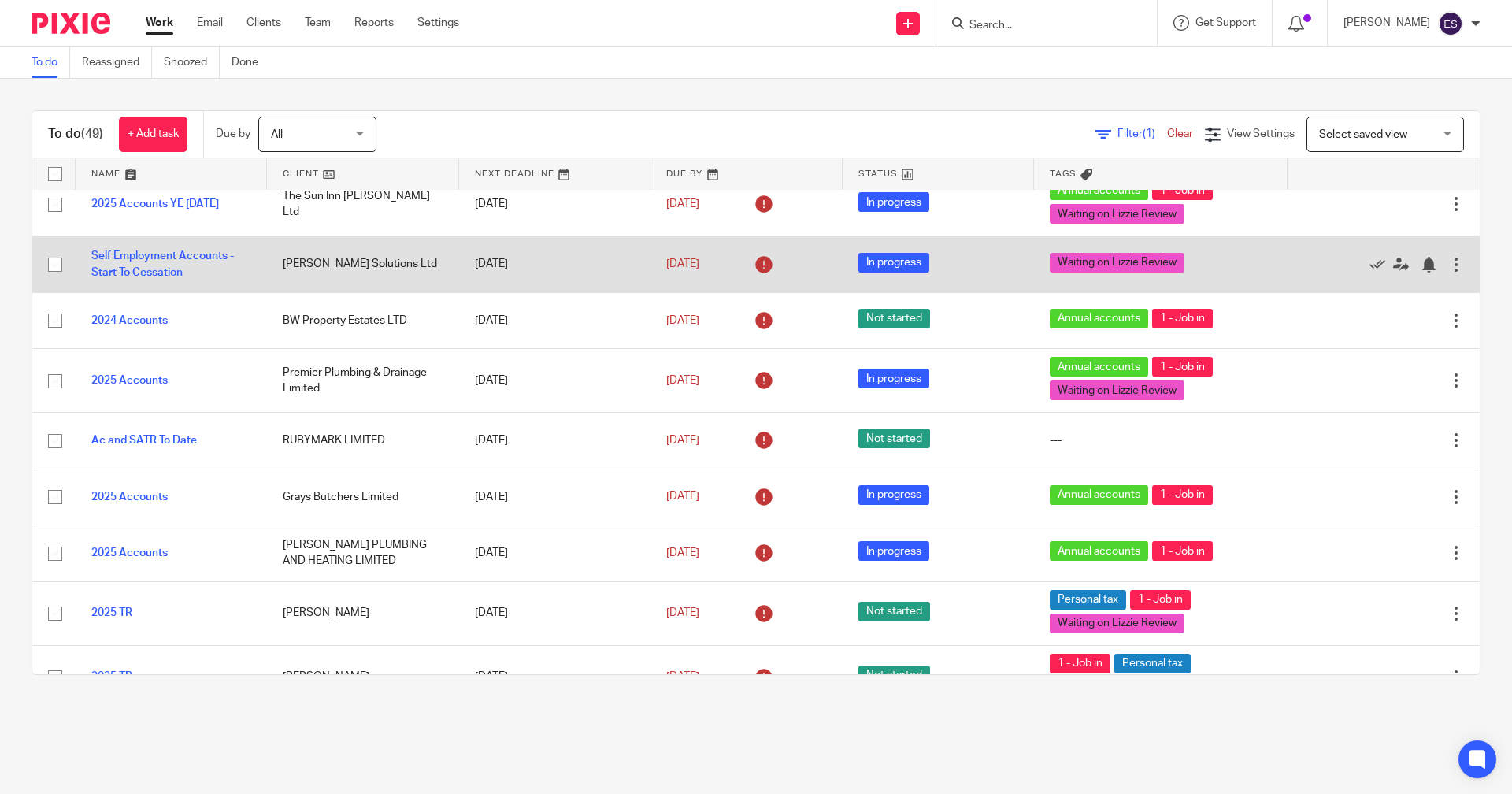
scroll to position [315, 0]
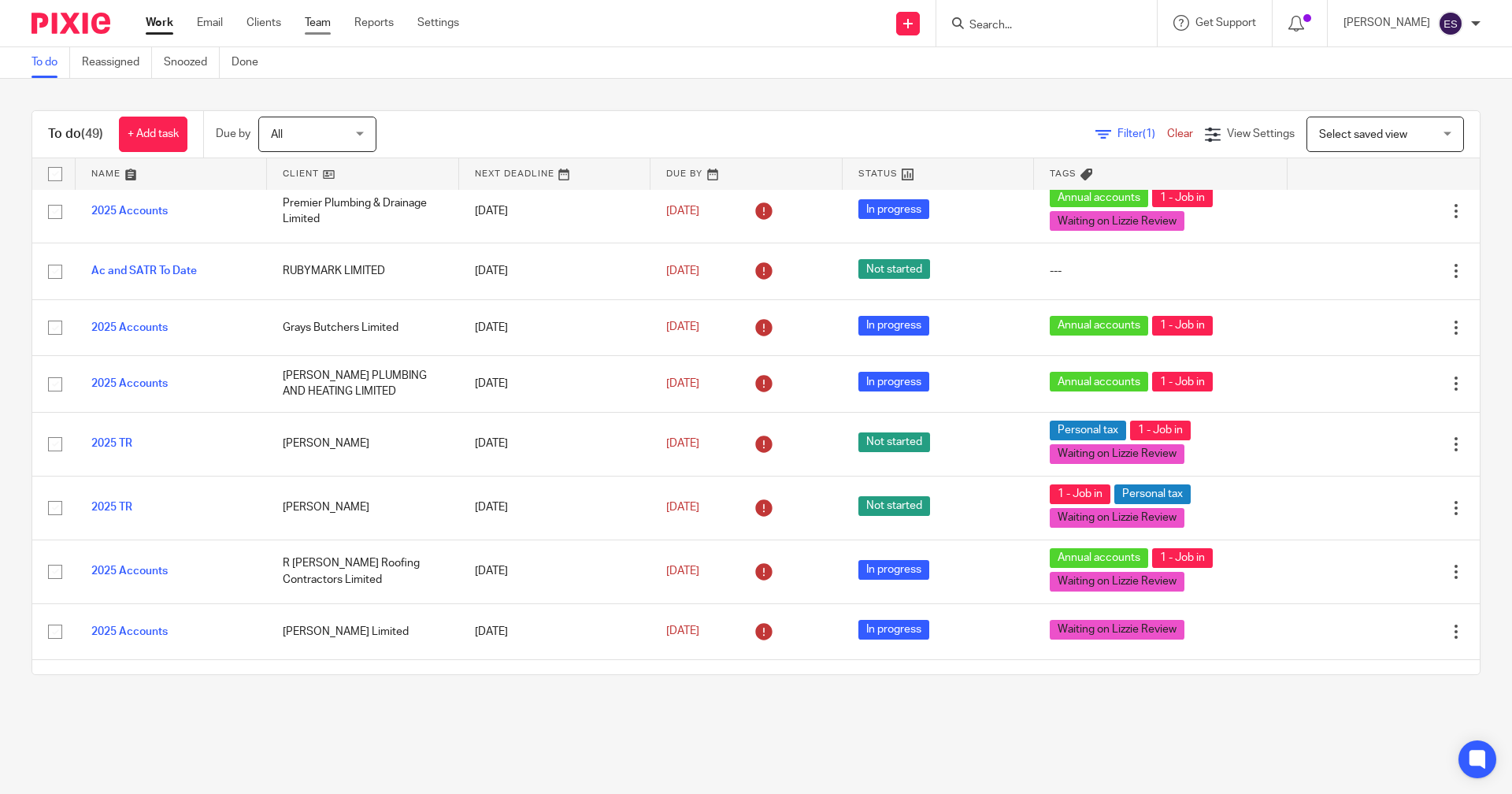
click at [319, 25] on link "Team" at bounding box center [318, 22] width 26 height 16
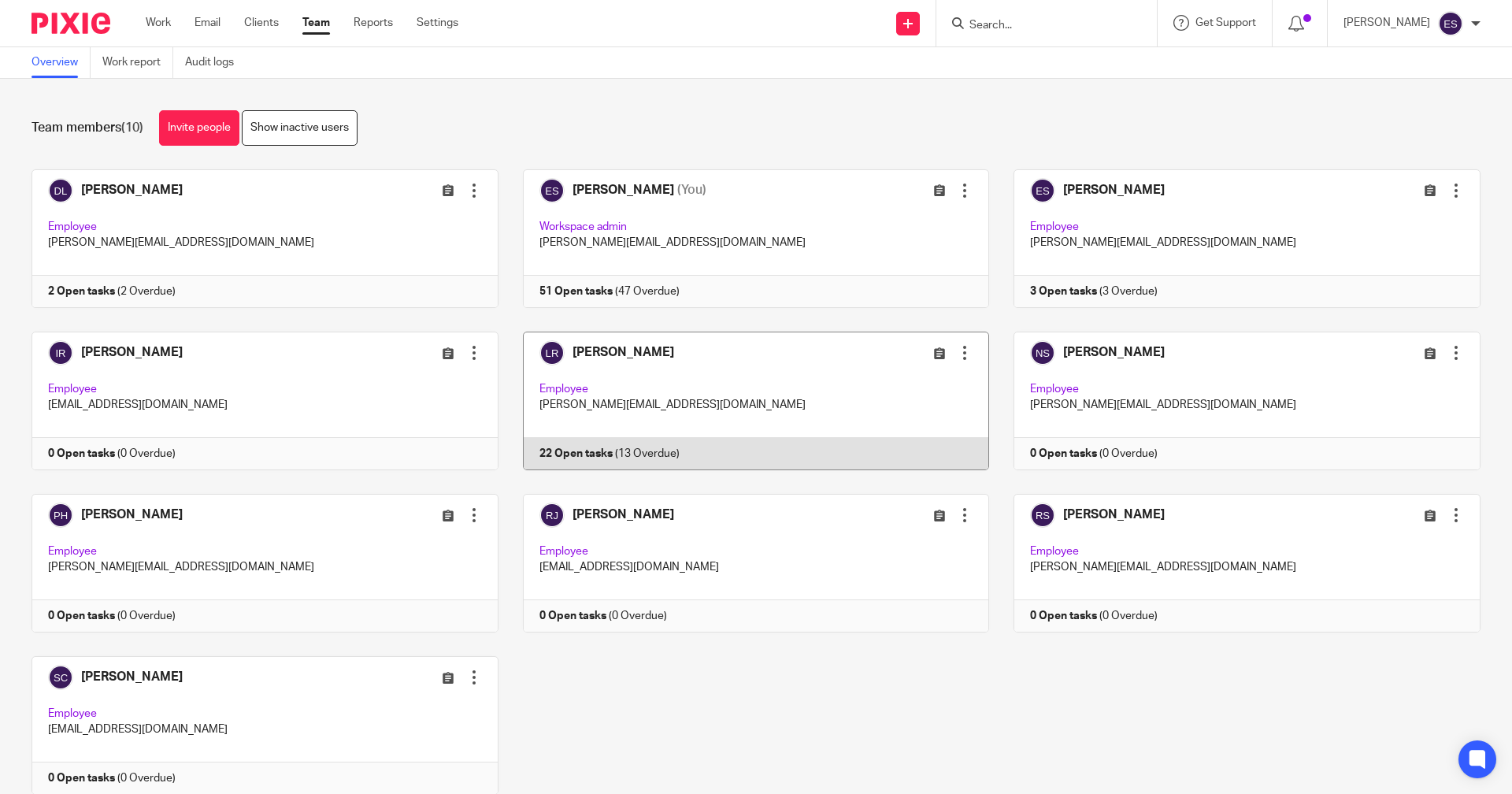
click at [635, 446] on link at bounding box center [744, 400] width 492 height 138
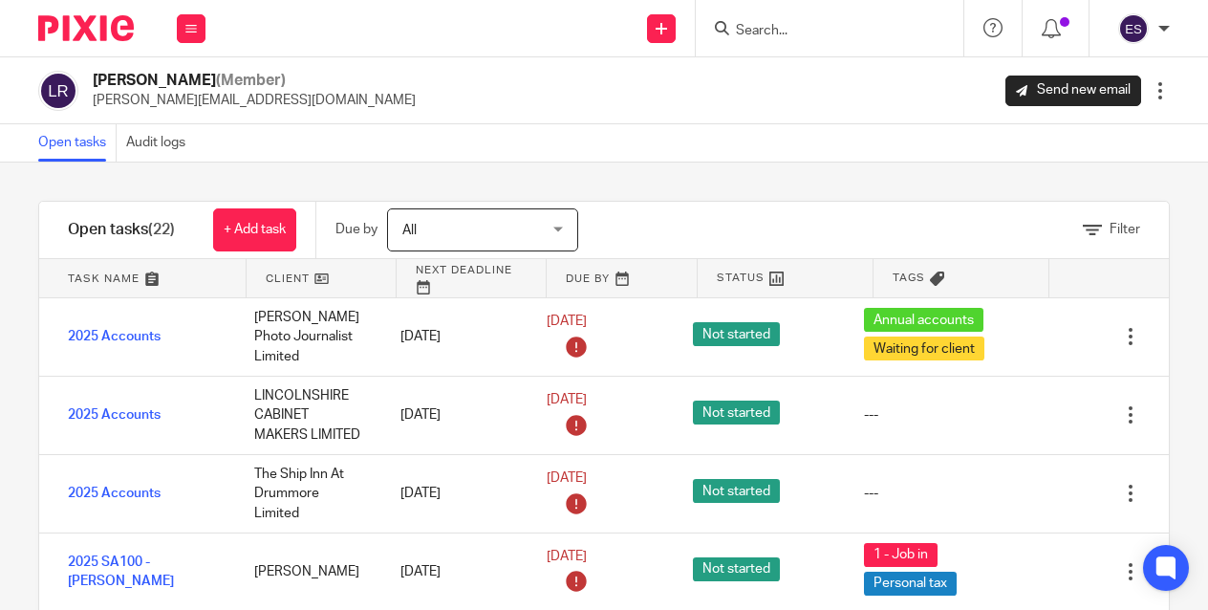
drag, startPoint x: 711, startPoint y: 5, endPoint x: 1467, endPoint y: 163, distance: 771.6
click at [1208, 163] on div "Filter tasks Only show tasks matching all of these conditions 1 Client name Is …" at bounding box center [604, 386] width 1208 height 447
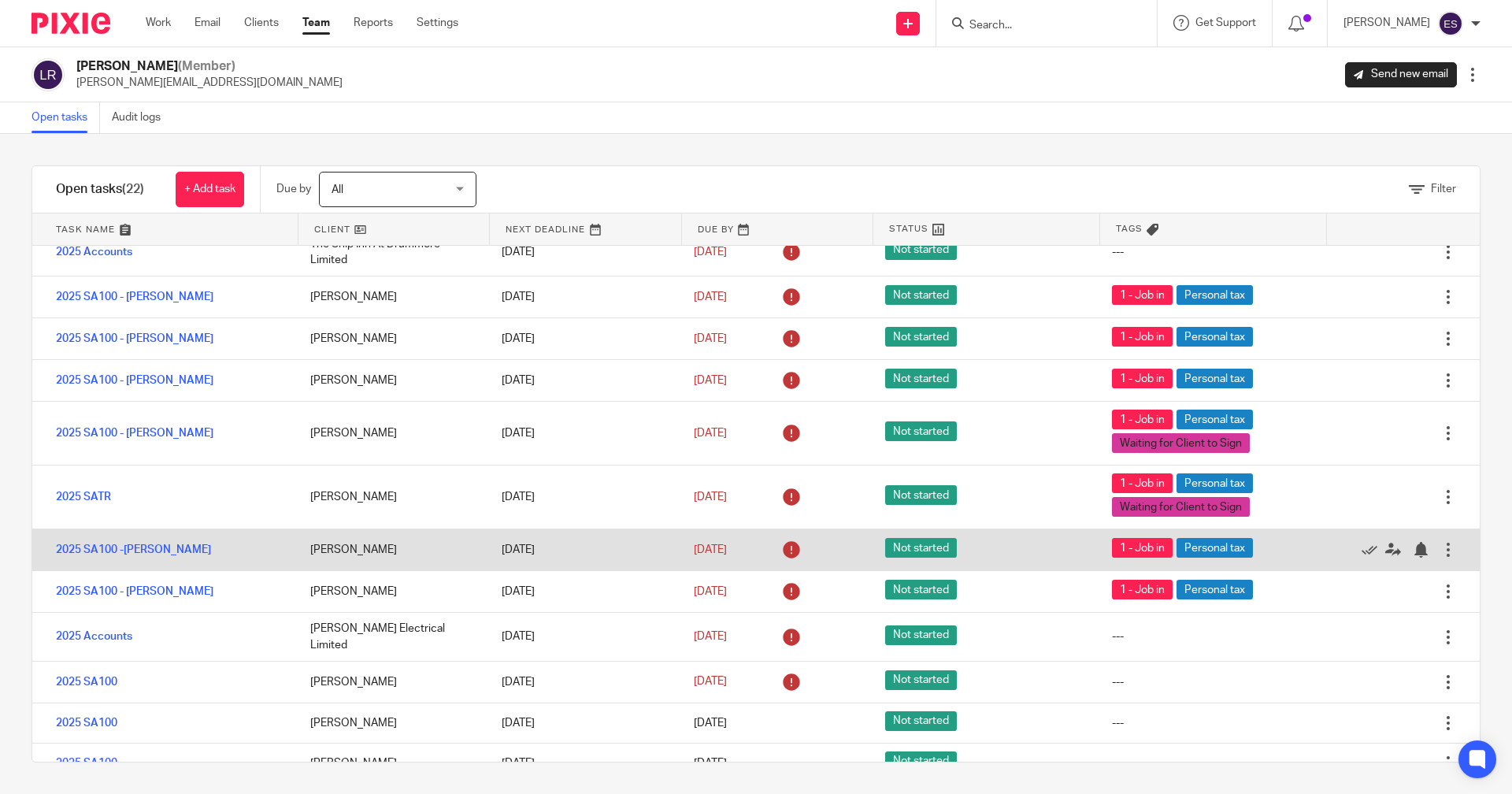
scroll to position [157, 0]
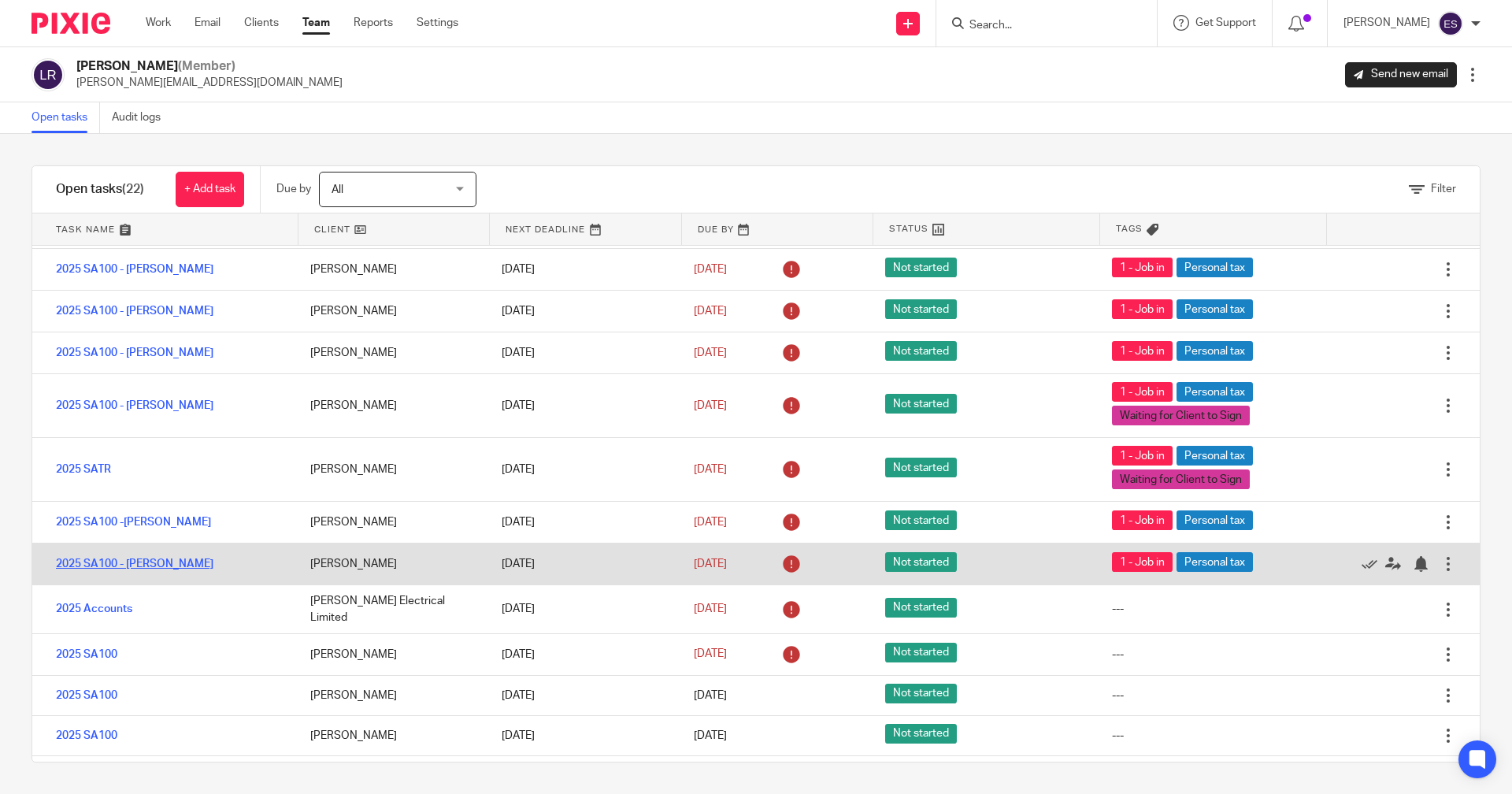
click at [83, 564] on link "2025 SA100 - [PERSON_NAME]" at bounding box center [134, 563] width 157 height 11
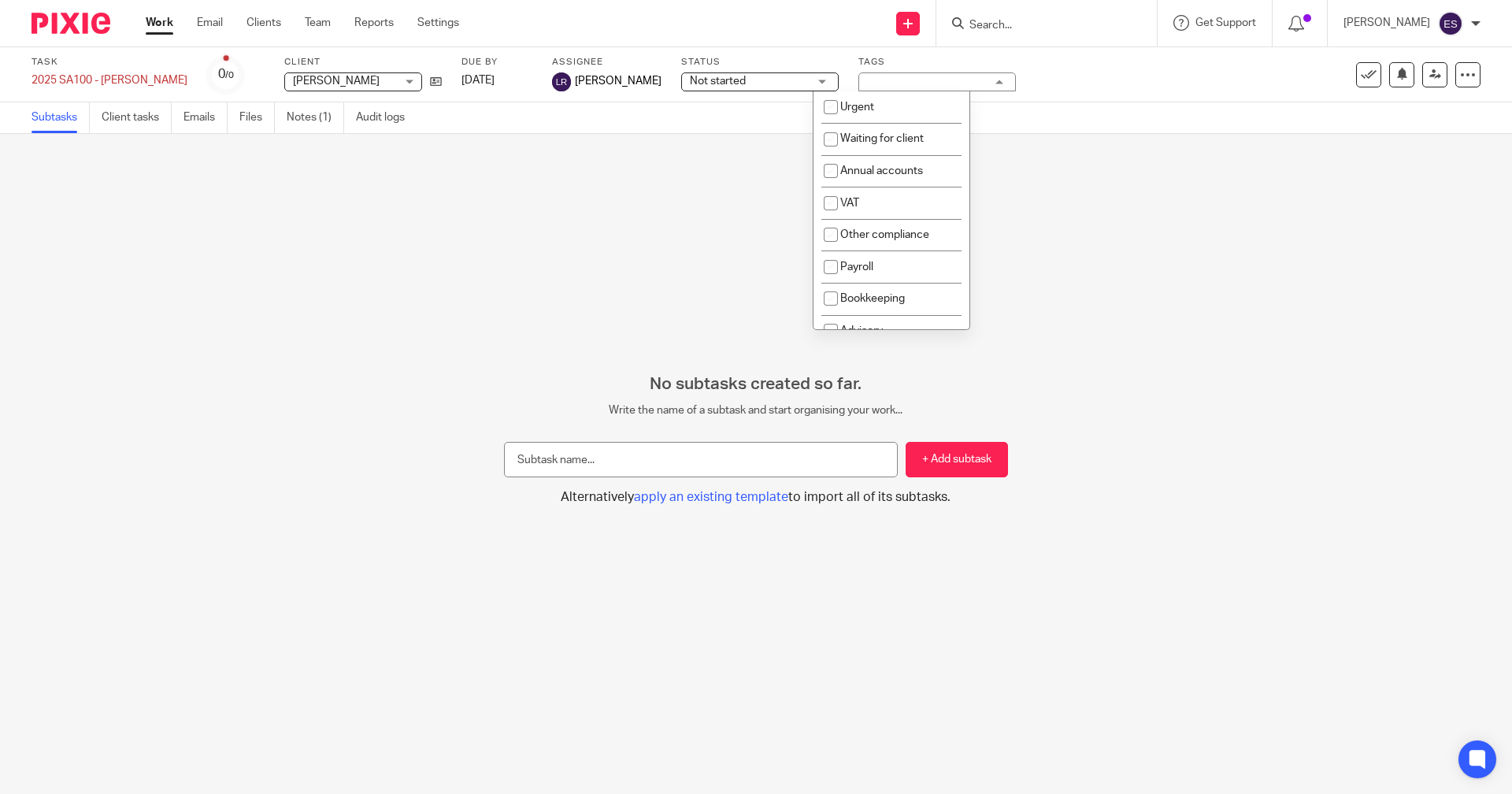
scroll to position [274, 0]
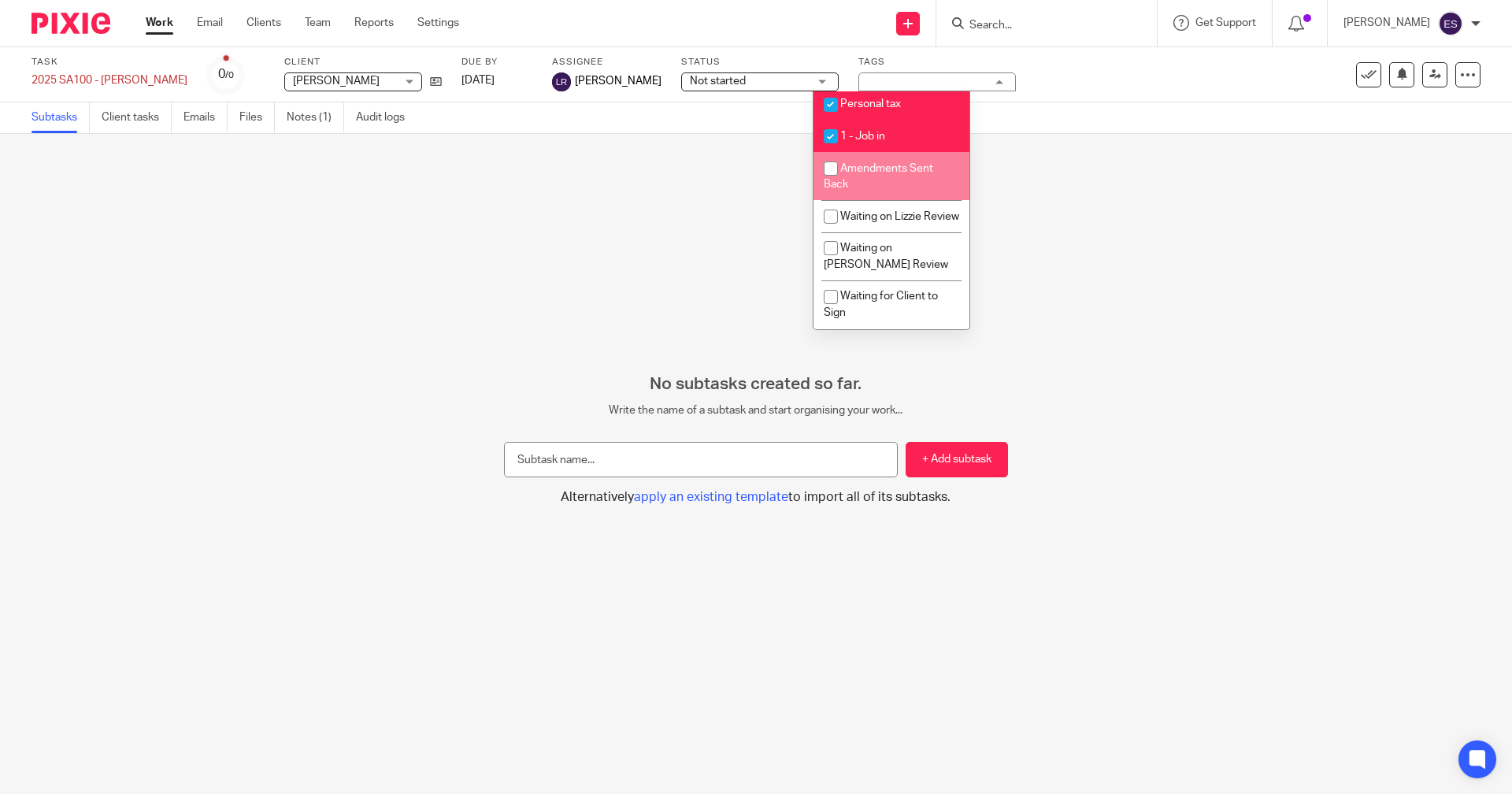
click at [901, 172] on li "Amendments Sent Back" at bounding box center [891, 176] width 156 height 48
checkbox input "true"
click at [158, 21] on link "Work" at bounding box center [159, 22] width 27 height 16
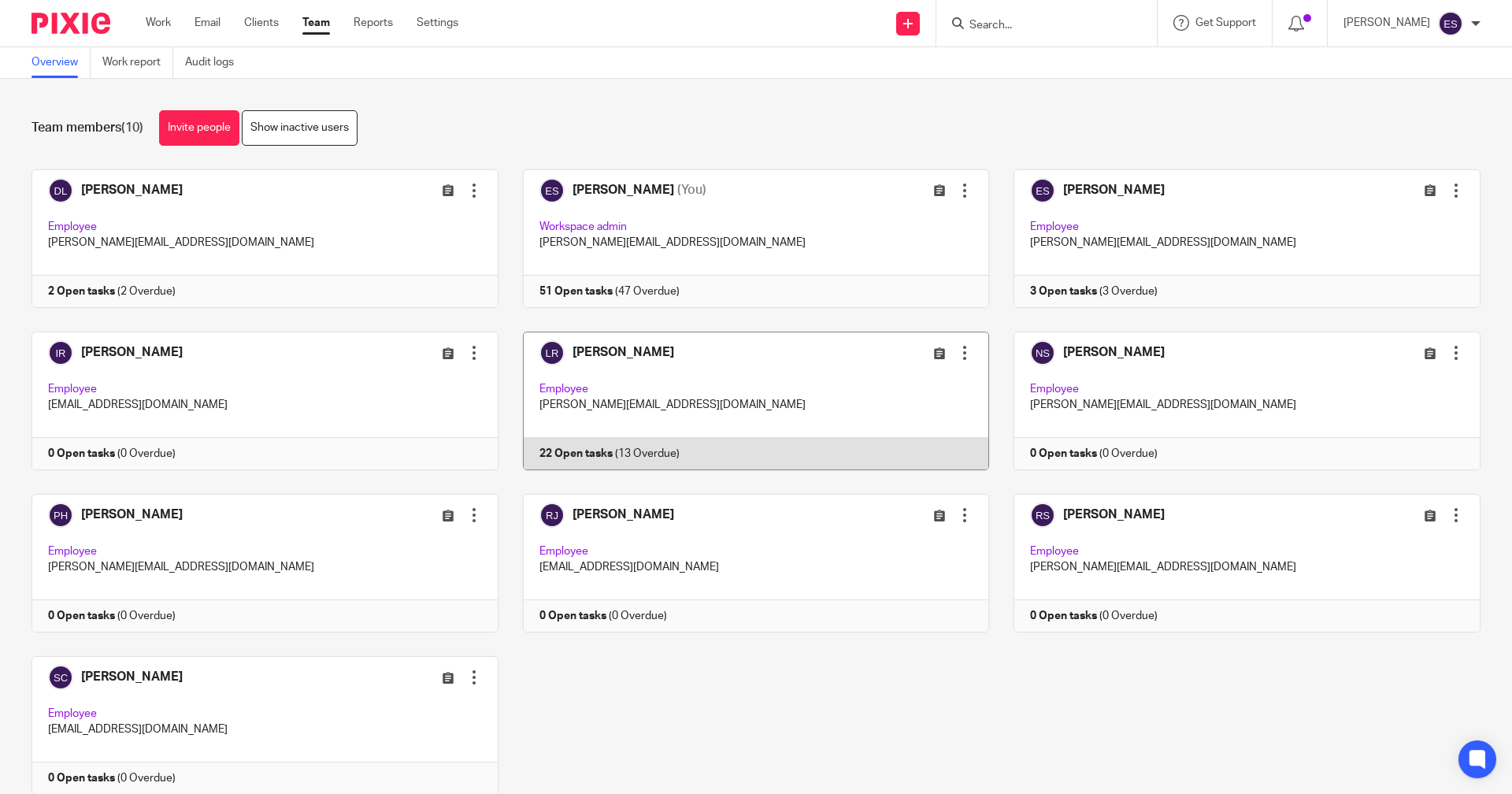
click at [825, 457] on link at bounding box center [744, 400] width 492 height 138
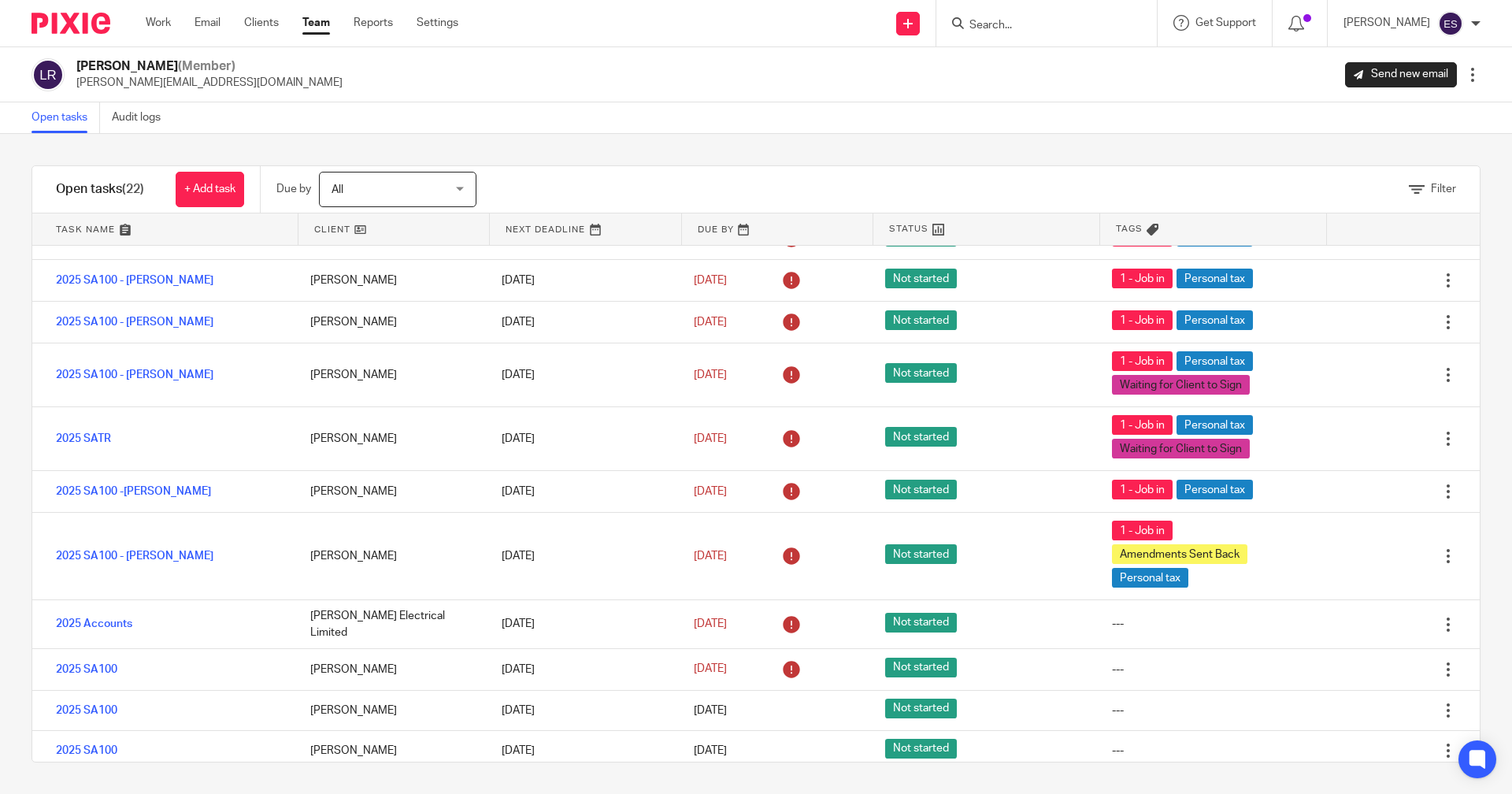
scroll to position [151, 0]
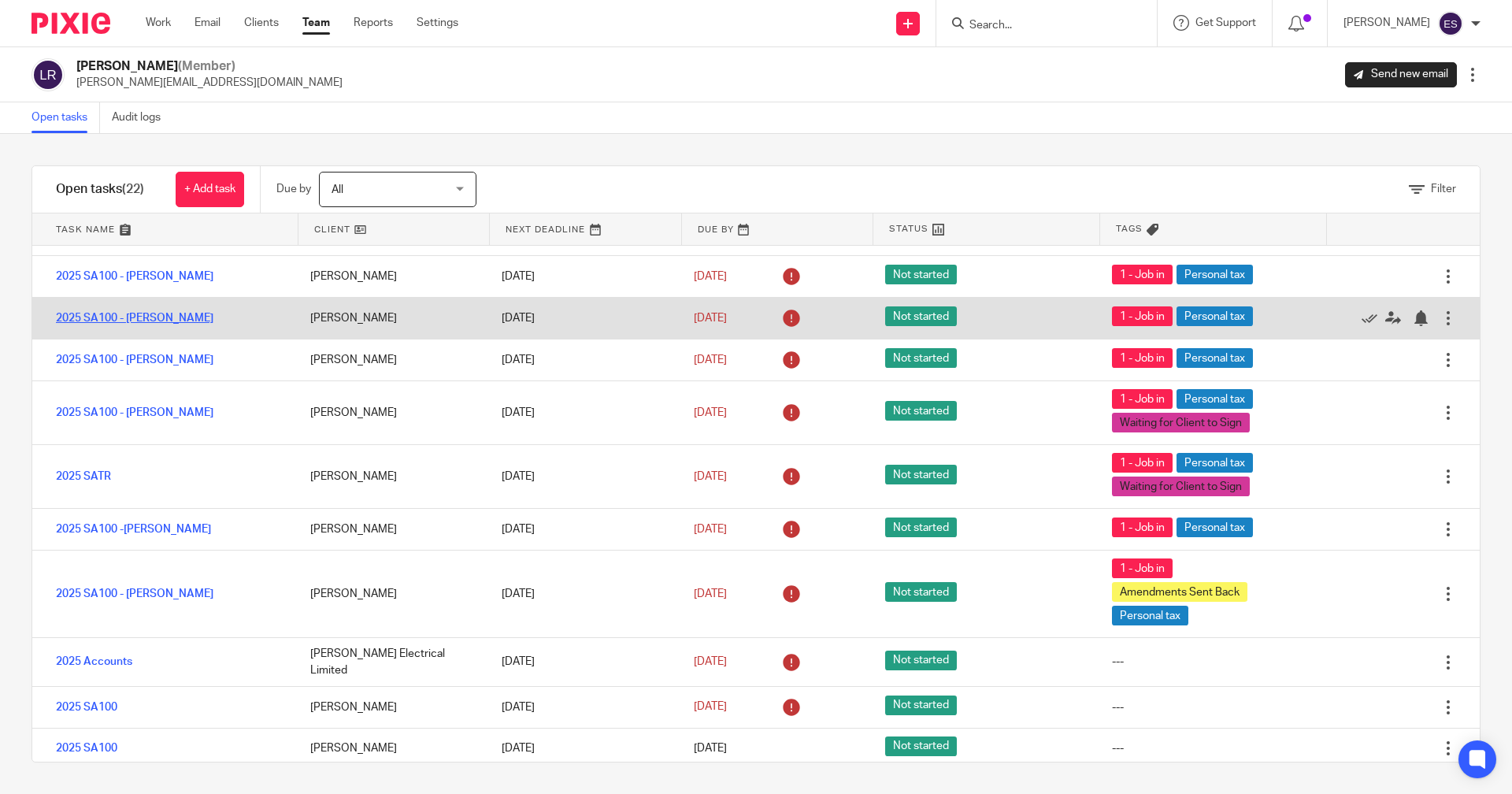
click at [132, 321] on link "2025 SA100 - [PERSON_NAME]" at bounding box center [134, 318] width 157 height 11
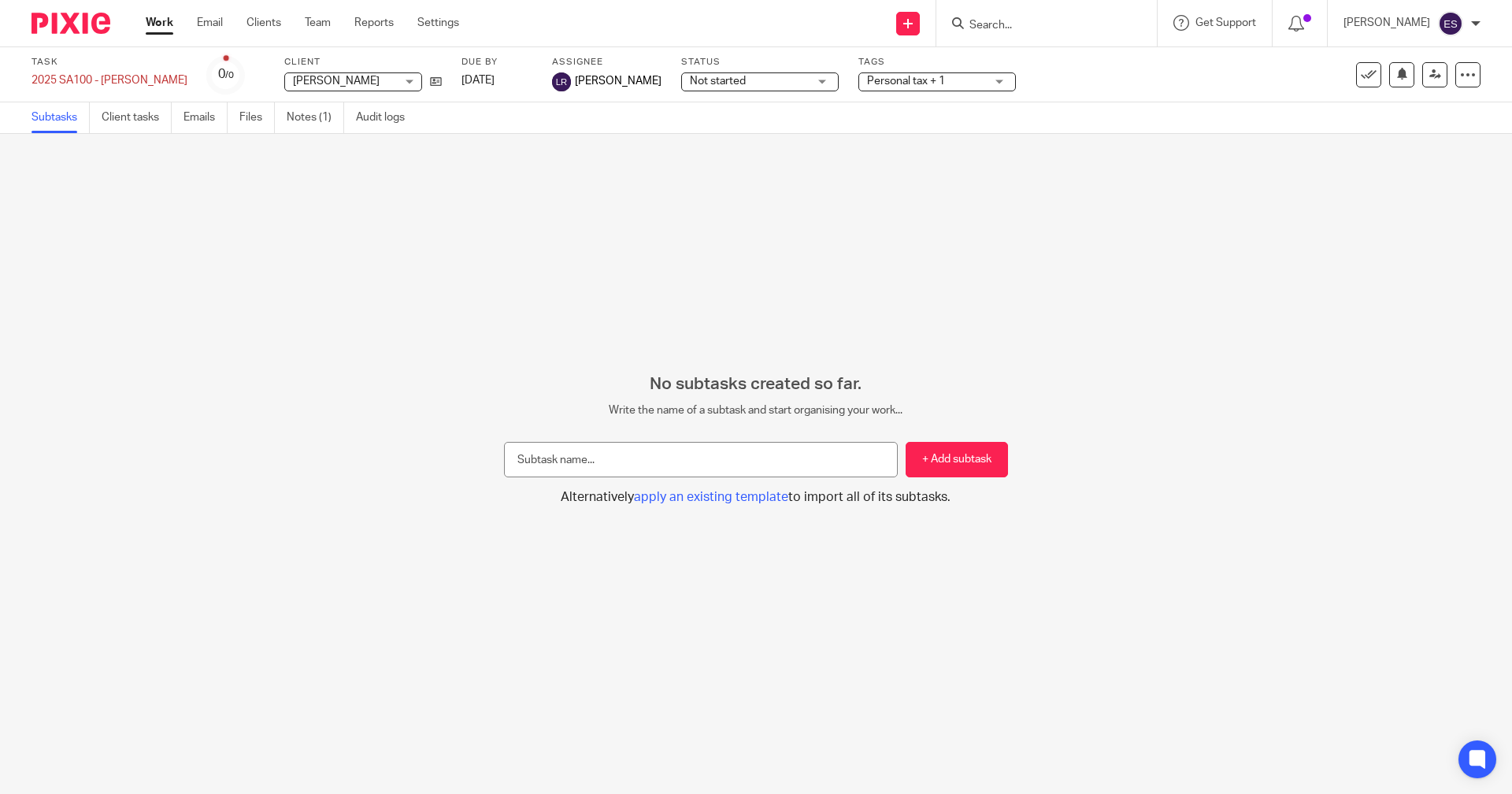
click at [858, 91] on div "Tags Personal tax + 1 Urgent Waiting for client Annual accounts VAT Other compl…" at bounding box center [936, 75] width 157 height 38
click at [867, 85] on span "Personal tax + 1" at bounding box center [906, 81] width 78 height 11
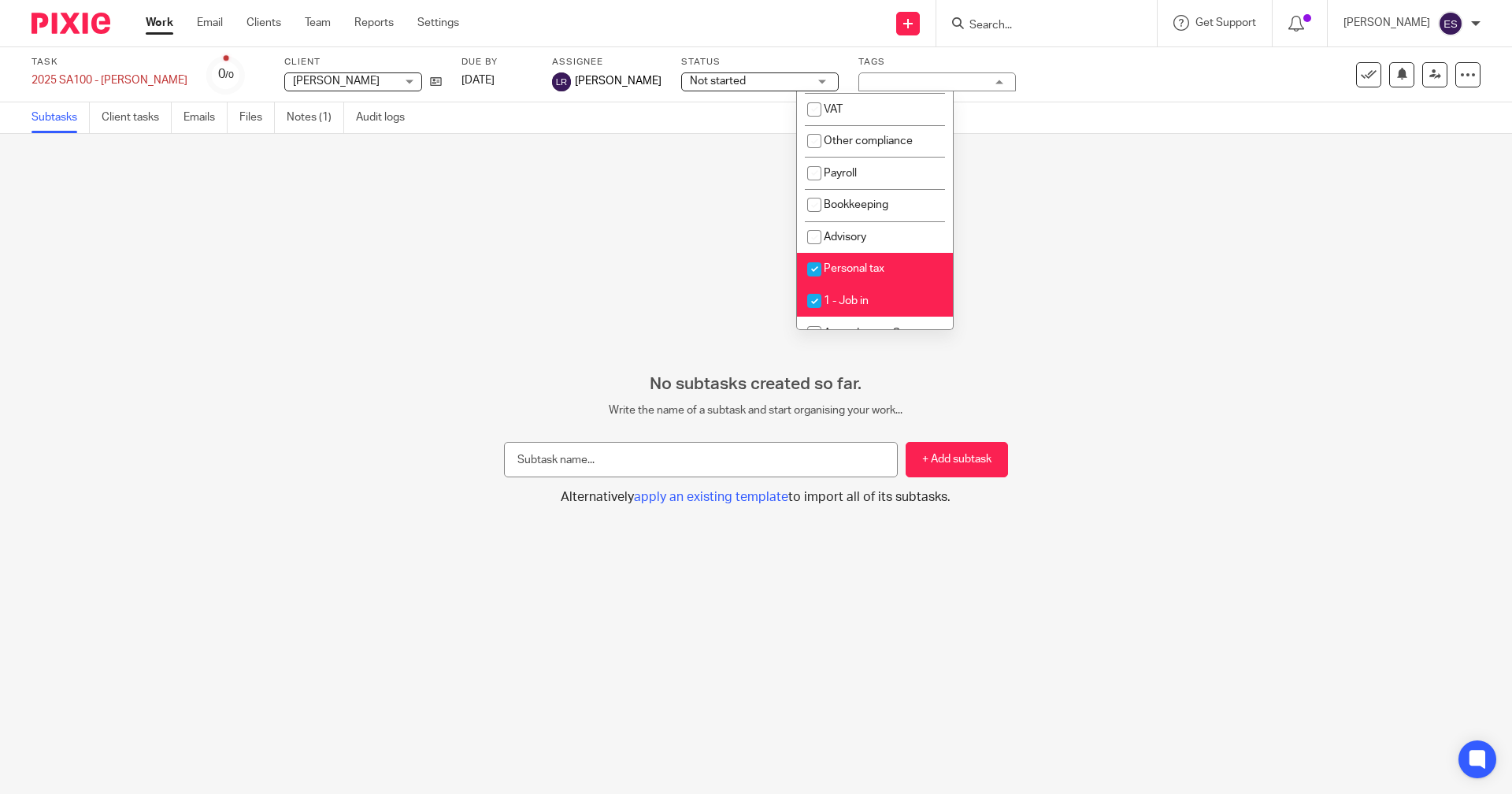
scroll to position [274, 0]
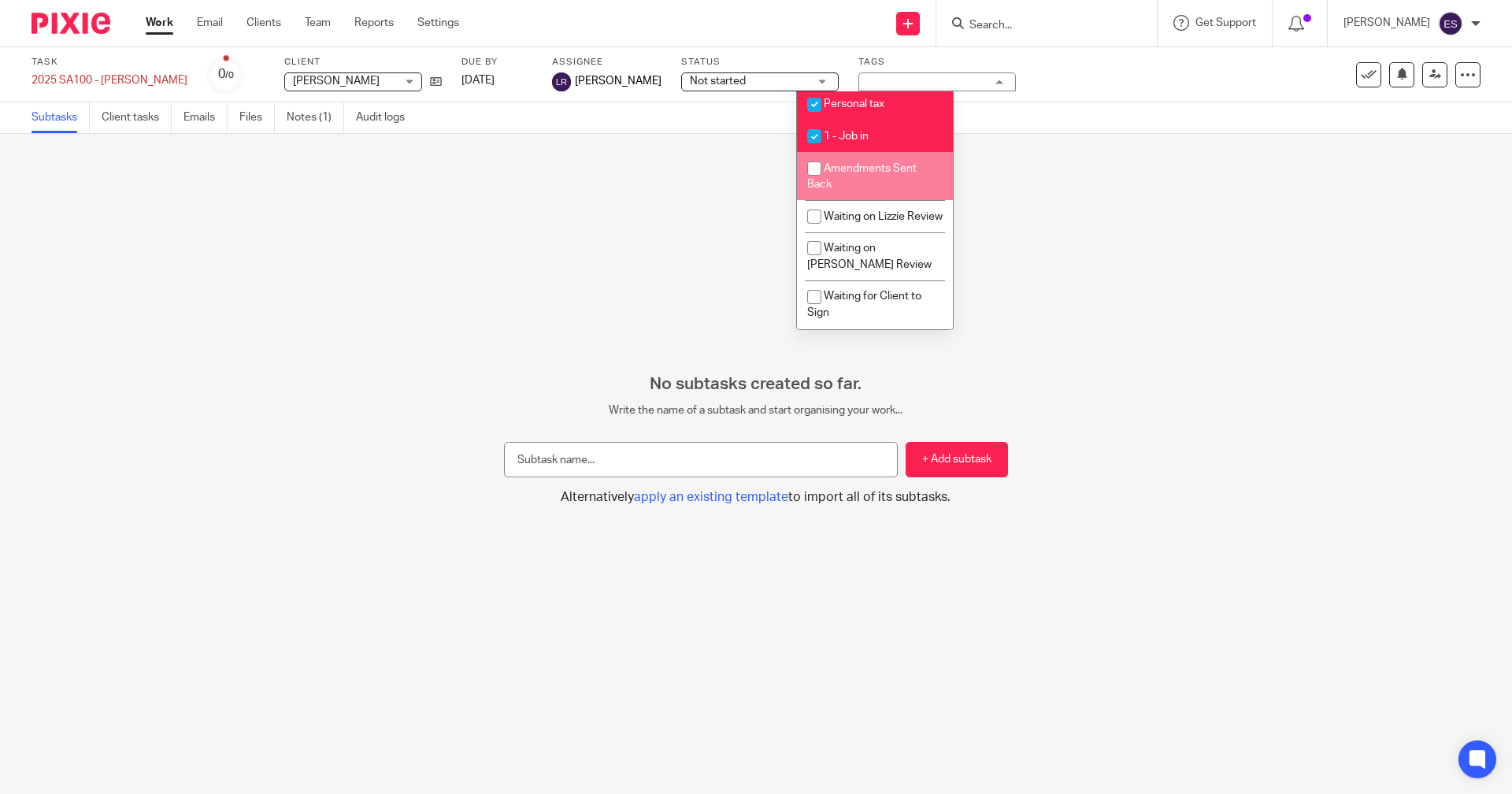
click at [874, 167] on li "Amendments Sent Back" at bounding box center [875, 176] width 156 height 48
checkbox input "true"
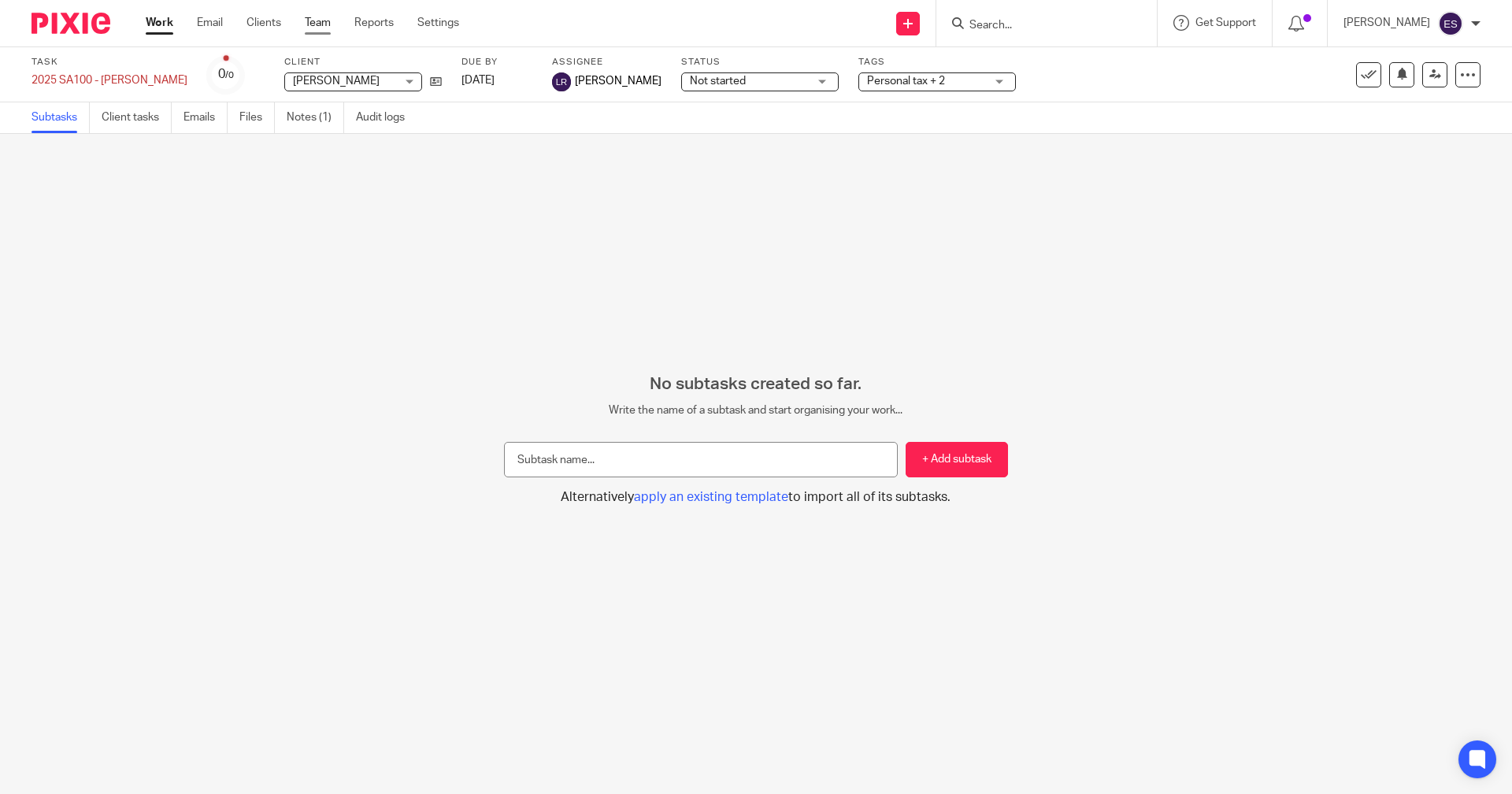
click at [319, 21] on link "Team" at bounding box center [318, 22] width 26 height 16
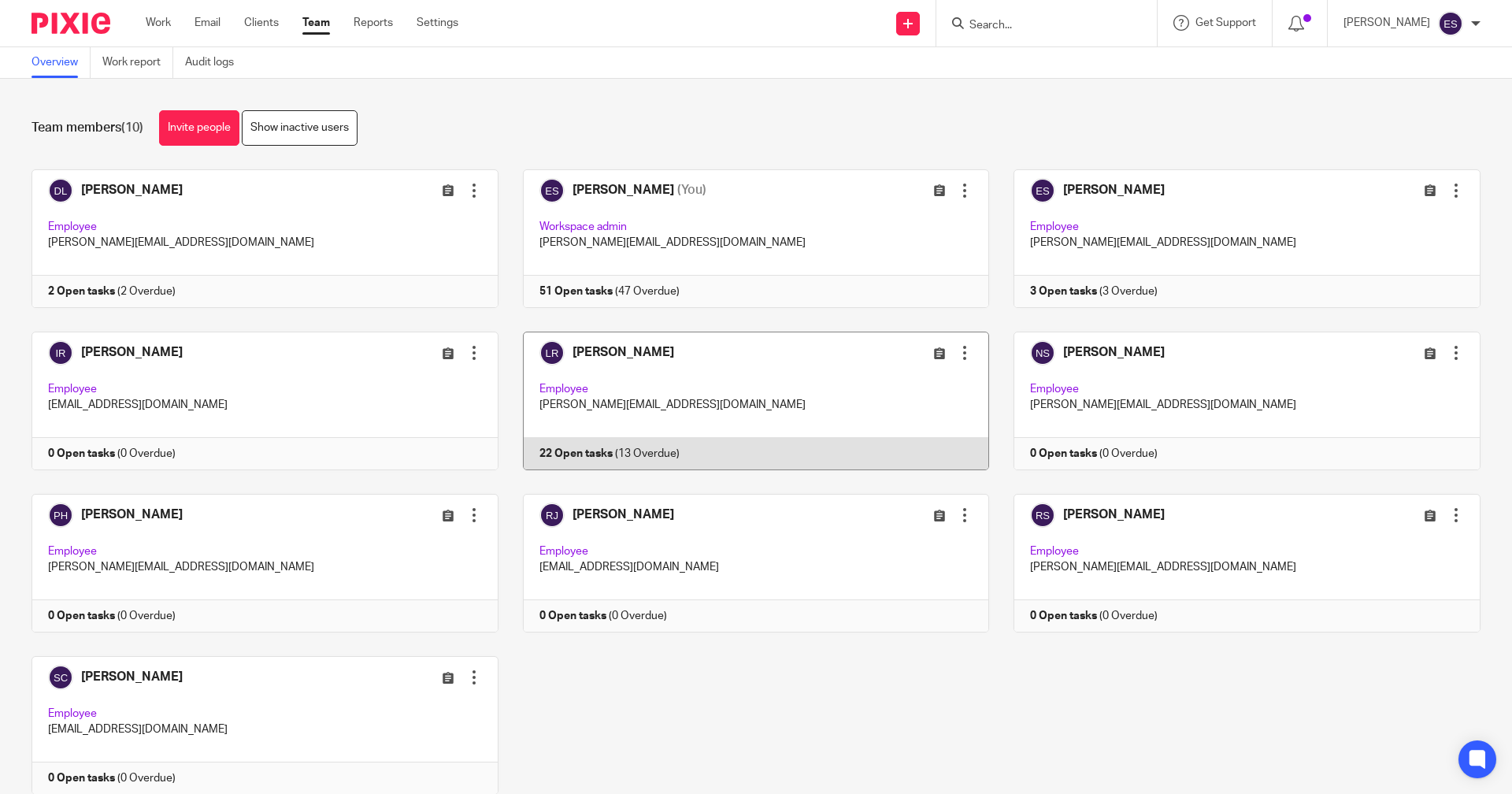
click at [646, 448] on link at bounding box center [744, 400] width 492 height 138
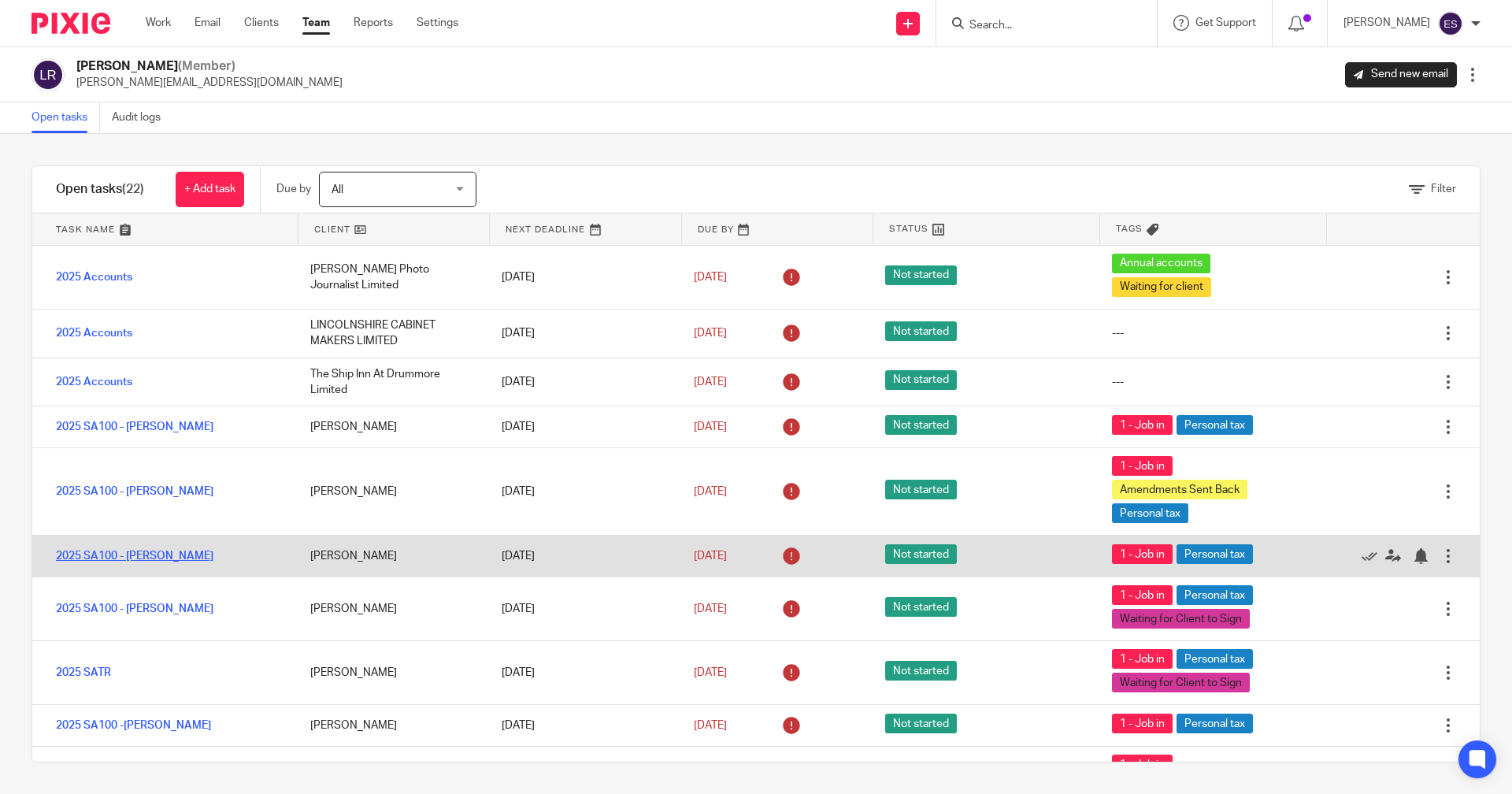
click at [115, 560] on link "2025 SA100 - [PERSON_NAME]" at bounding box center [134, 555] width 157 height 11
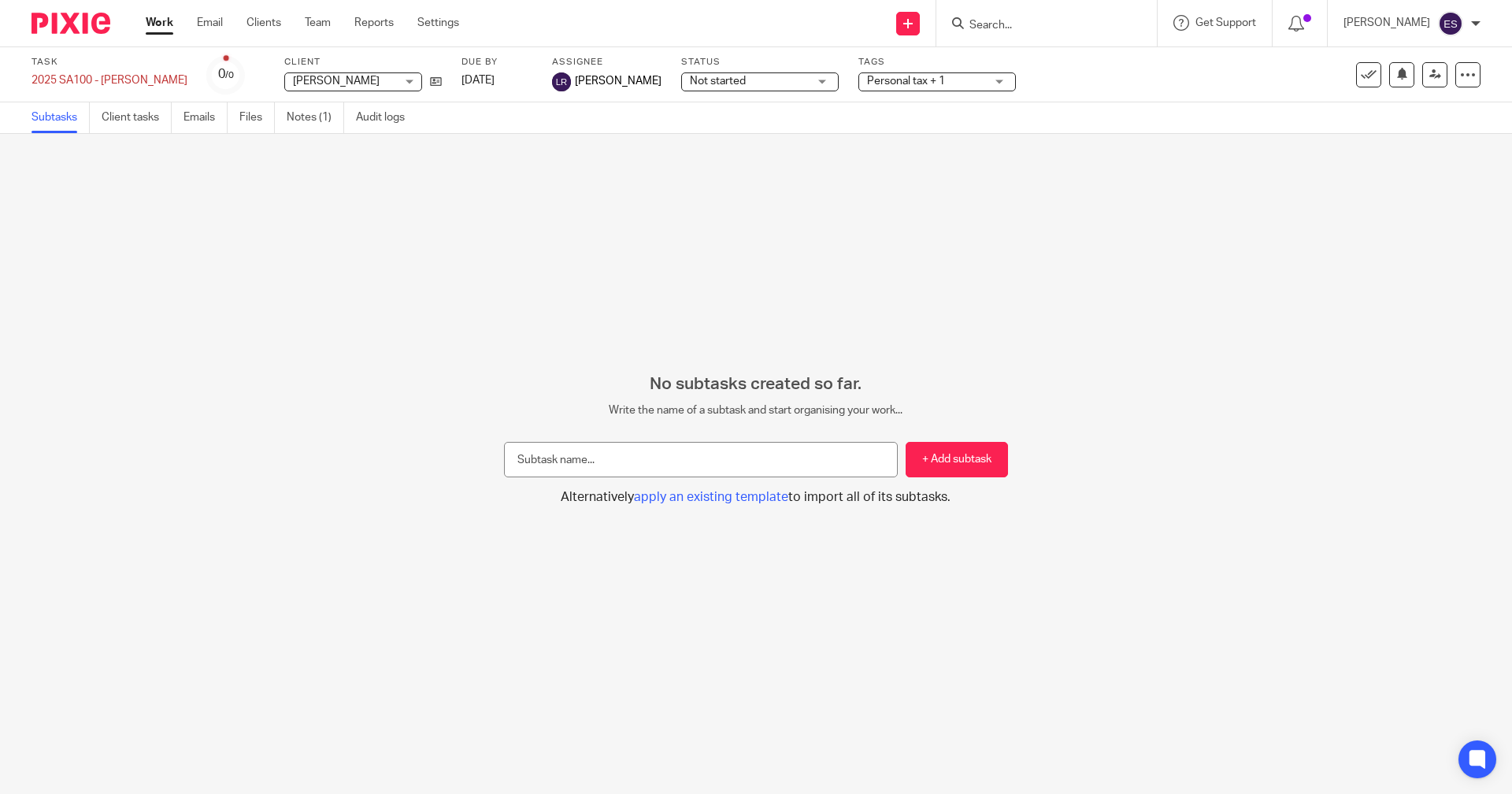
click at [867, 73] on span "Personal tax + 1" at bounding box center [926, 82] width 118 height 16
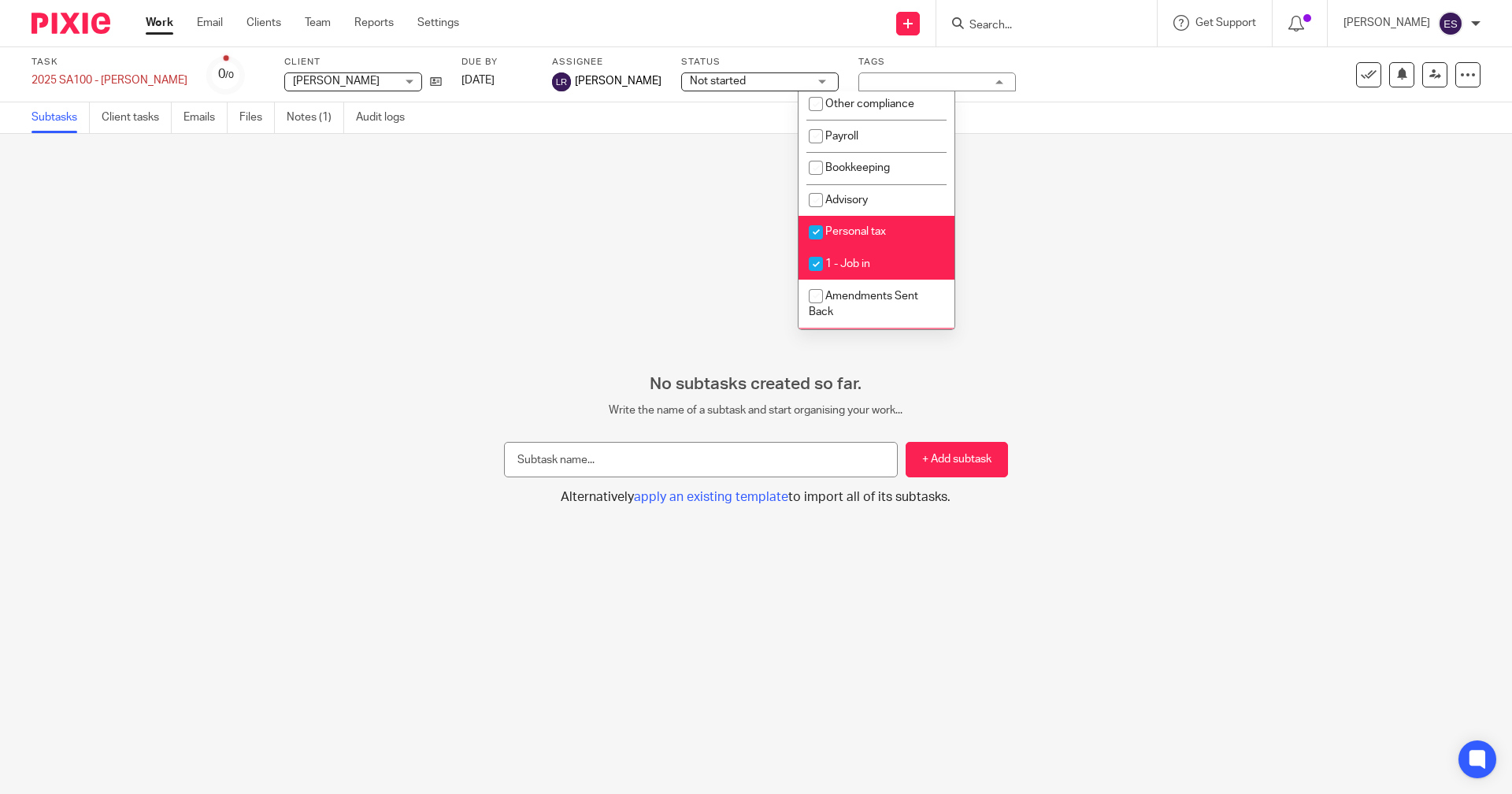
scroll to position [274, 0]
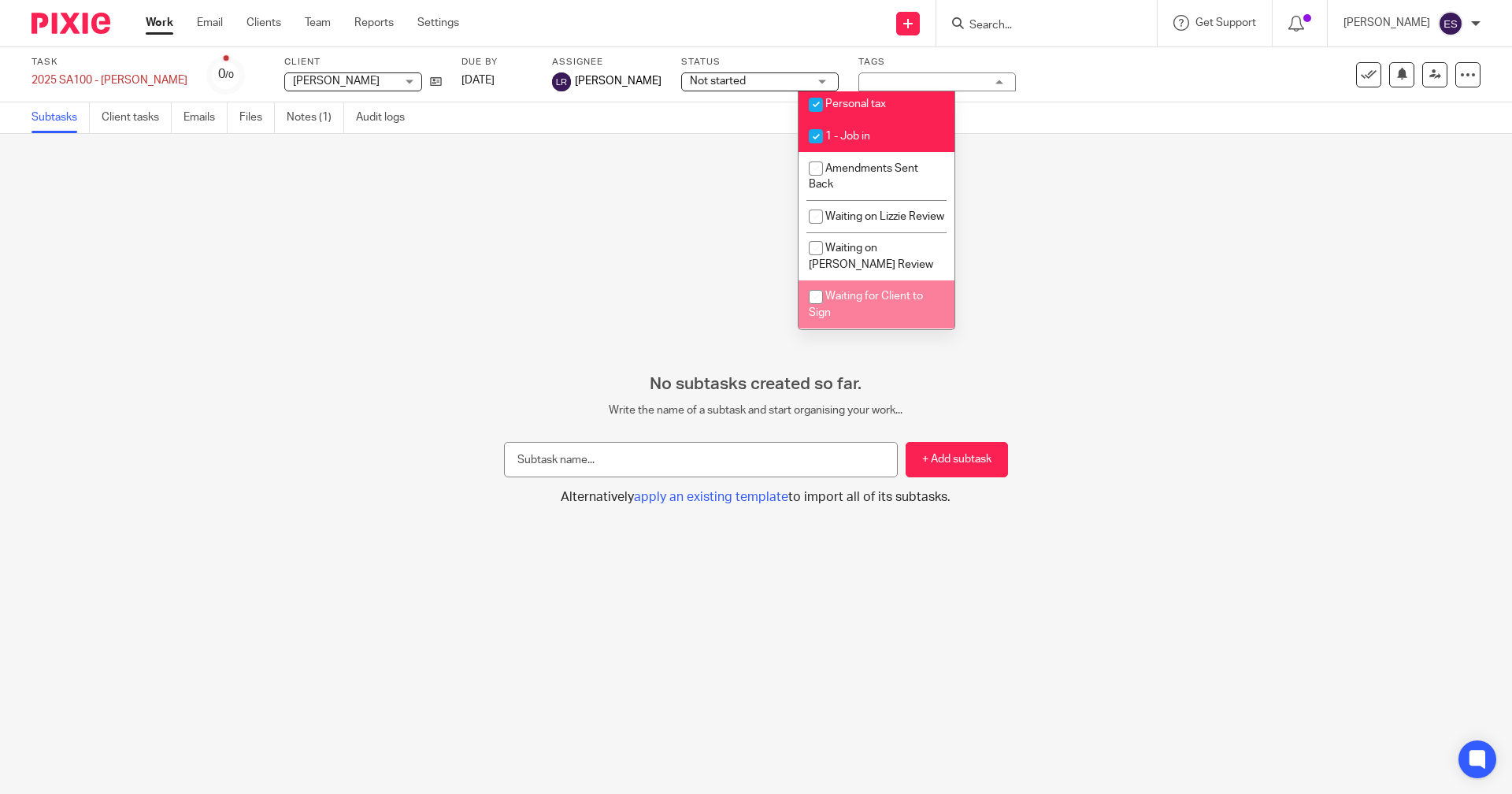
click at [894, 301] on span "Waiting for Client to Sign" at bounding box center [866, 304] width 114 height 27
checkbox input "true"
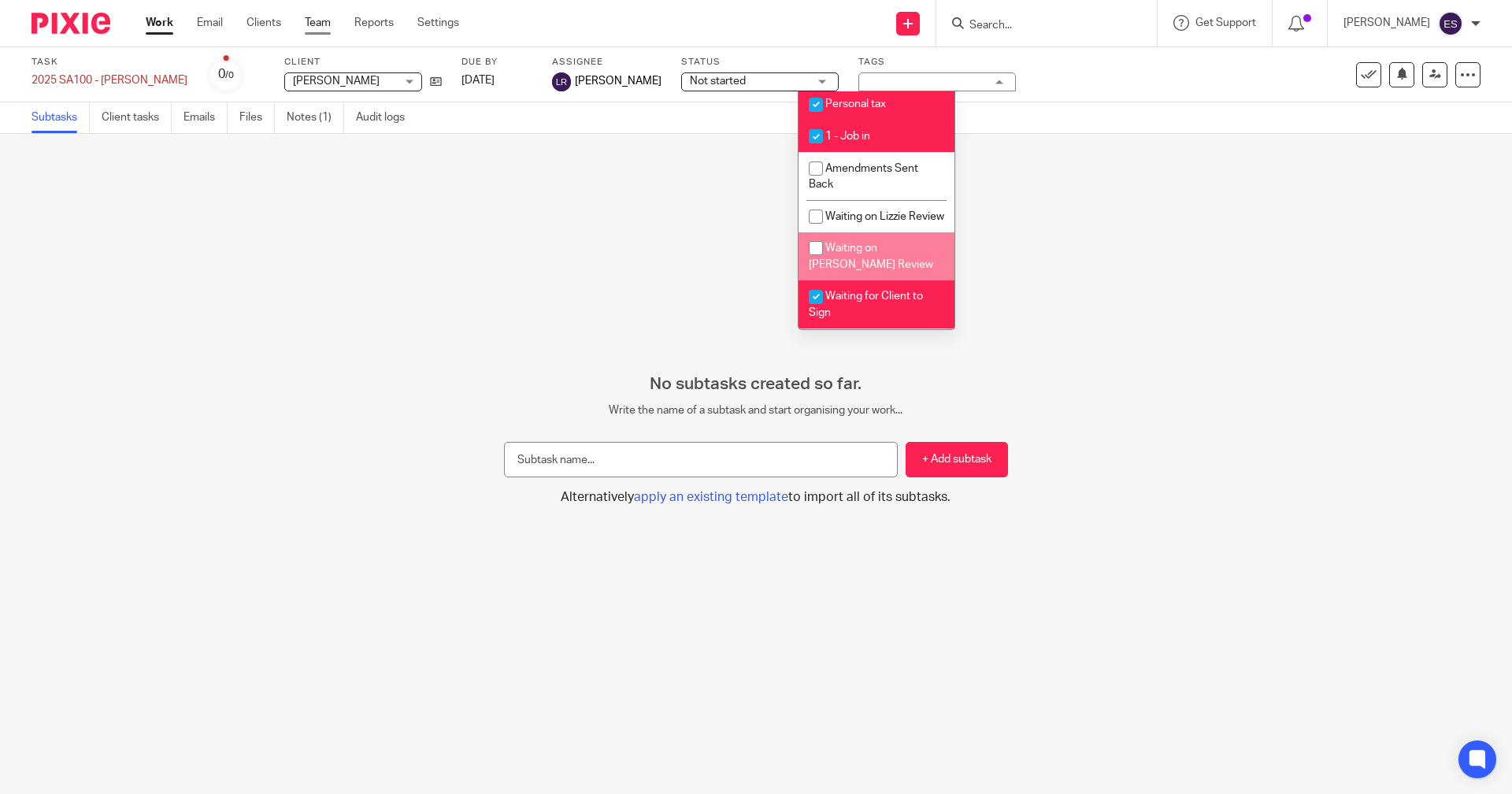
click at [326, 23] on link "Team" at bounding box center [318, 22] width 26 height 16
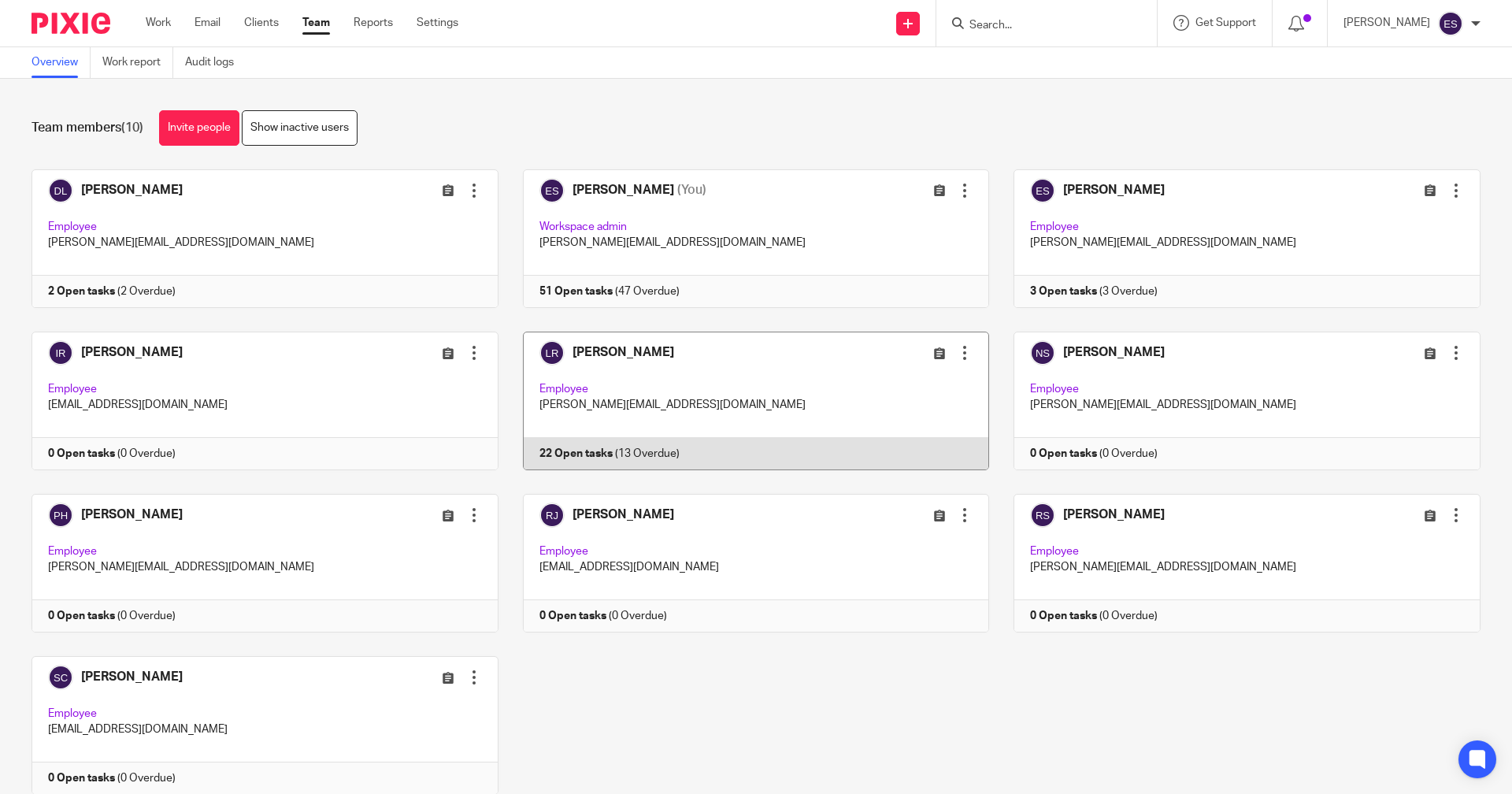
click at [827, 427] on link at bounding box center [744, 400] width 492 height 138
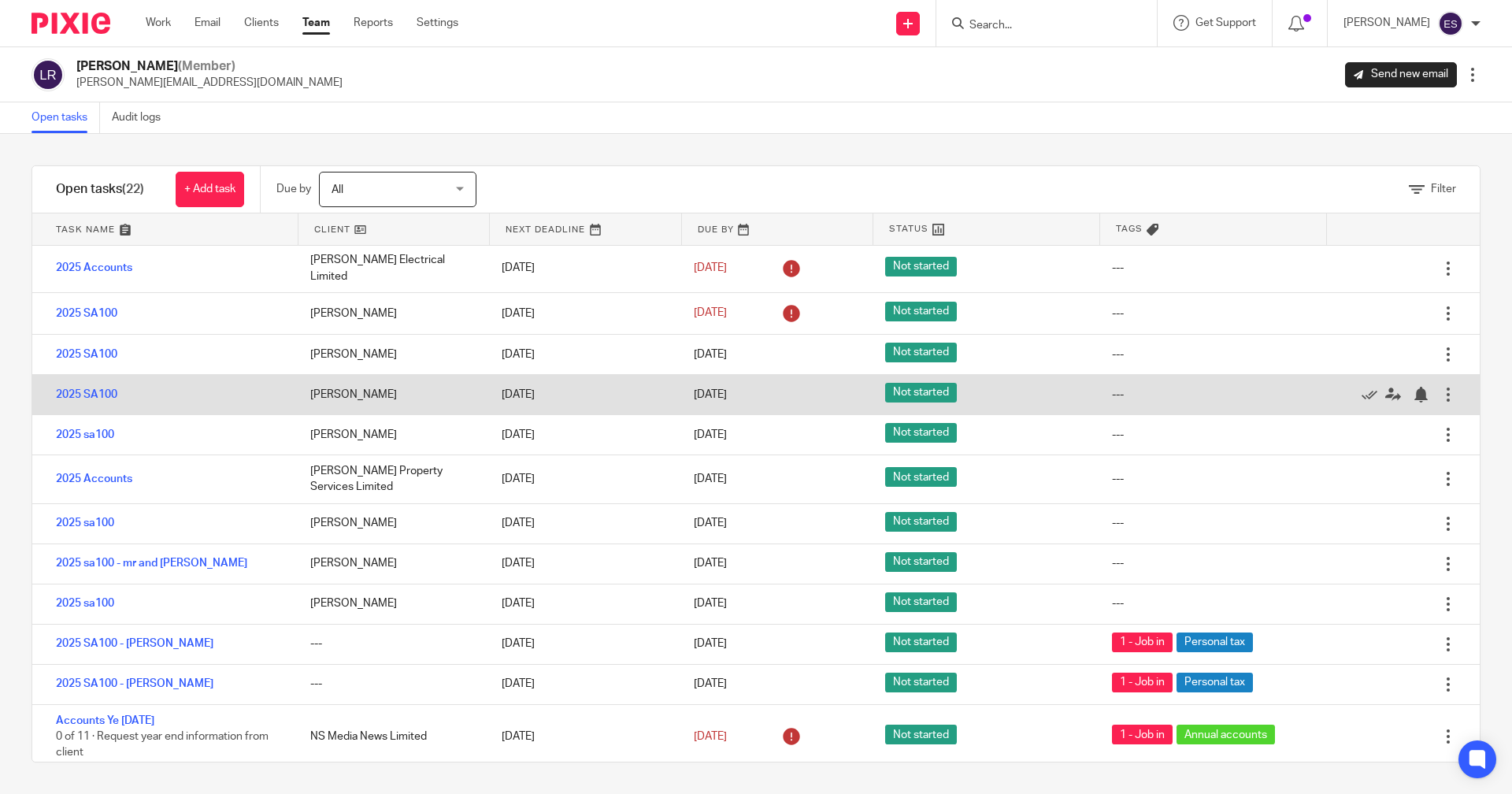
scroll to position [376, 0]
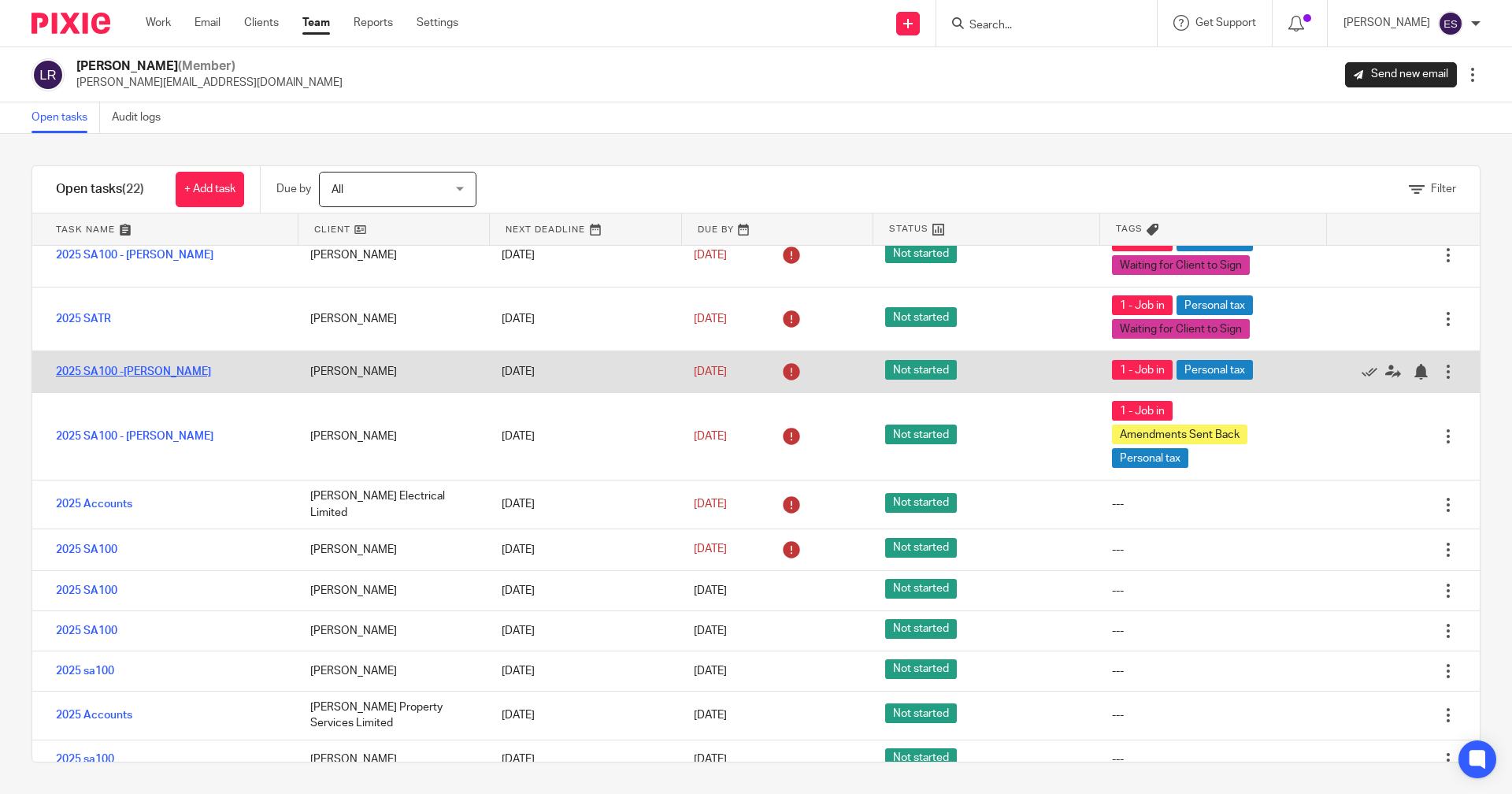
click at [113, 376] on link "2025 SA100 -Neil Barrett" at bounding box center [133, 371] width 155 height 11
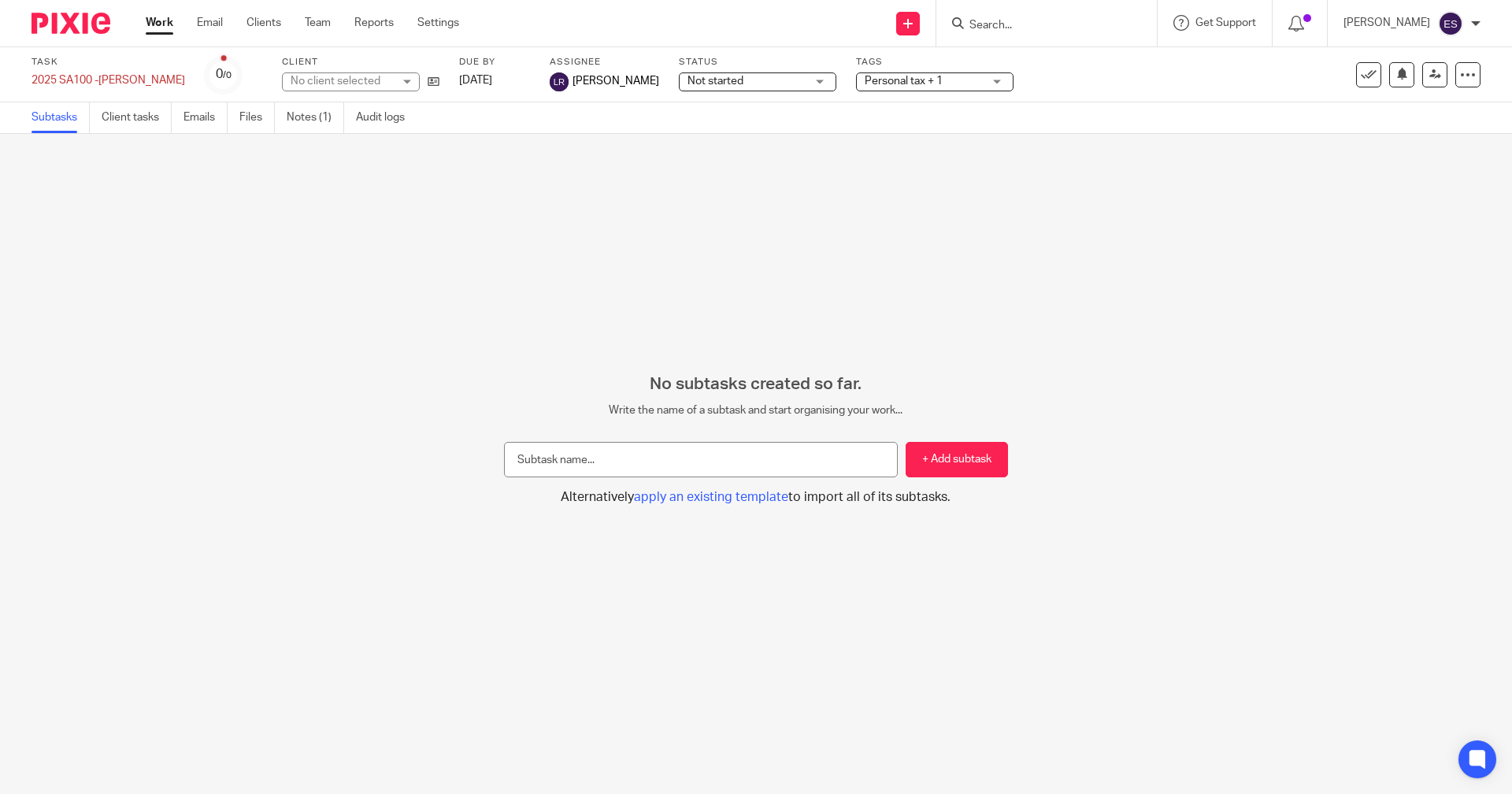
click at [892, 83] on span "Personal tax + 1" at bounding box center [923, 82] width 118 height 16
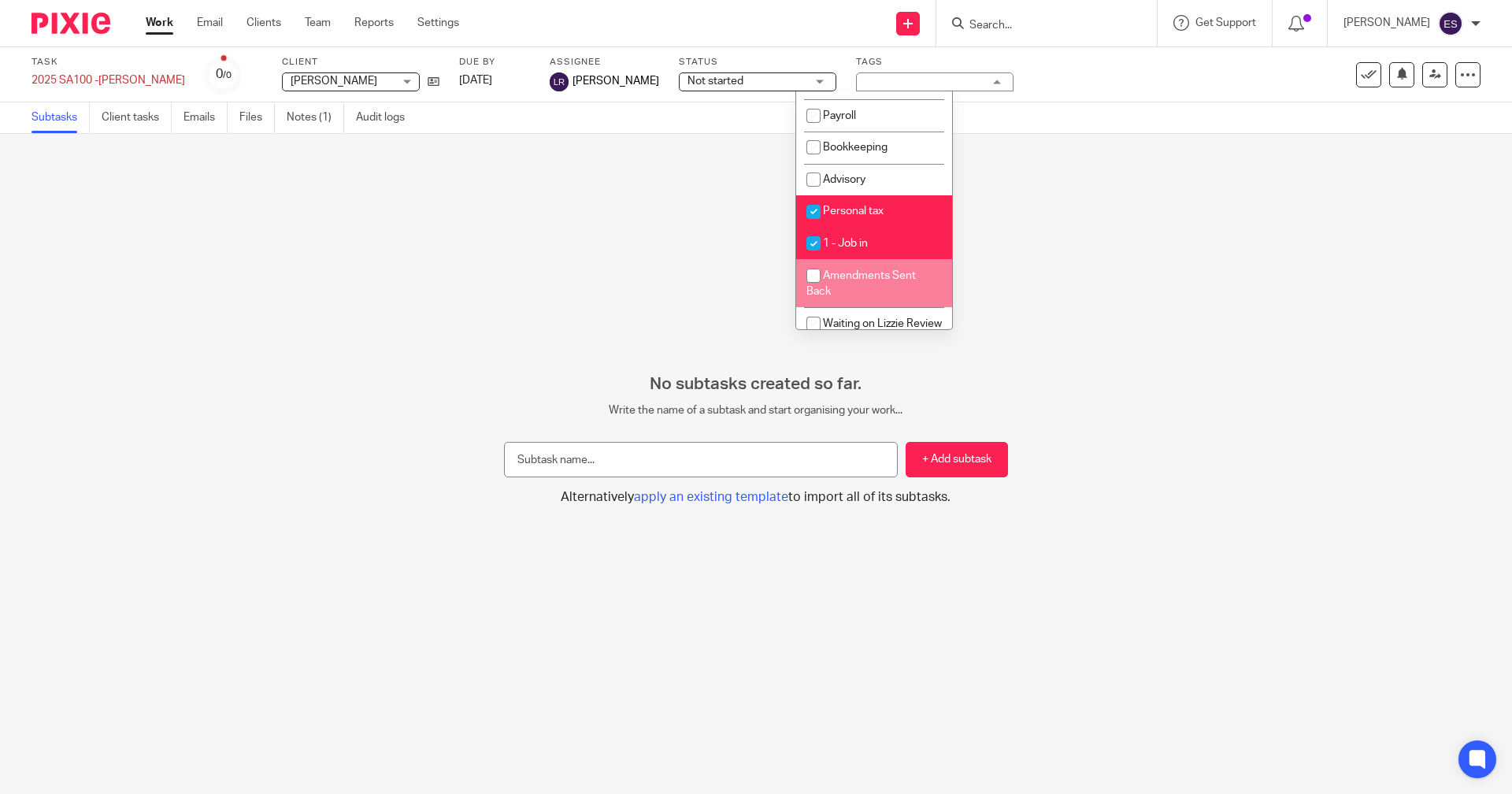
scroll to position [274, 0]
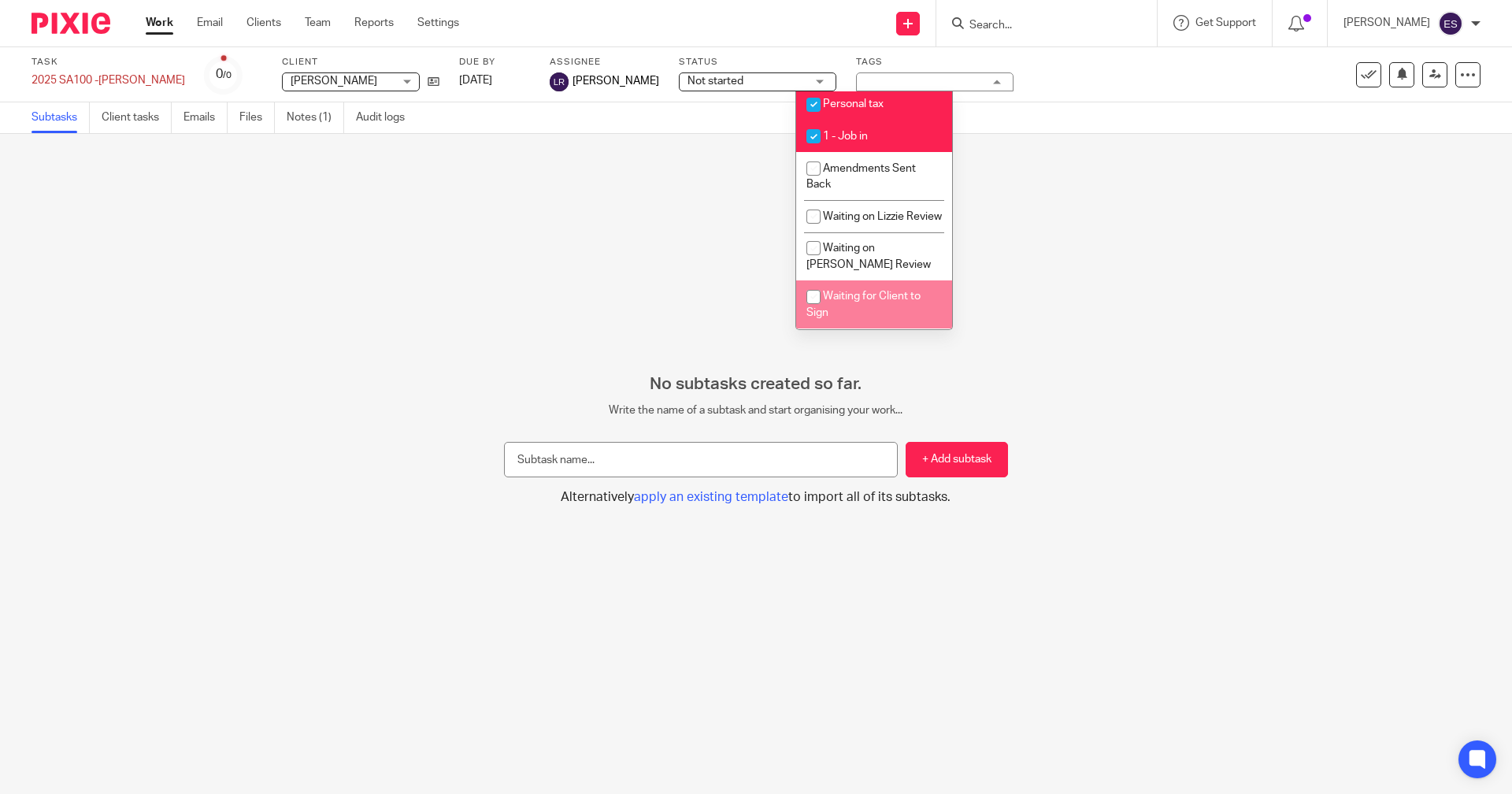
click at [886, 302] on li "Waiting for Client to Sign" at bounding box center [874, 304] width 156 height 48
checkbox input "true"
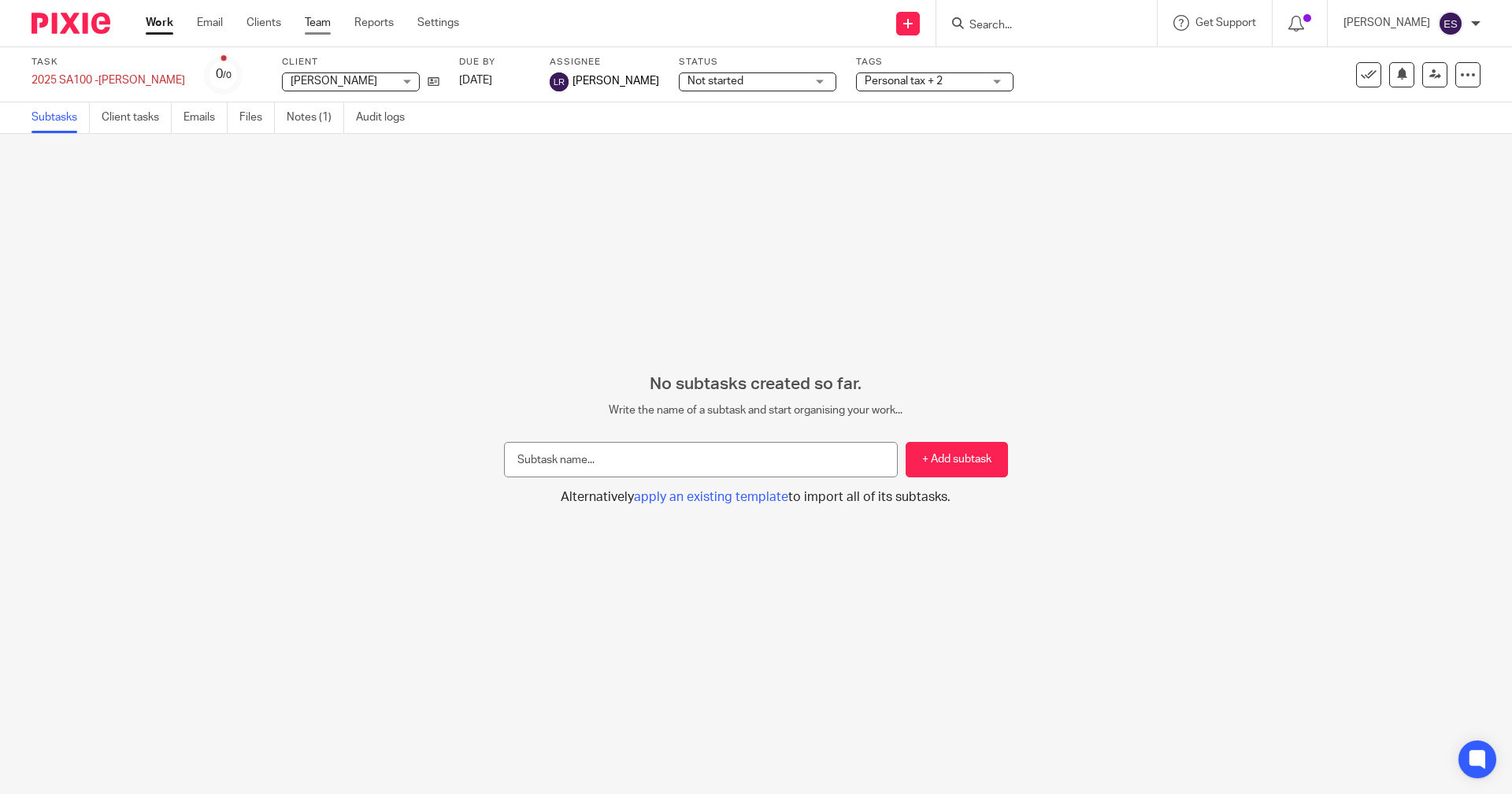
click at [331, 21] on link "Team" at bounding box center [318, 22] width 26 height 16
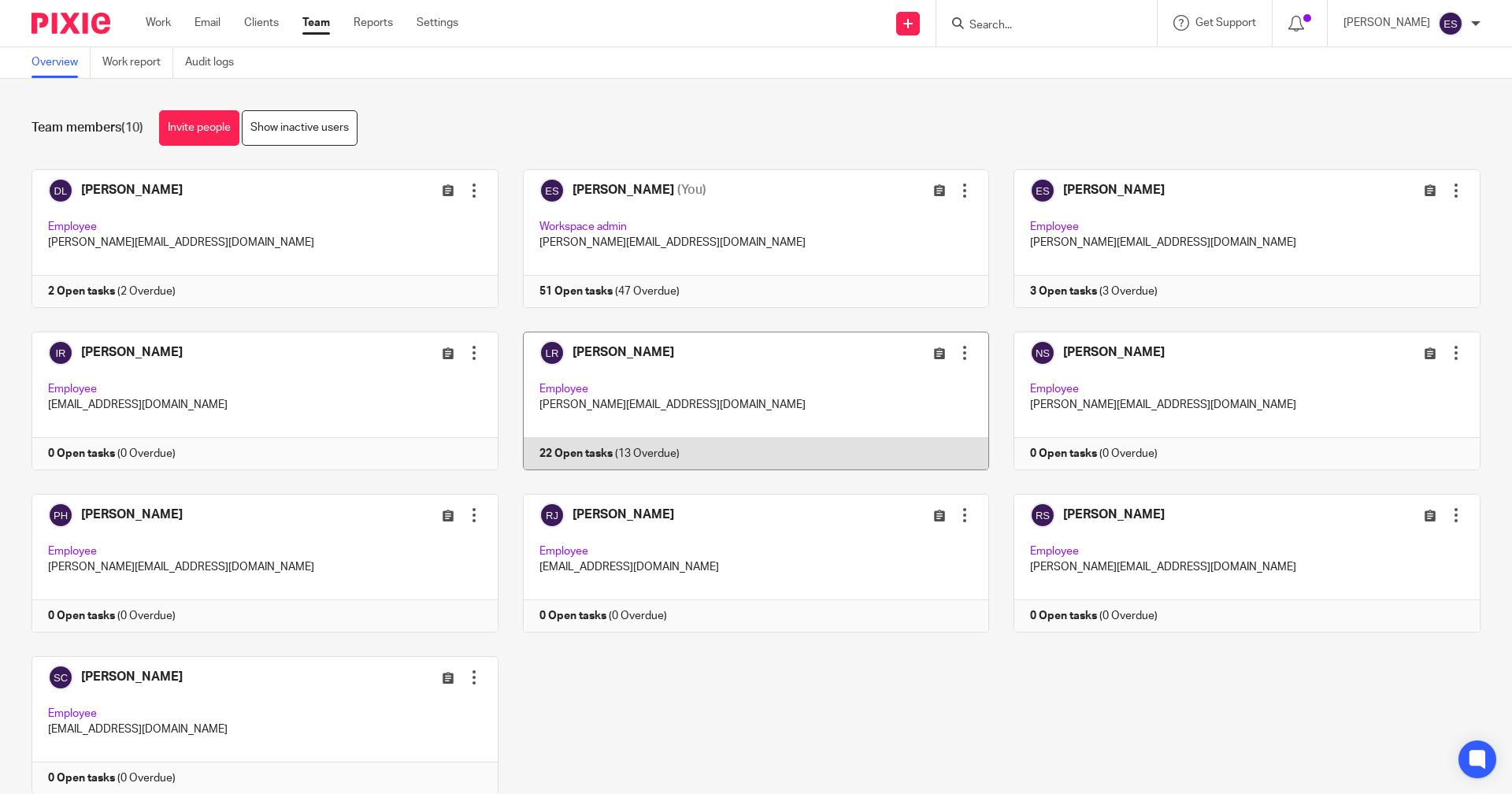
click at [698, 455] on link at bounding box center [744, 400] width 492 height 138
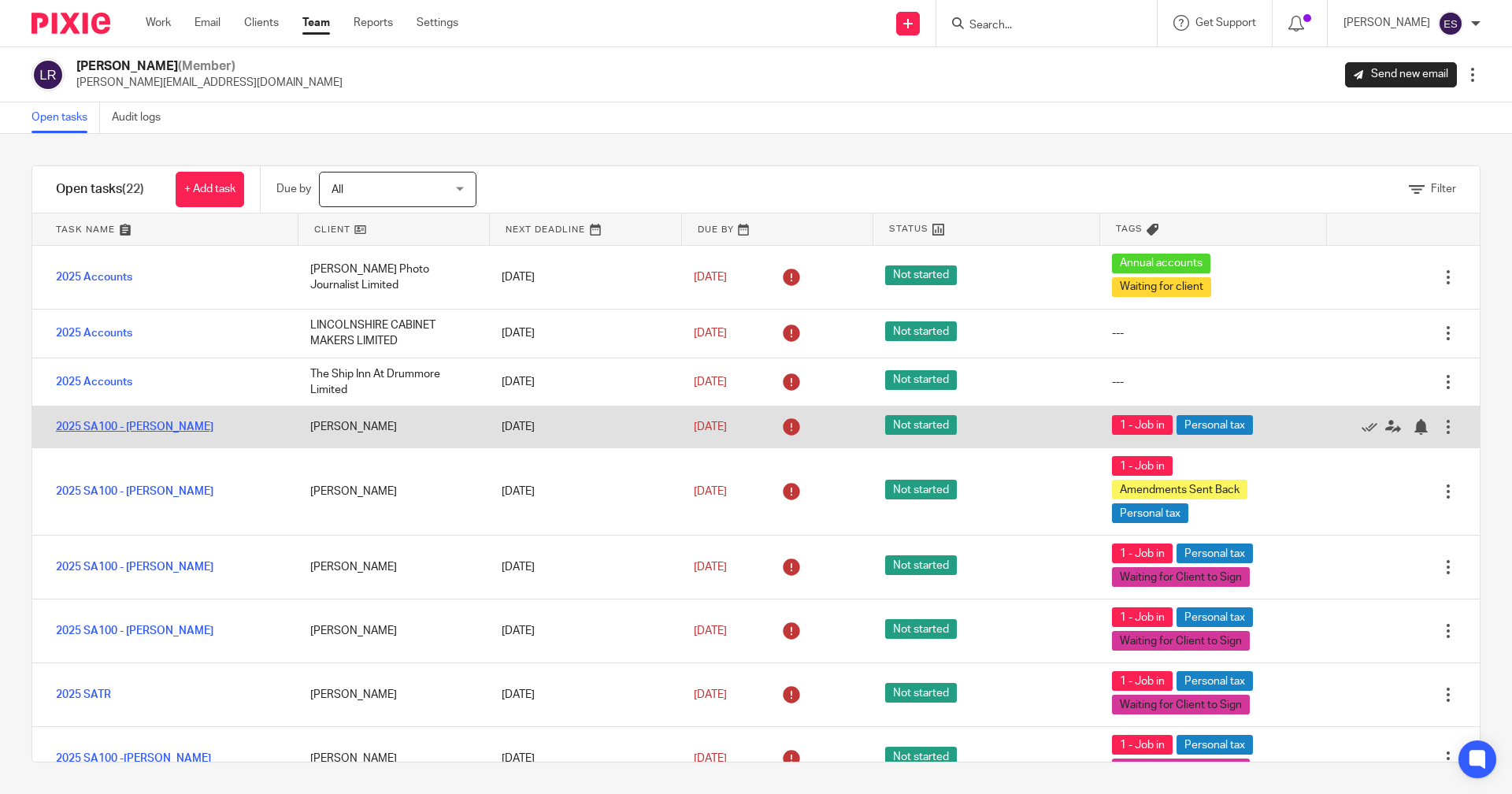
click at [120, 427] on link "2025 SA100 - [PERSON_NAME]" at bounding box center [134, 426] width 157 height 11
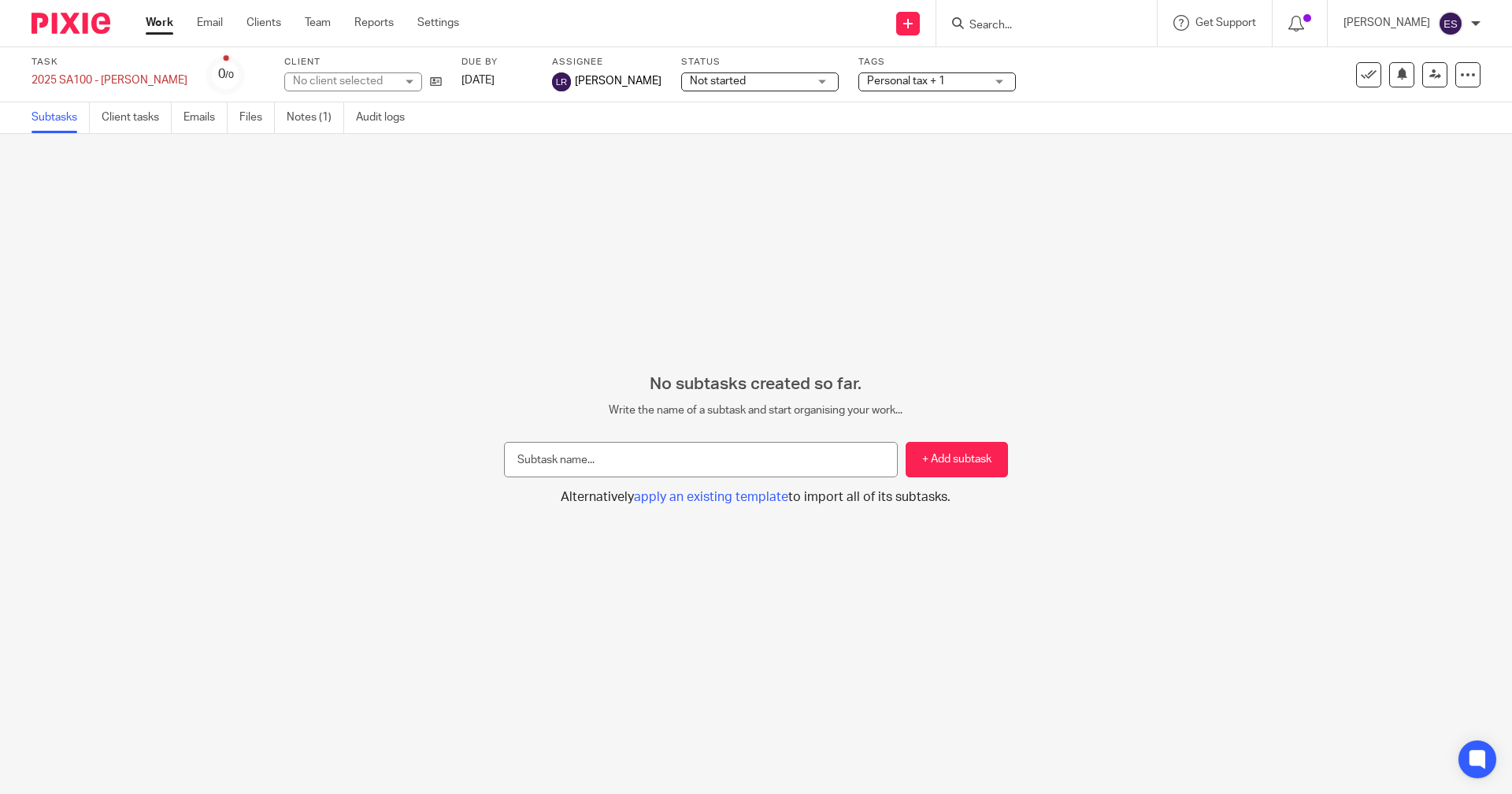
click at [886, 79] on span "Personal tax + 1" at bounding box center [906, 81] width 78 height 11
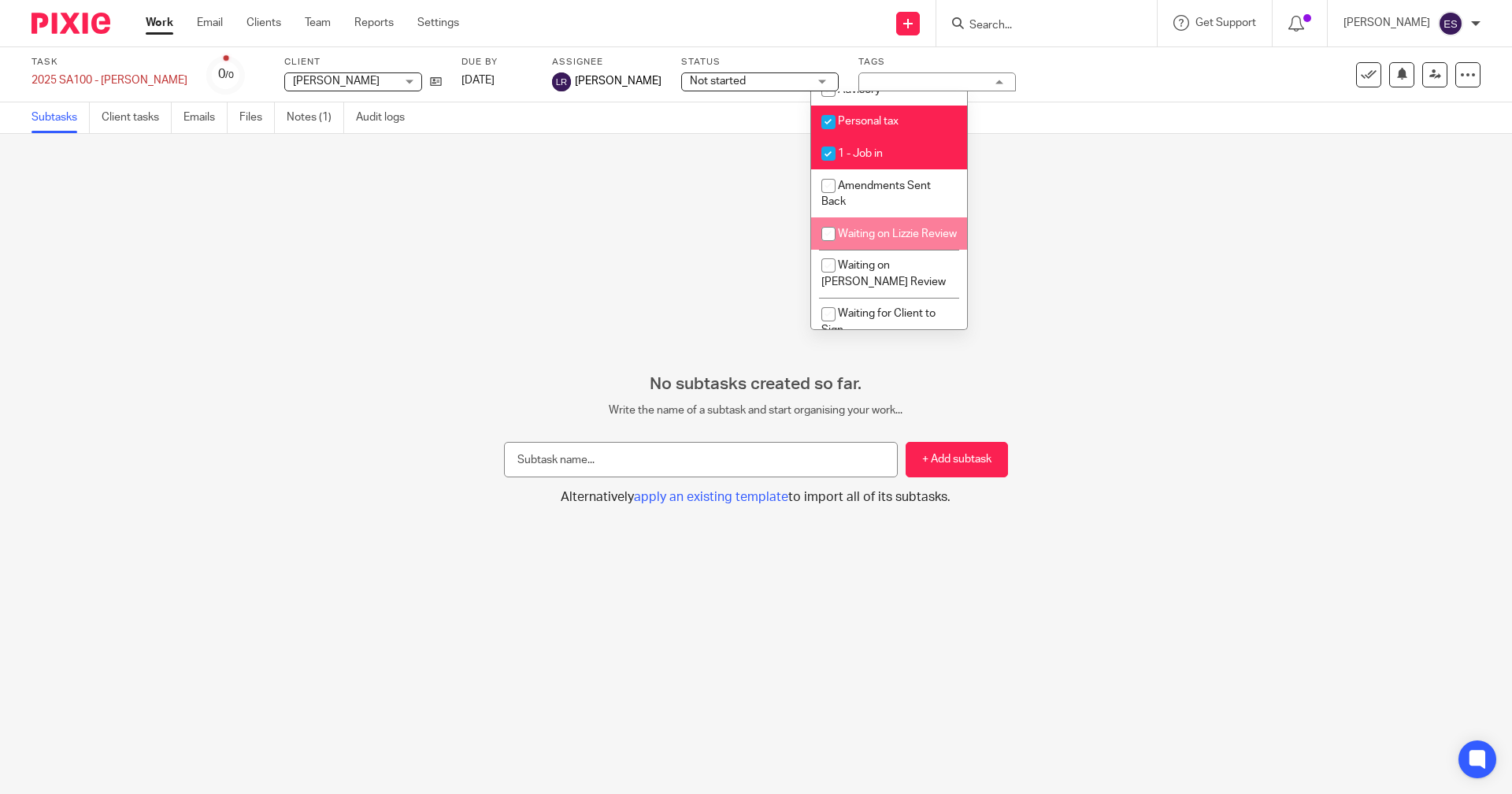
scroll to position [274, 0]
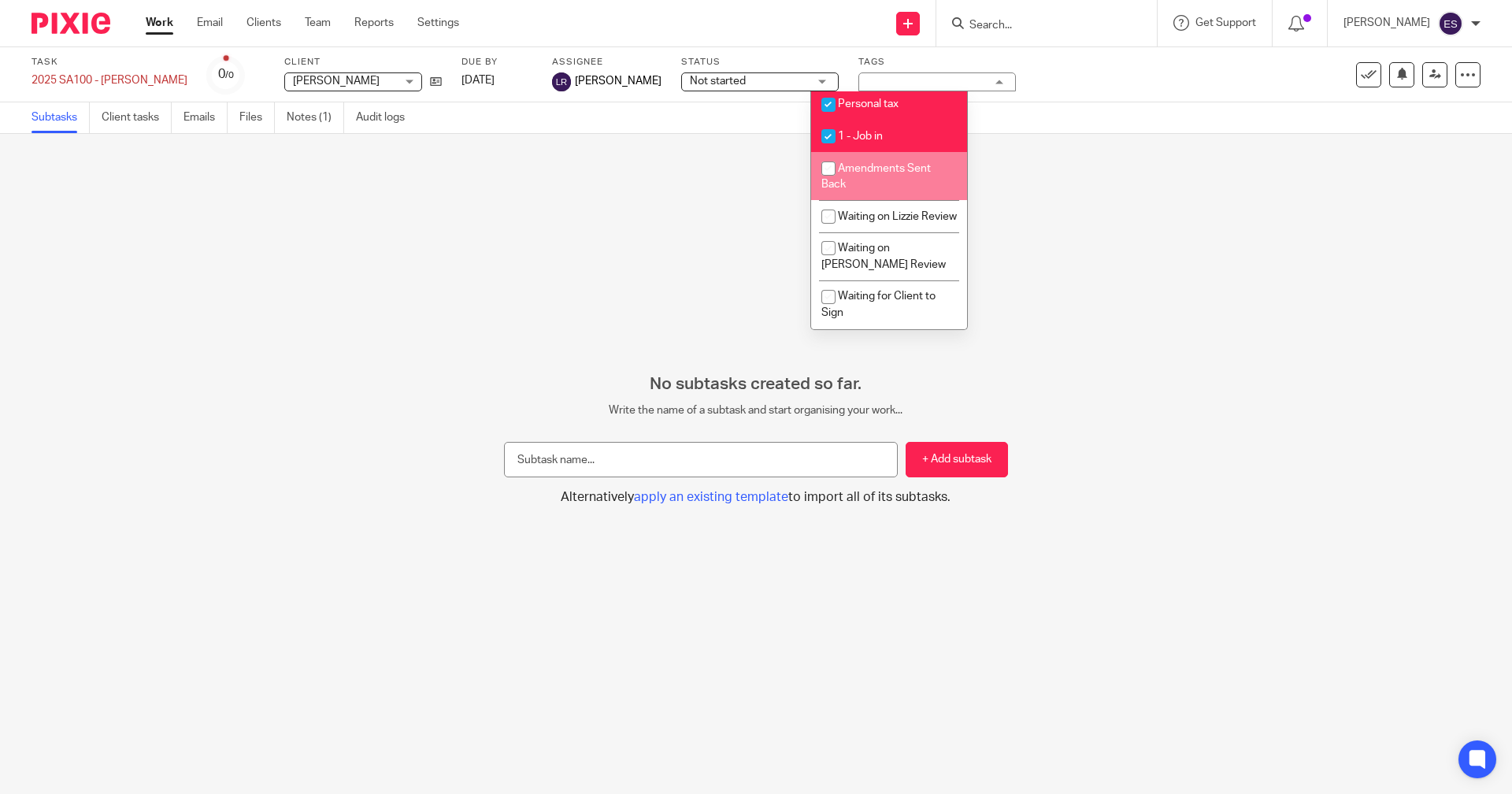
click at [905, 163] on span "Amendments Sent Back" at bounding box center [875, 176] width 110 height 27
checkbox input "true"
click at [287, 19] on ul "Work Email Clients Team Reports Settings" at bounding box center [314, 22] width 337 height 16
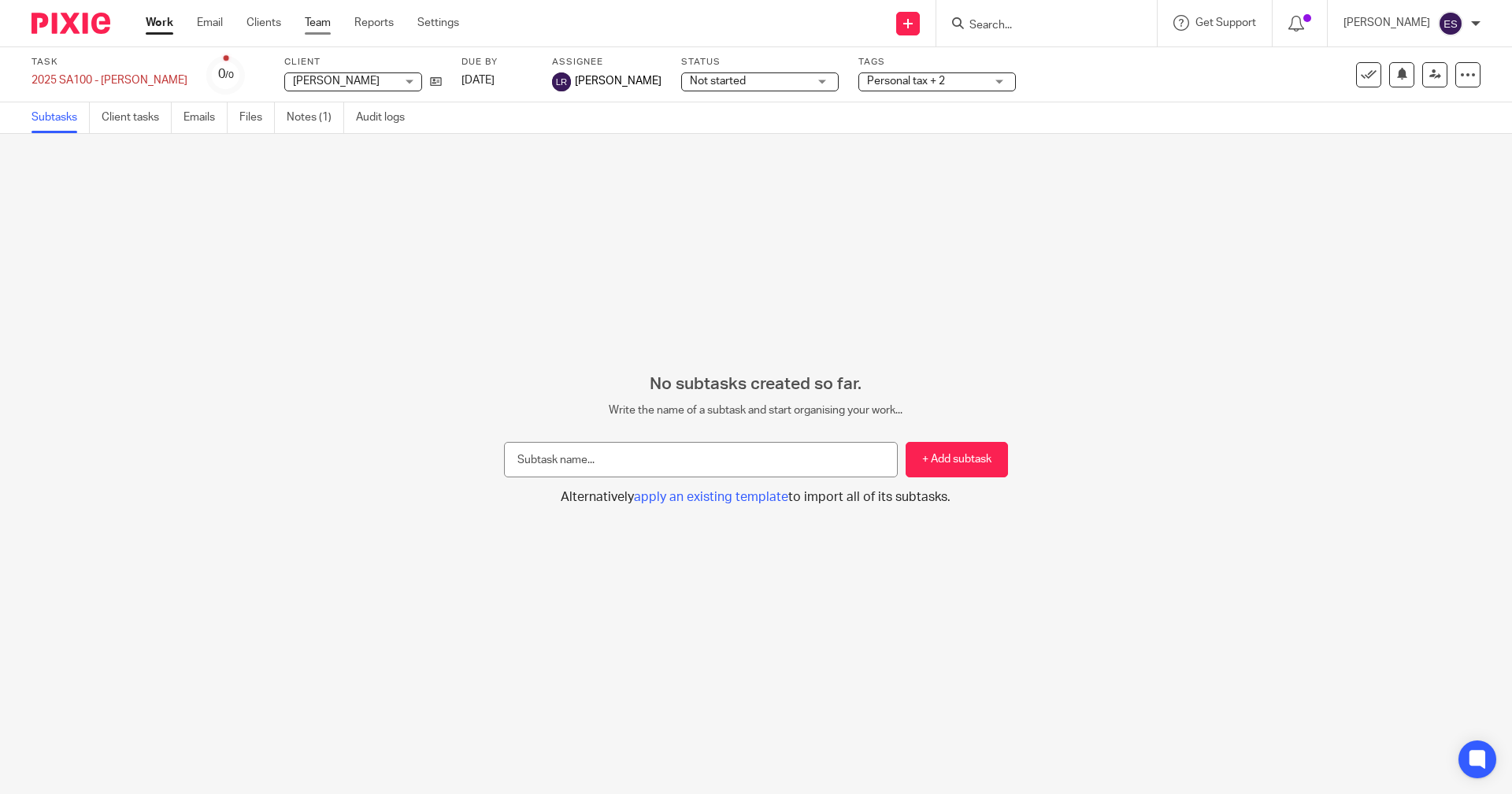
click at [315, 19] on link "Team" at bounding box center [318, 22] width 26 height 16
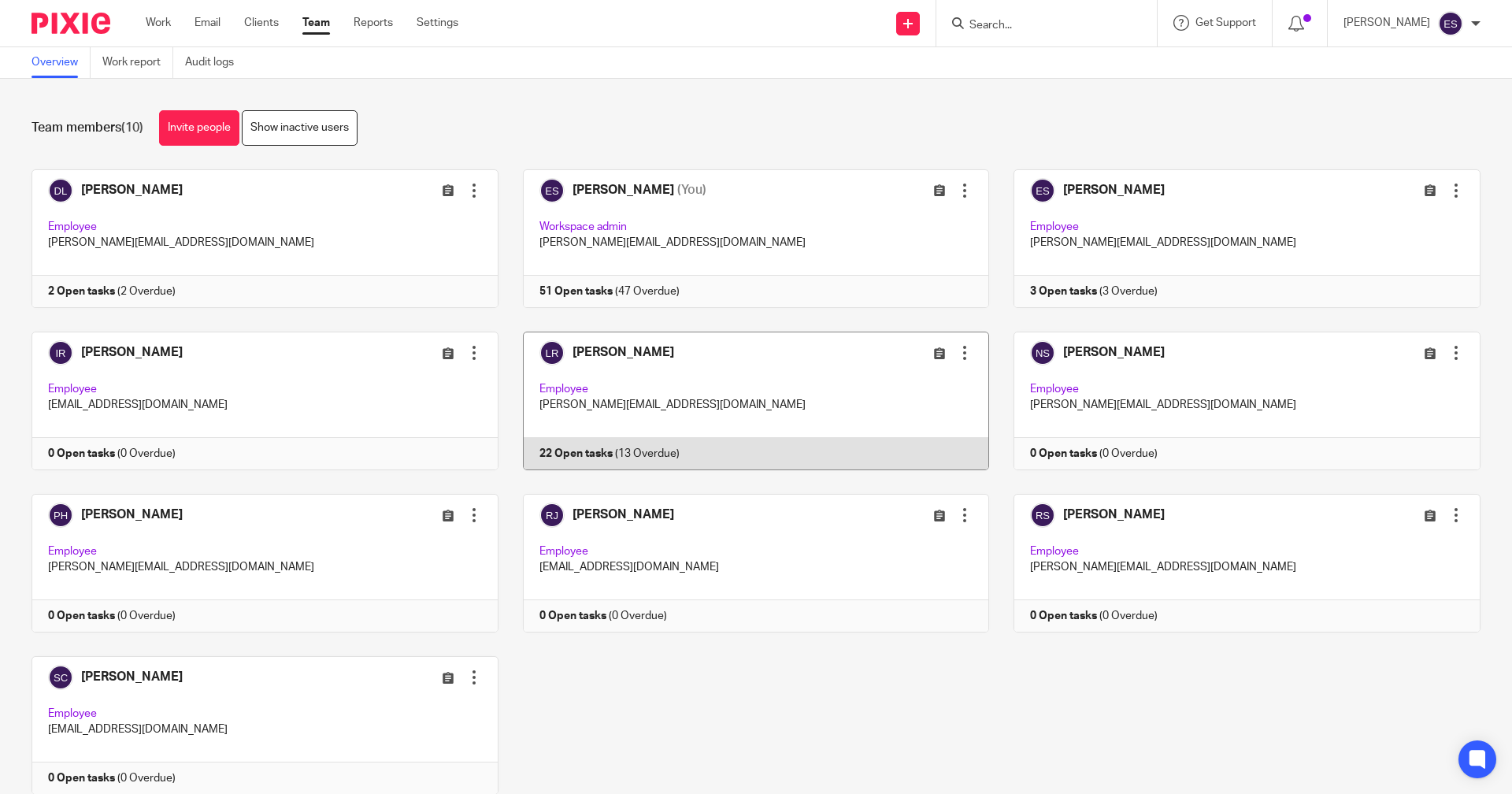
click at [589, 451] on link at bounding box center [744, 400] width 492 height 138
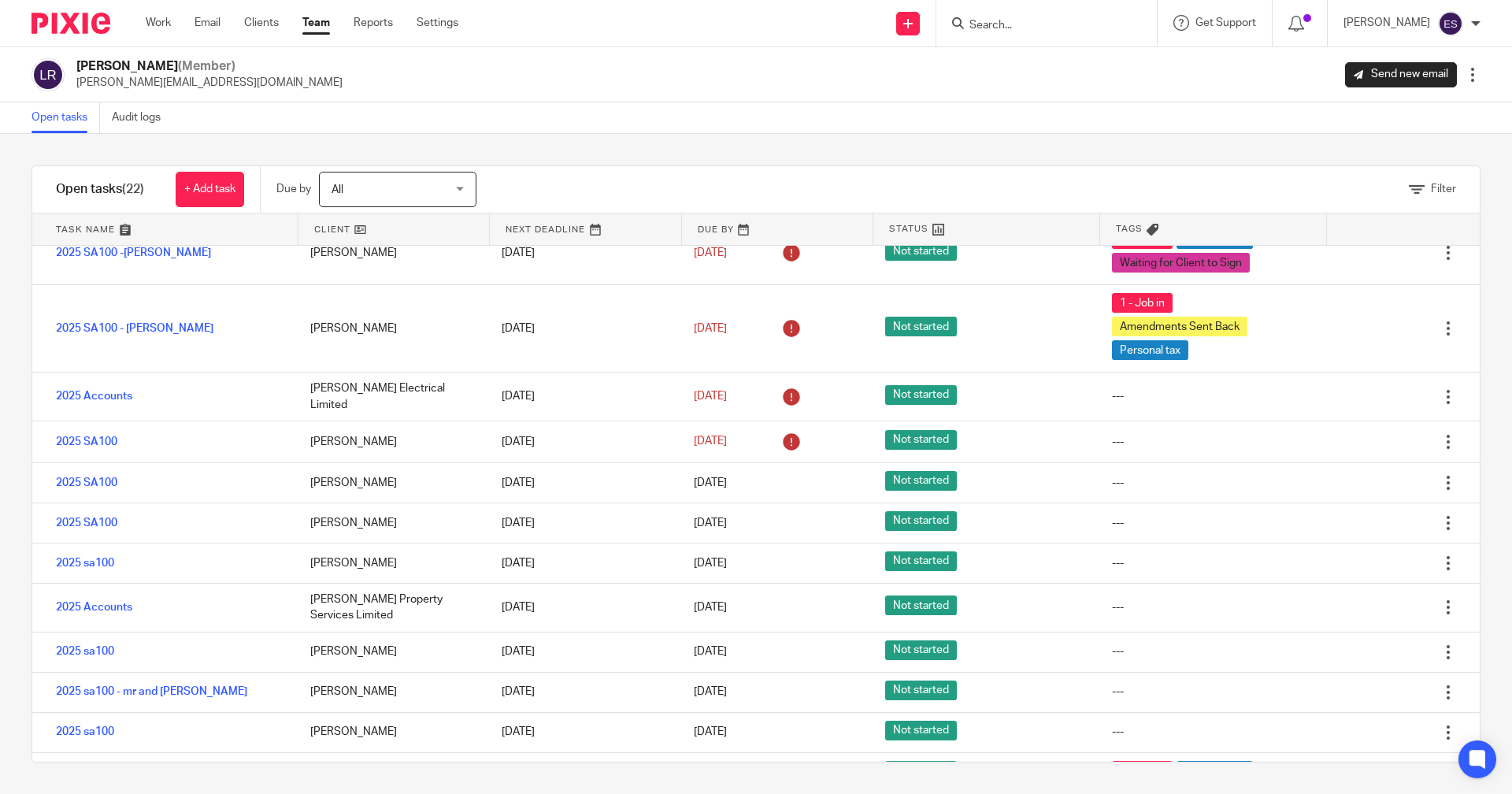
scroll to position [630, 0]
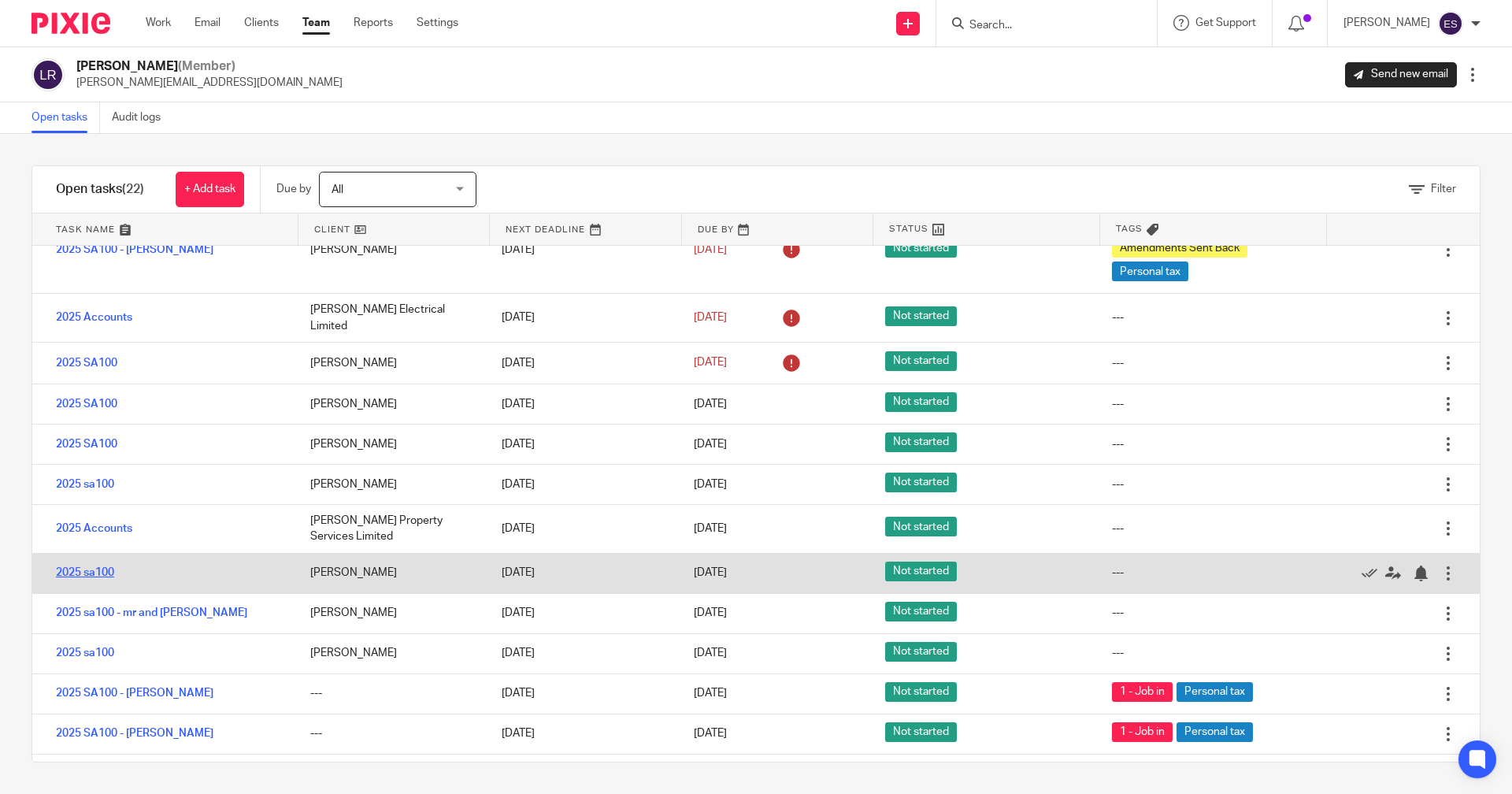
click at [63, 568] on link "2025 sa100" at bounding box center [85, 572] width 58 height 11
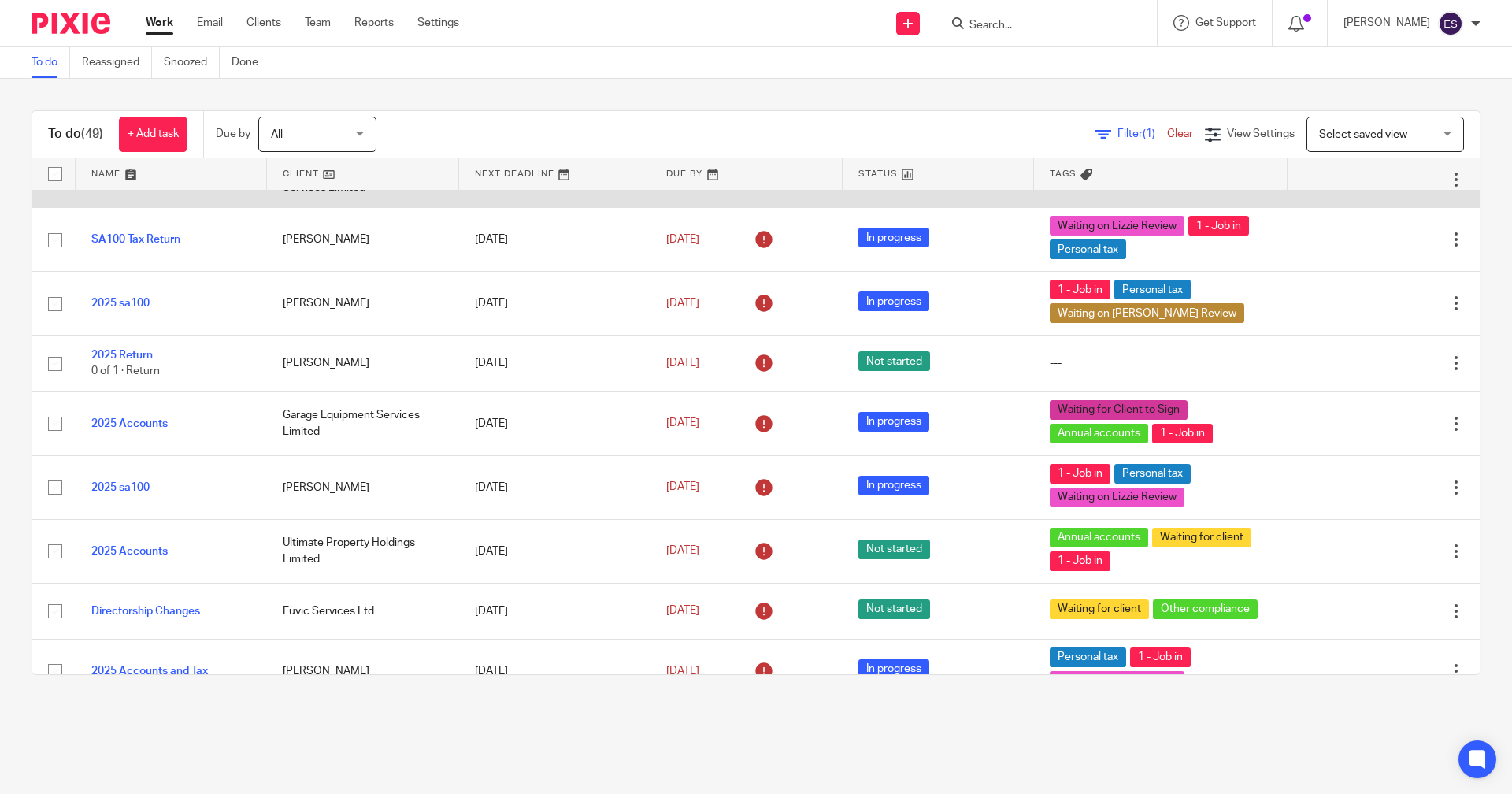
scroll to position [1260, 0]
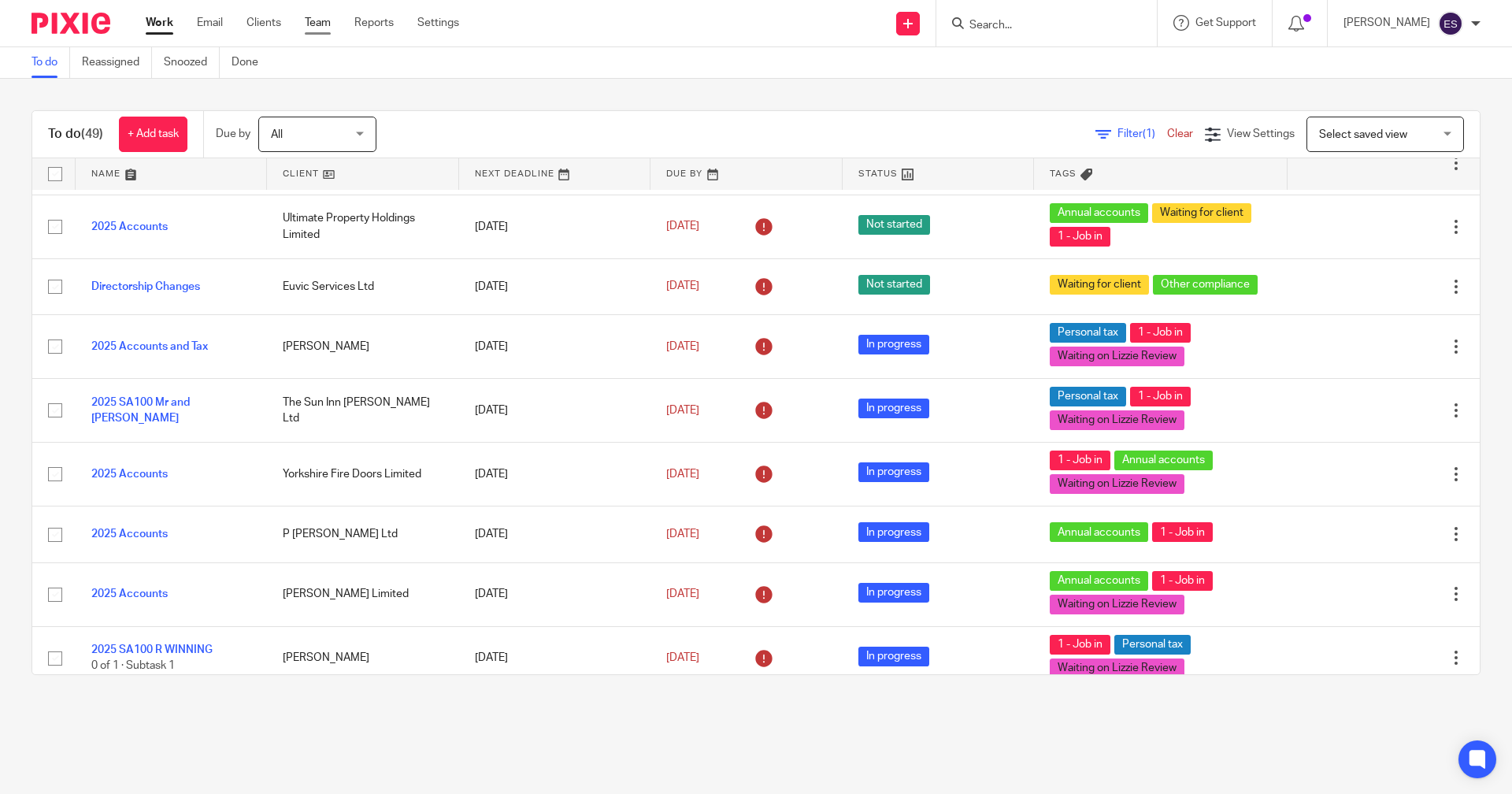
click at [331, 26] on link "Team" at bounding box center [318, 22] width 26 height 16
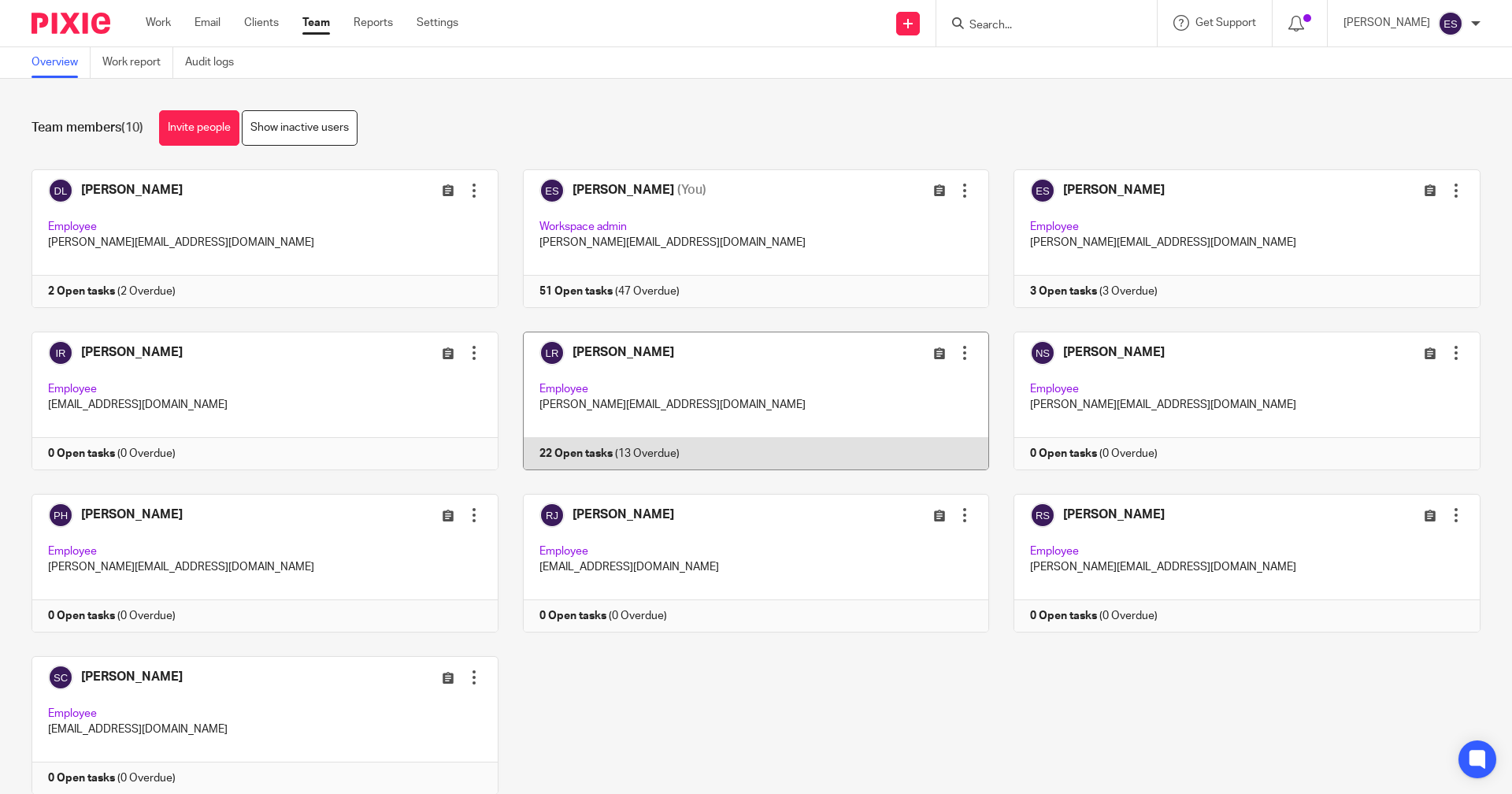
click at [644, 434] on link at bounding box center [744, 400] width 492 height 138
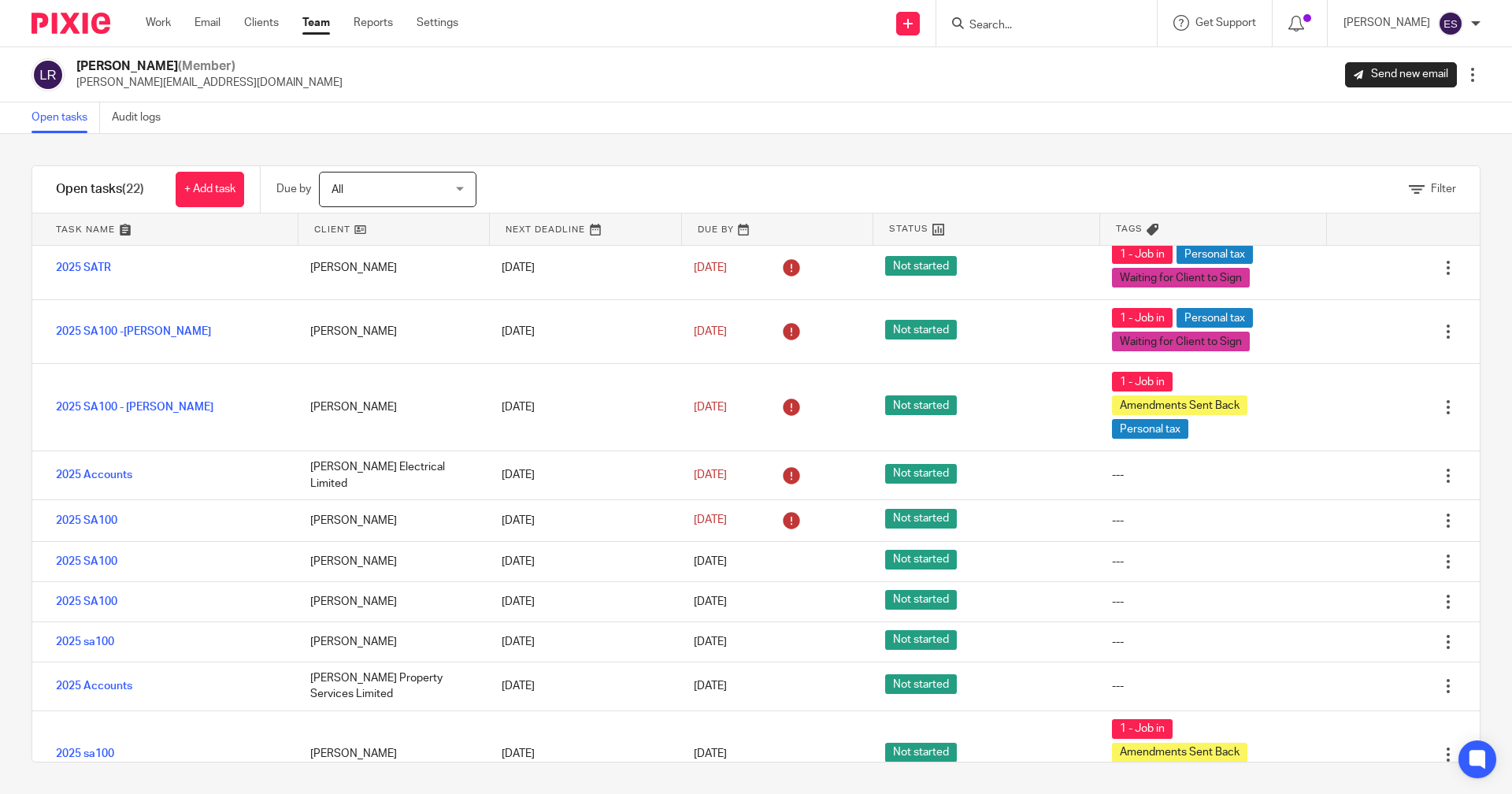
scroll to position [551, 0]
